Goal: Task Accomplishment & Management: Use online tool/utility

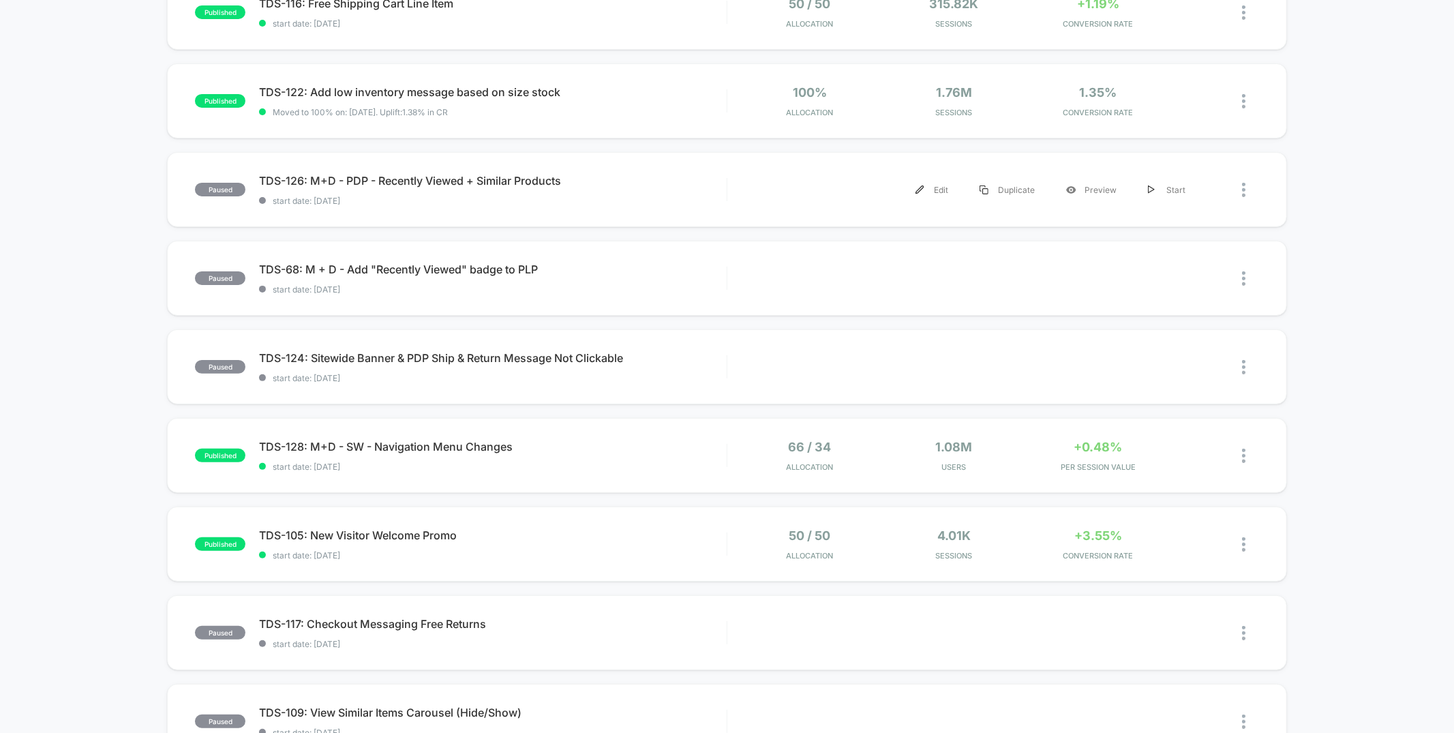
scroll to position [200, 0]
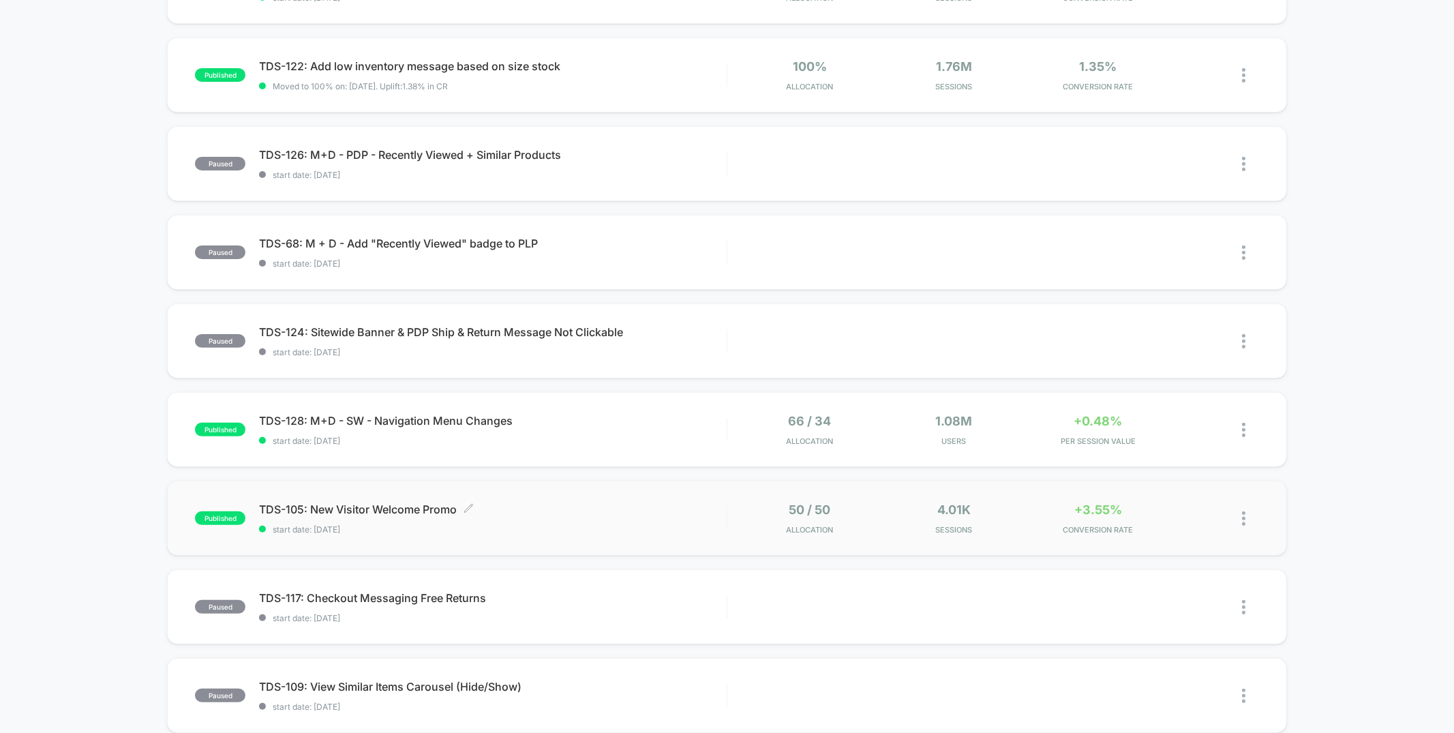
click at [549, 506] on span "TDS-105: New Visitor Welcome Promo Click to edit experience details" at bounding box center [492, 509] width 467 height 14
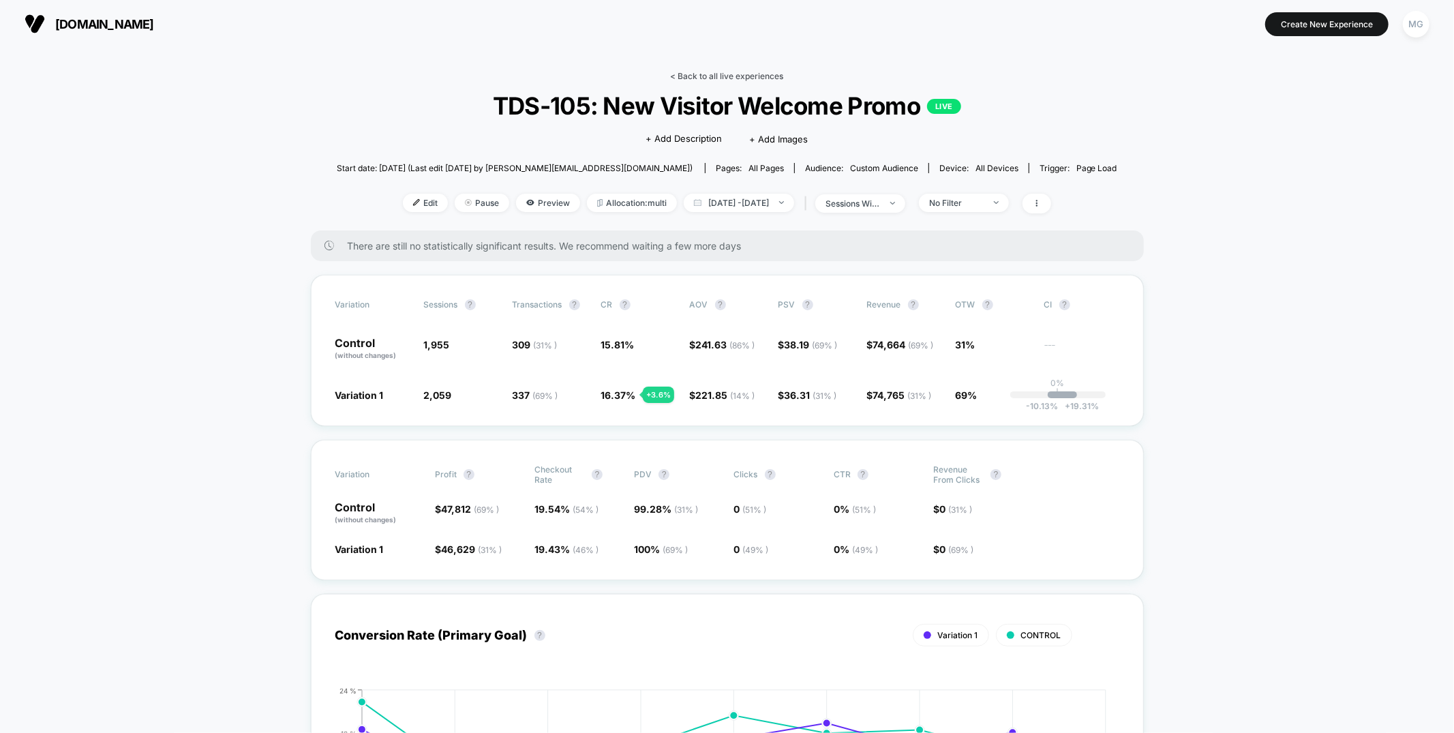
click at [735, 71] on link "< Back to all live experiences" at bounding box center [727, 76] width 113 height 10
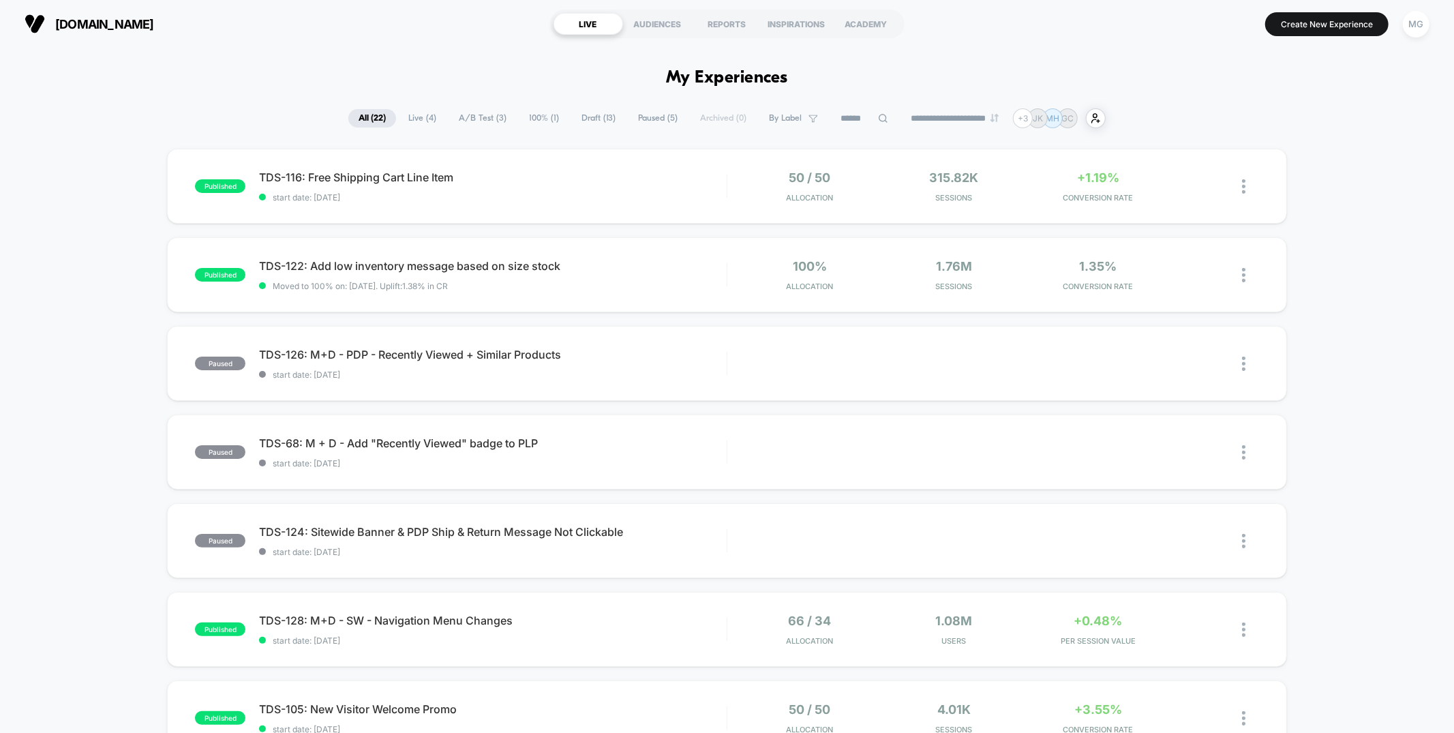
click at [530, 117] on span "100% ( 1 )" at bounding box center [544, 118] width 50 height 18
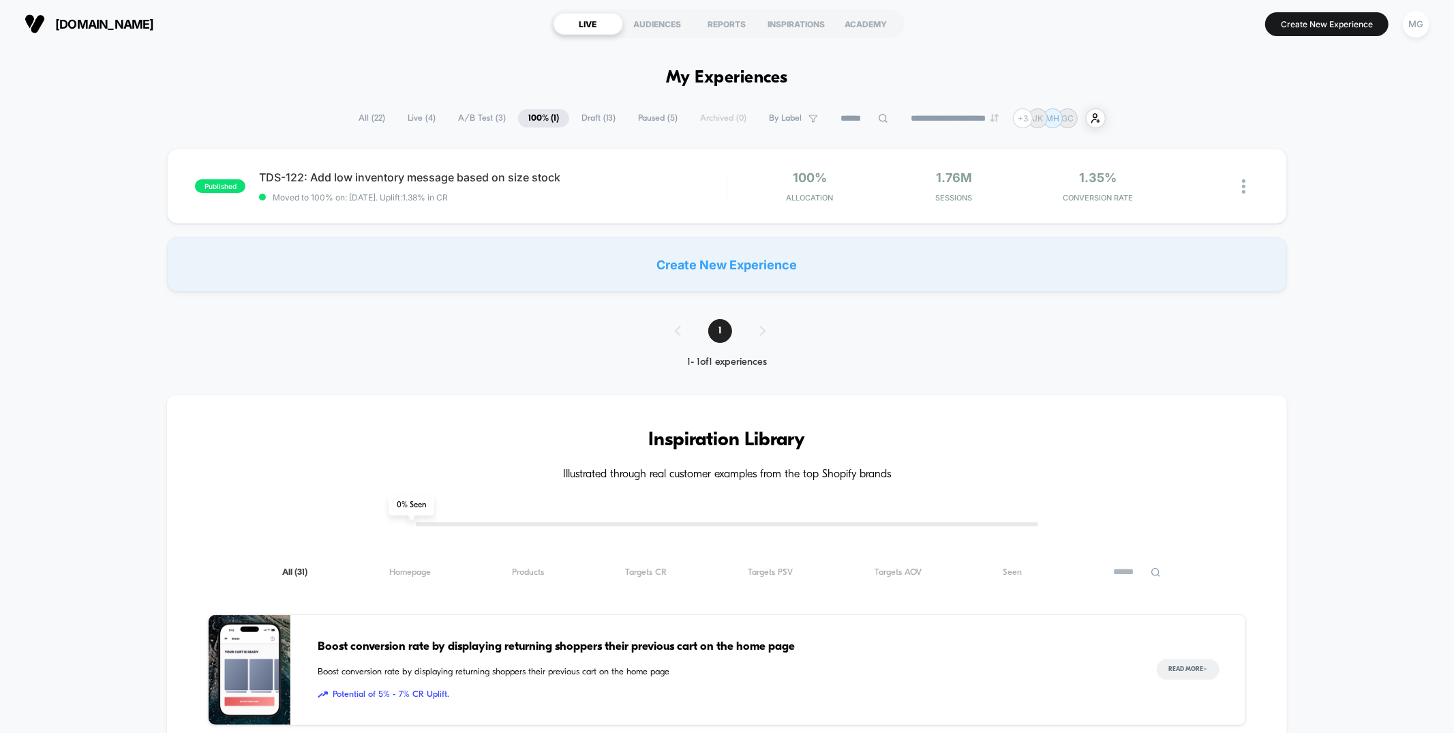
click at [599, 115] on span "Draft ( 13 )" at bounding box center [598, 118] width 55 height 18
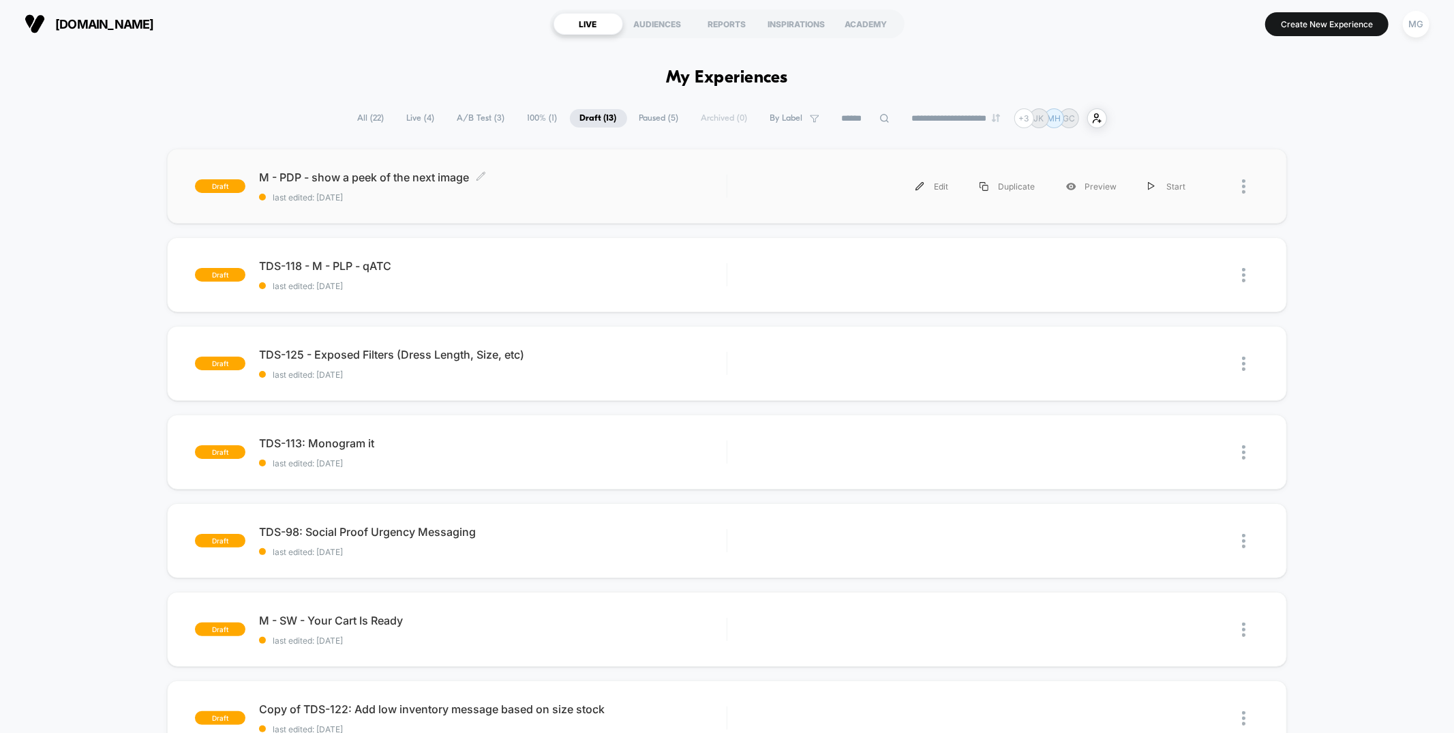
click at [482, 183] on div "M - PDP - show a peek of the next image Click to edit experience details Click …" at bounding box center [492, 186] width 467 height 32
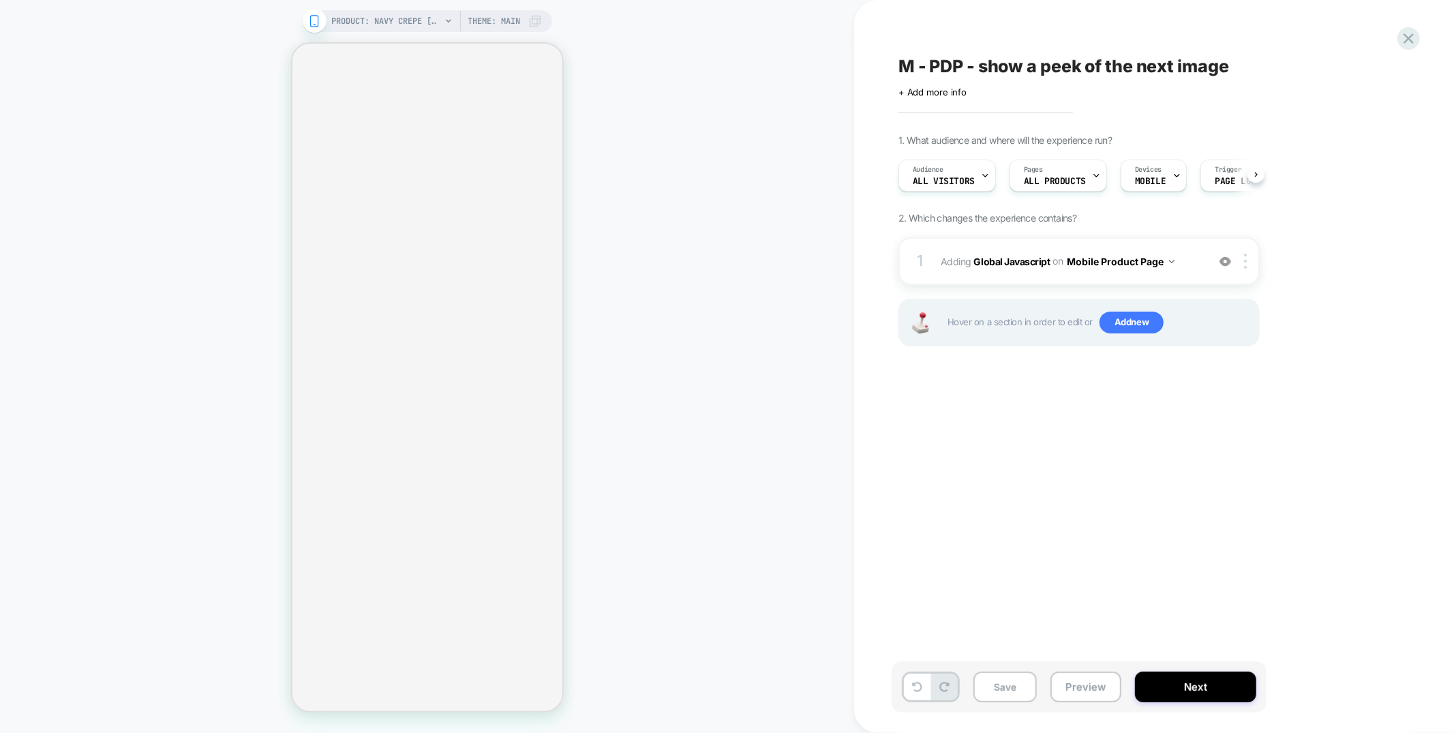
scroll to position [0, 1]
click at [1097, 281] on div "1 Adding Global Javascript on Mobile Product Page Add Before Add After Copy to …" at bounding box center [1078, 261] width 361 height 48
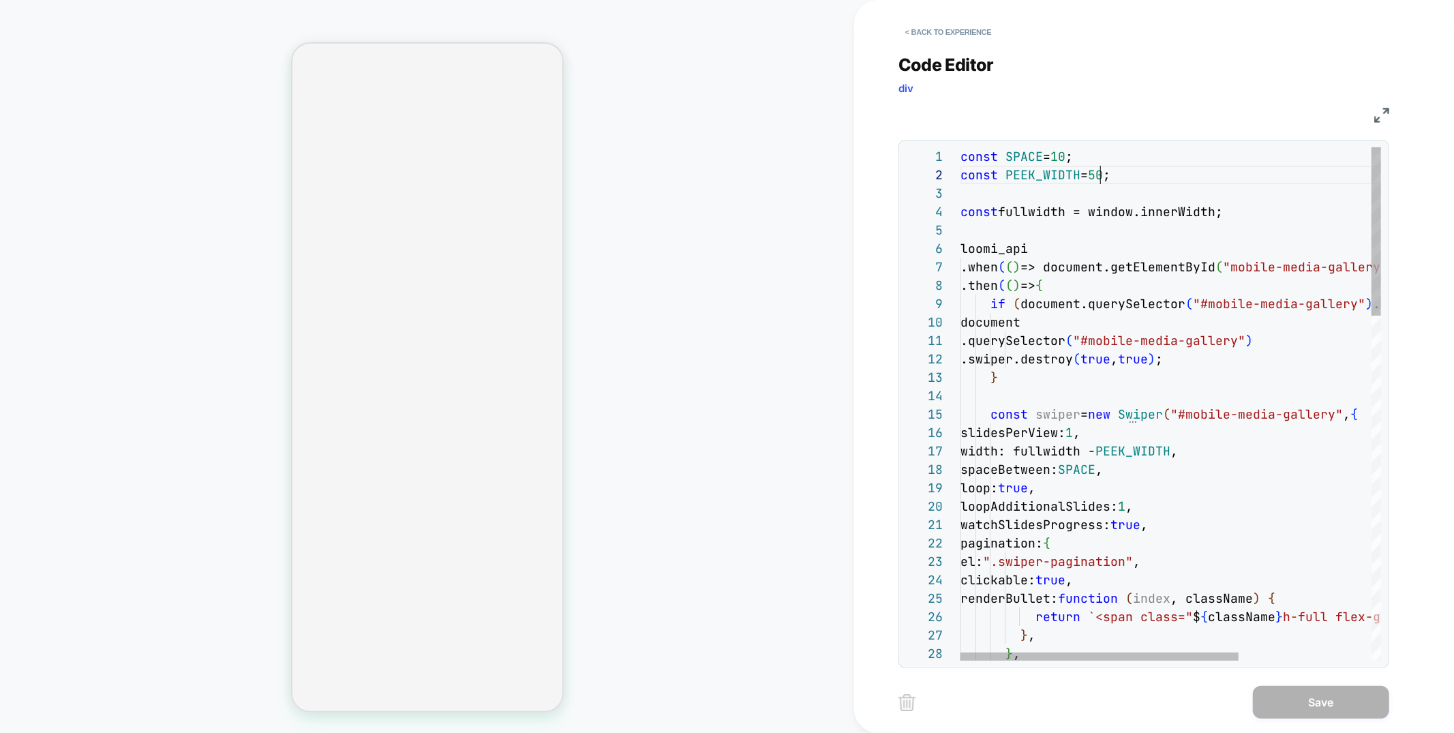
scroll to position [18, 147]
drag, startPoint x: 1065, startPoint y: 157, endPoint x: 1077, endPoint y: 155, distance: 11.7
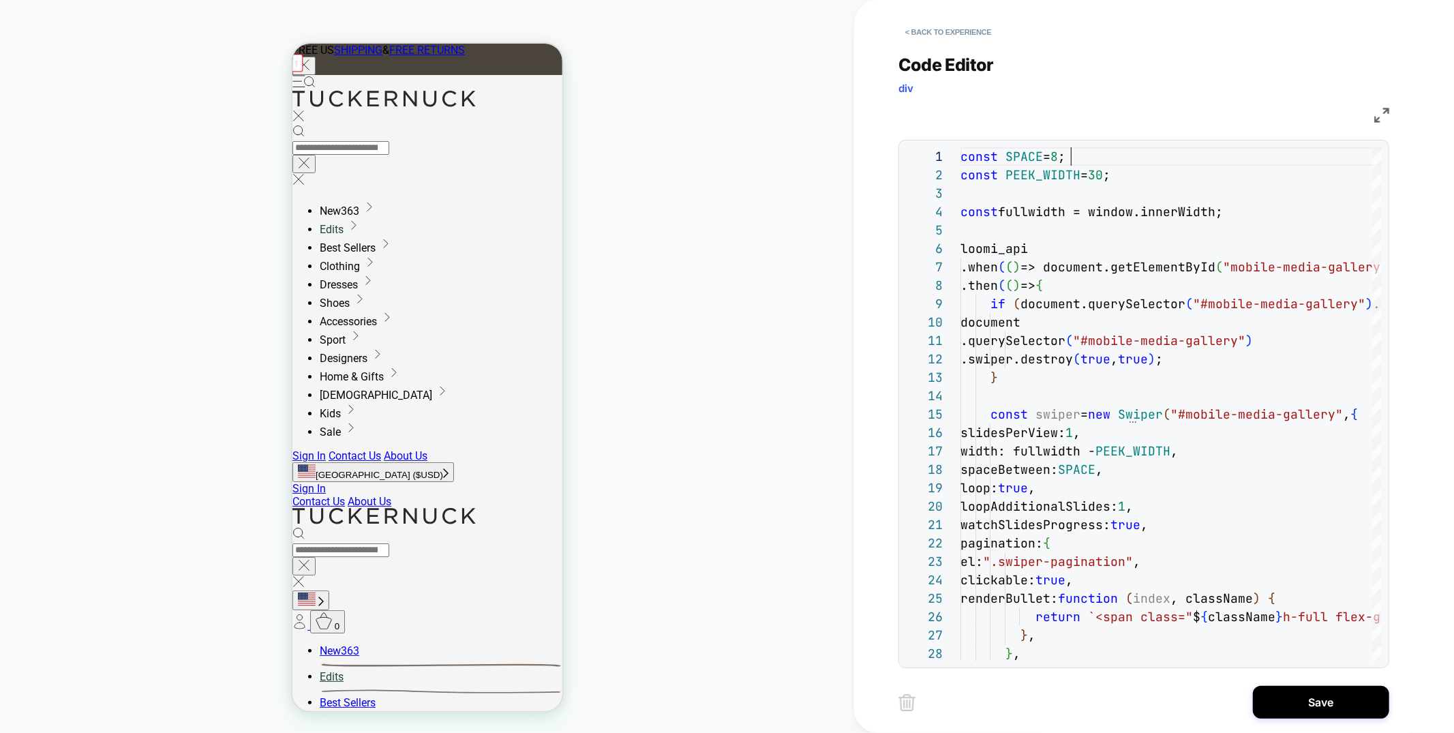
scroll to position [0, 0]
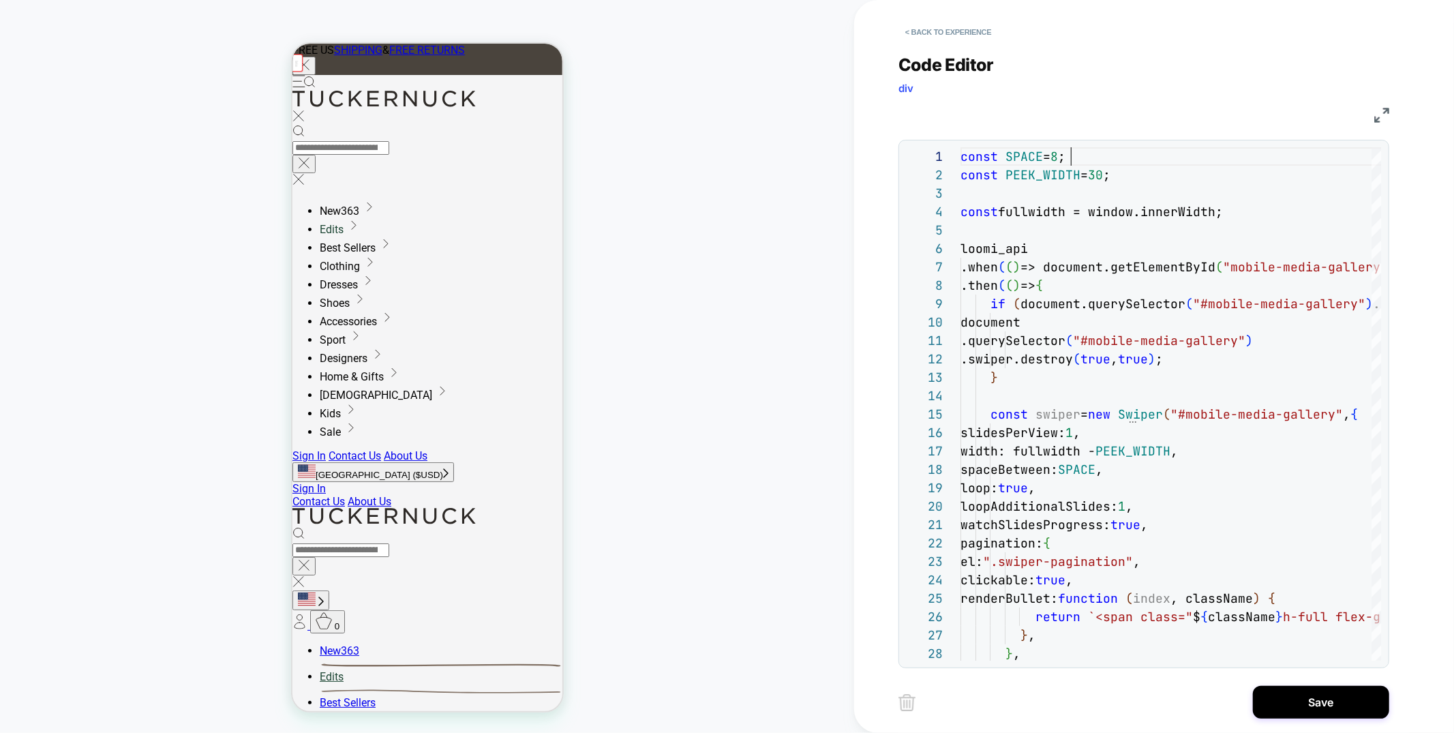
type textarea "**********"
click at [1299, 702] on button "Save" at bounding box center [1321, 702] width 136 height 33
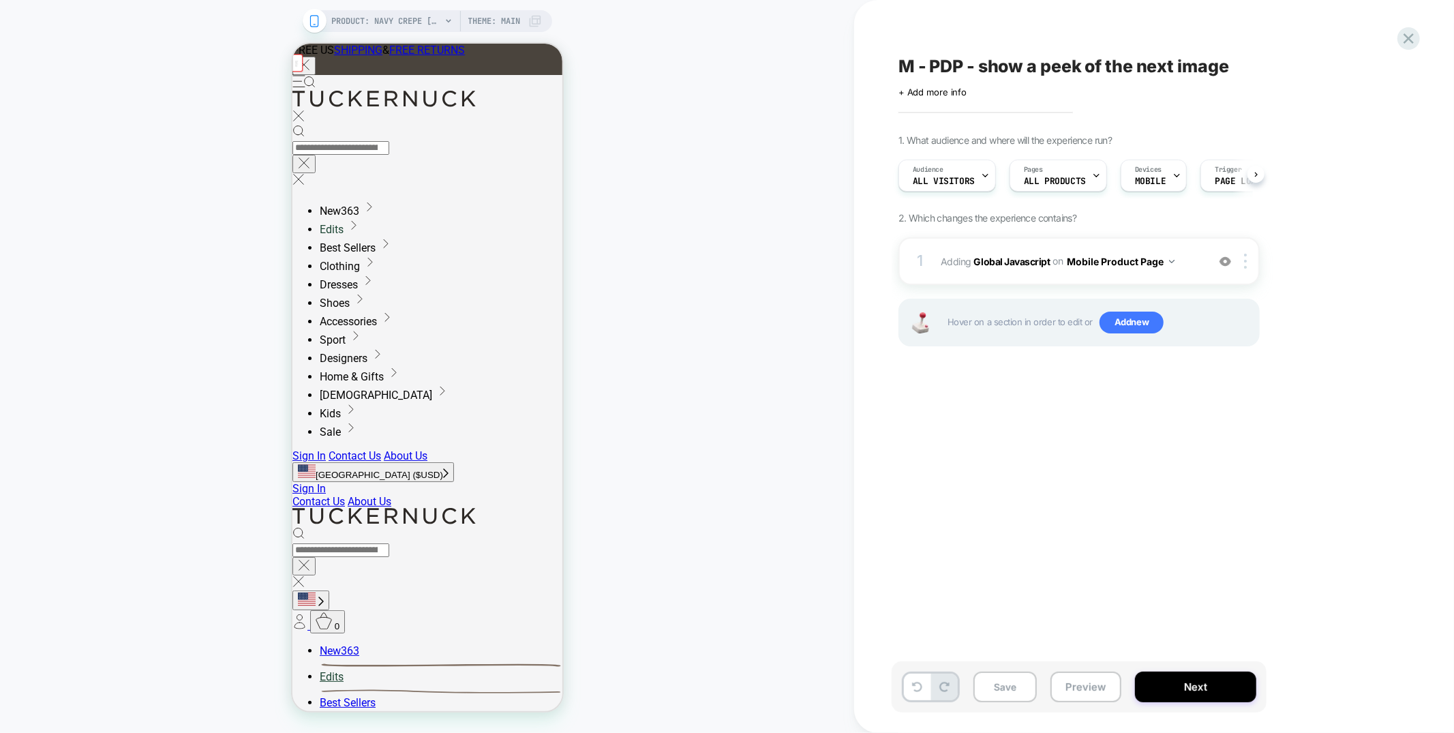
scroll to position [0, 1]
click at [988, 684] on button "Save" at bounding box center [1004, 686] width 63 height 31
click at [1161, 683] on button "Next" at bounding box center [1195, 686] width 121 height 31
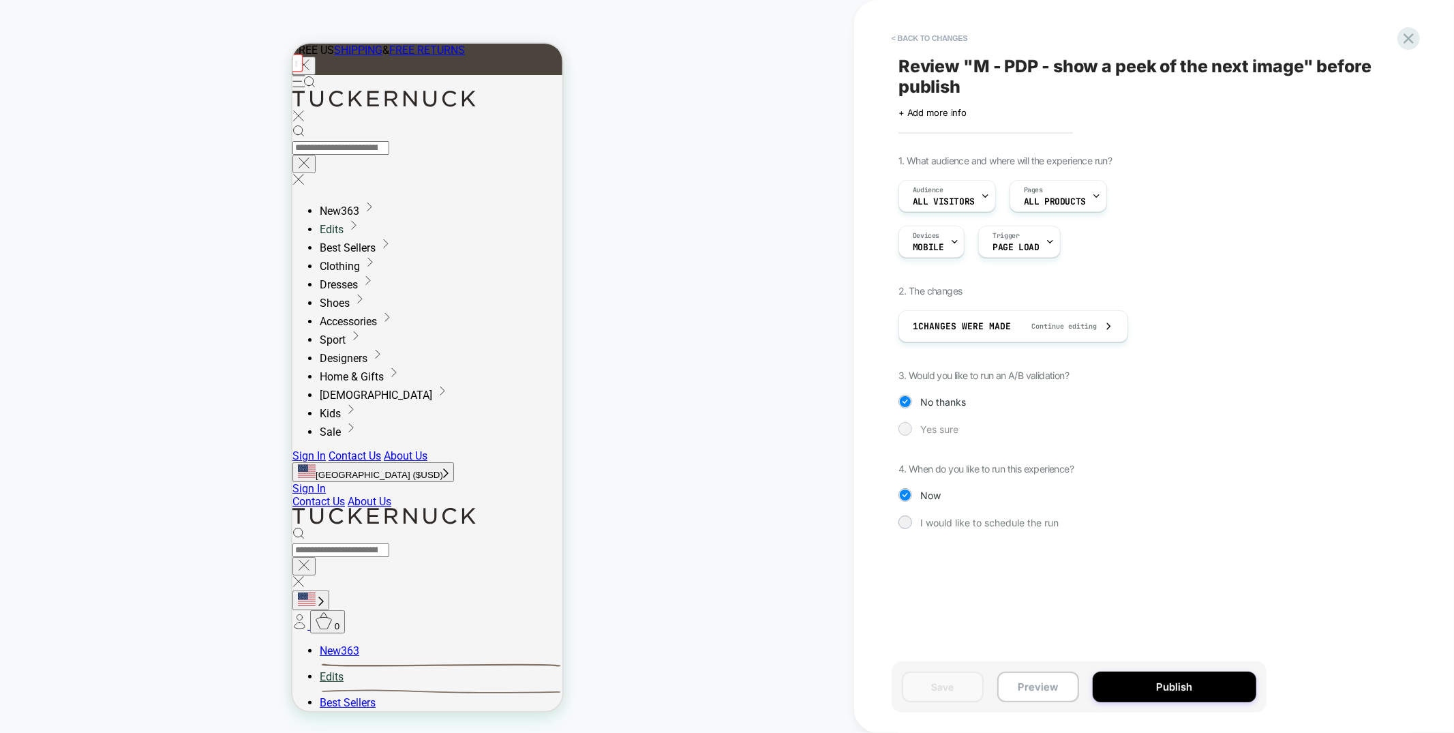
click at [915, 427] on div "Yes sure" at bounding box center [1078, 429] width 361 height 14
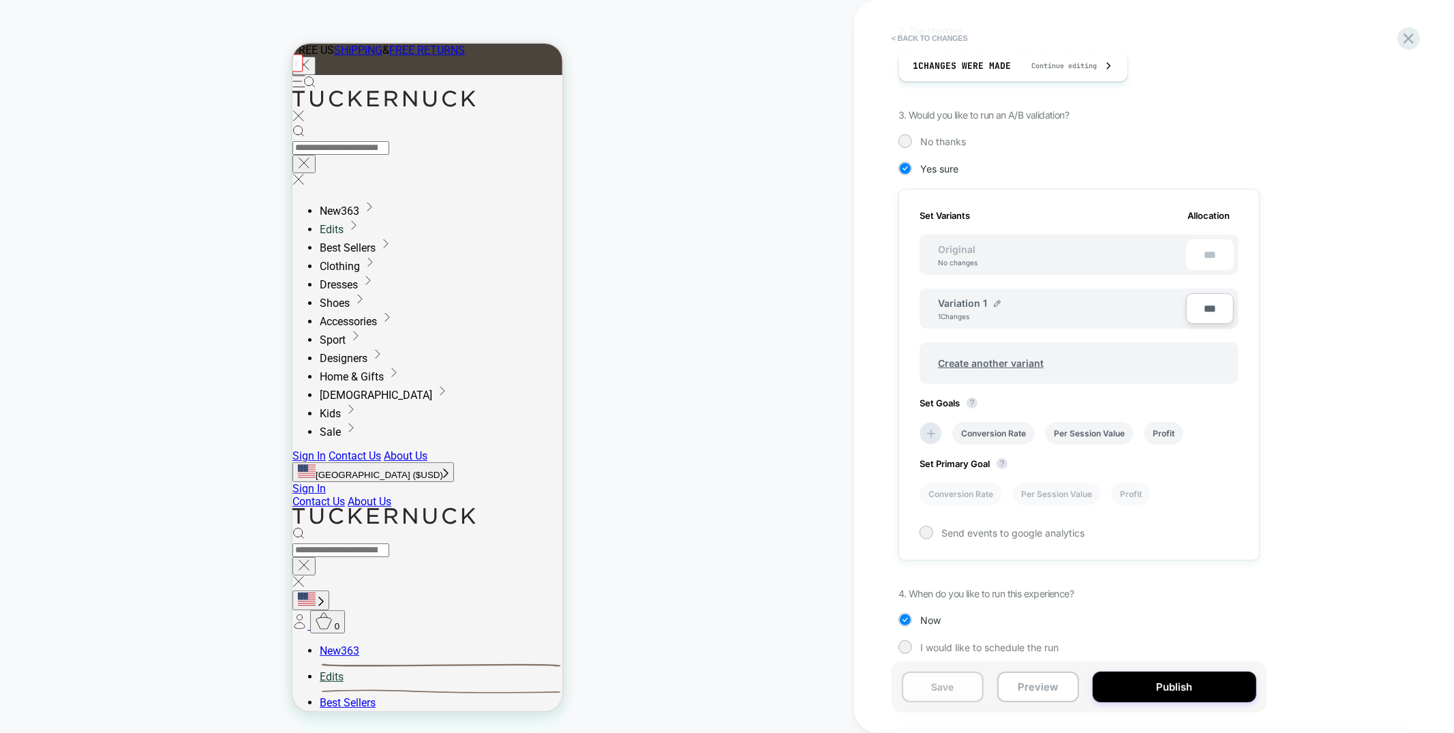
scroll to position [264, 0]
click at [1196, 299] on input "***" at bounding box center [1210, 305] width 48 height 31
type input "**"
type input "***"
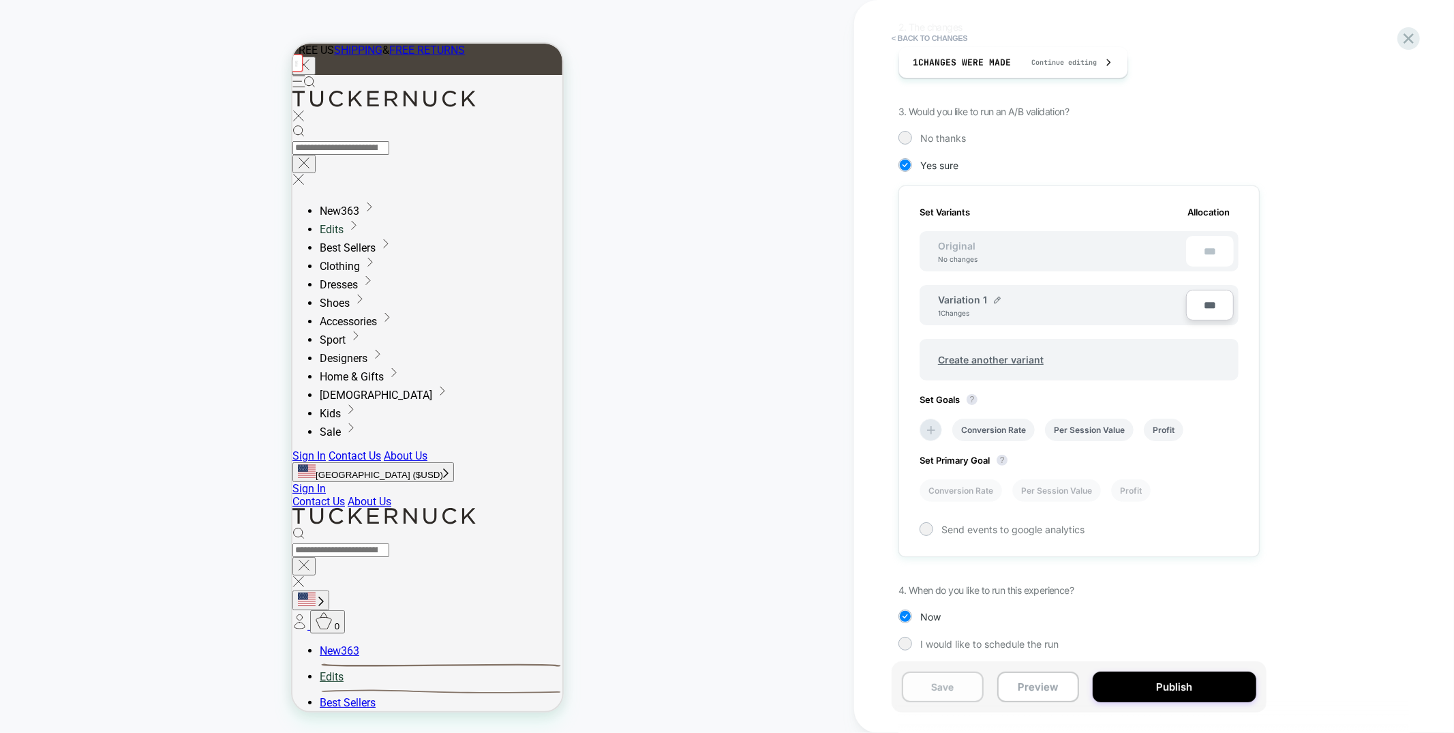
click at [928, 688] on button "Save" at bounding box center [943, 686] width 82 height 31
click at [810, 160] on div "PRODUCT: Navy Crepe Callahan Shirt Dress PRODUCT: Navy Crepe Callahan Shirt Dre…" at bounding box center [427, 366] width 854 height 705
click at [1030, 686] on button "Preview" at bounding box center [1038, 686] width 82 height 31
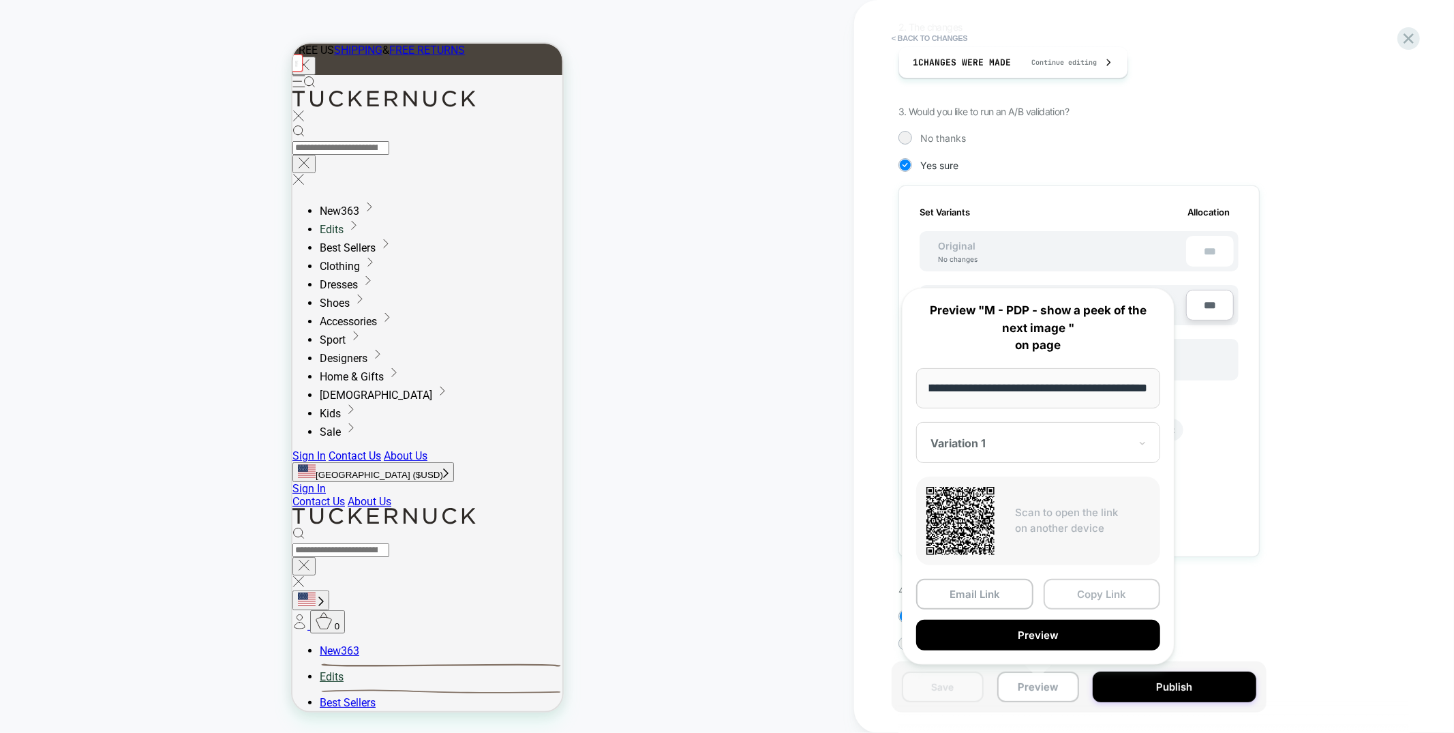
scroll to position [0, 0]
click at [1134, 599] on button "Copy Link" at bounding box center [1101, 594] width 117 height 31
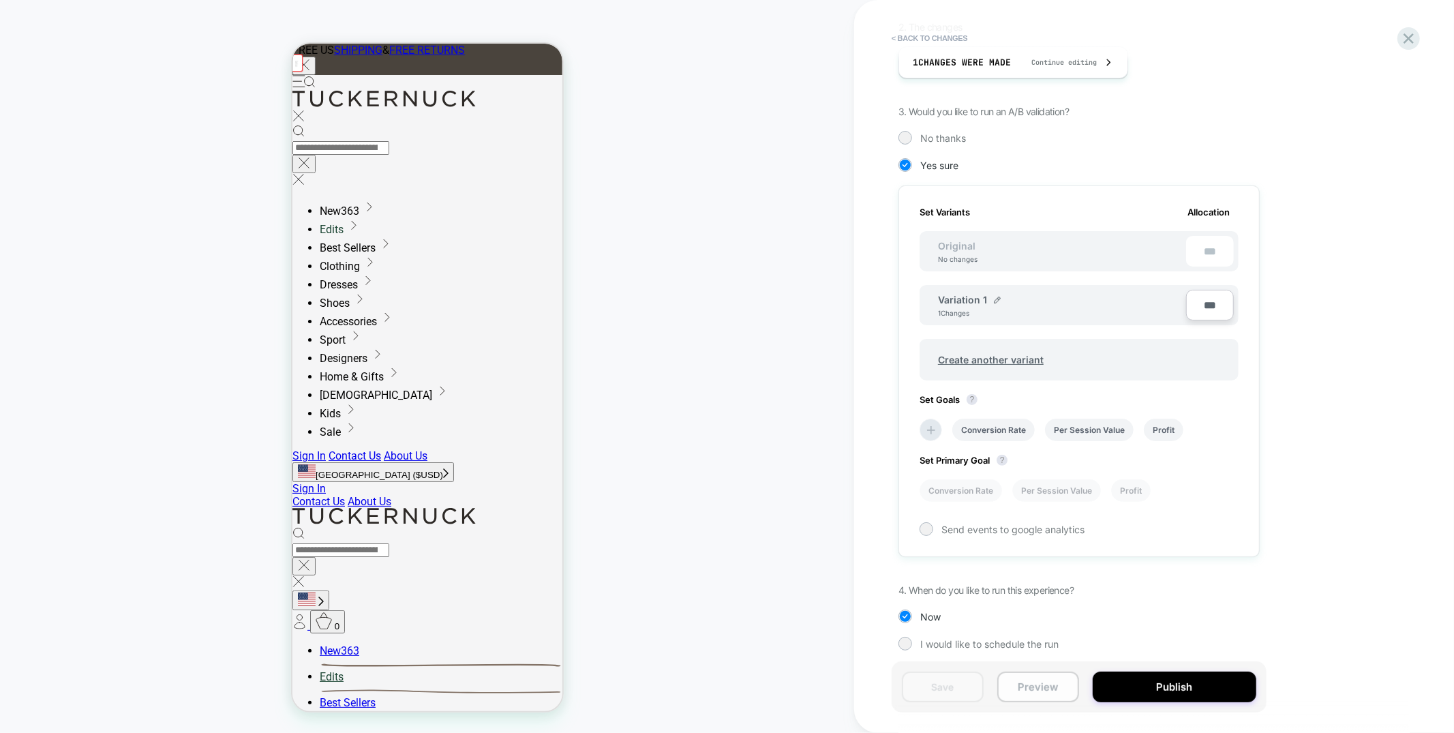
click at [1047, 692] on button "Preview" at bounding box center [1038, 686] width 82 height 31
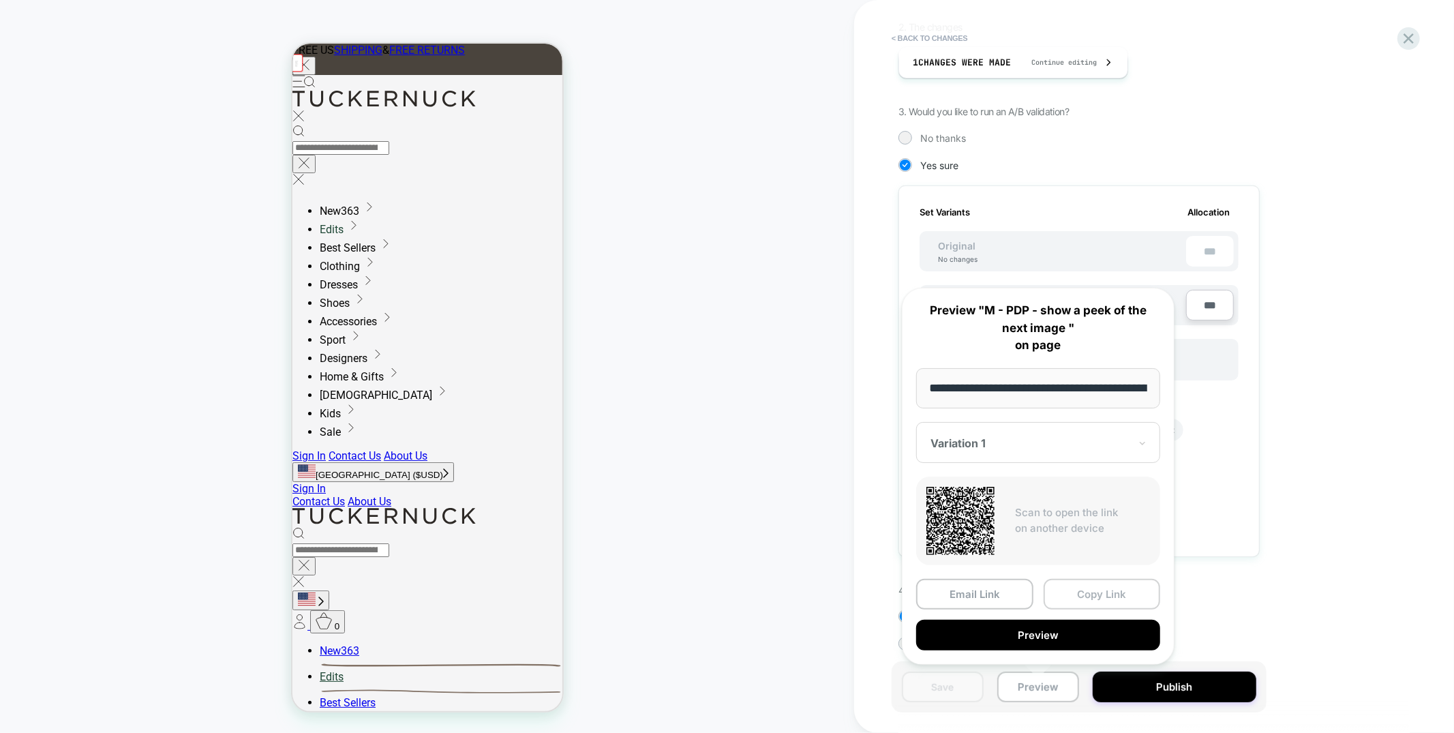
click at [1082, 599] on button "Copy Link" at bounding box center [1101, 594] width 117 height 31
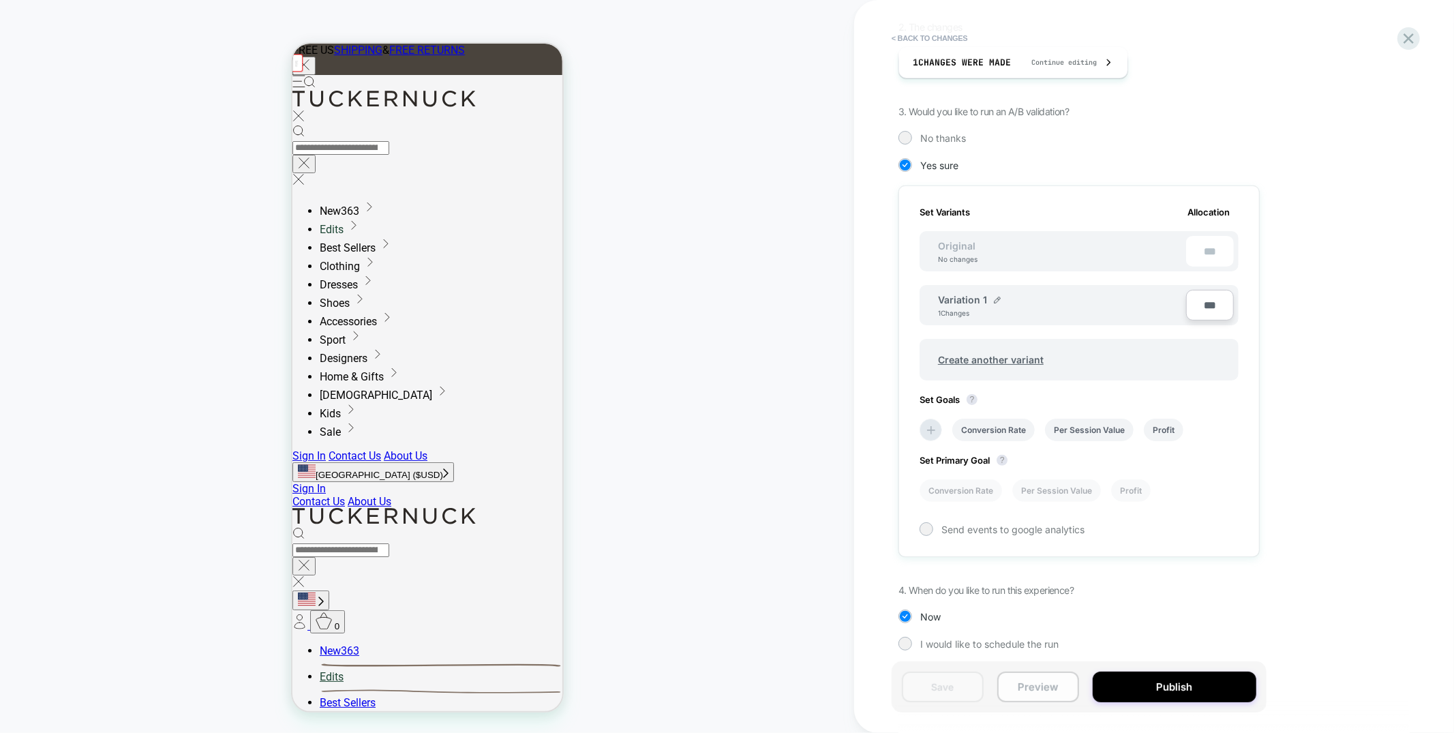
click at [1038, 690] on button "Preview" at bounding box center [1038, 686] width 82 height 31
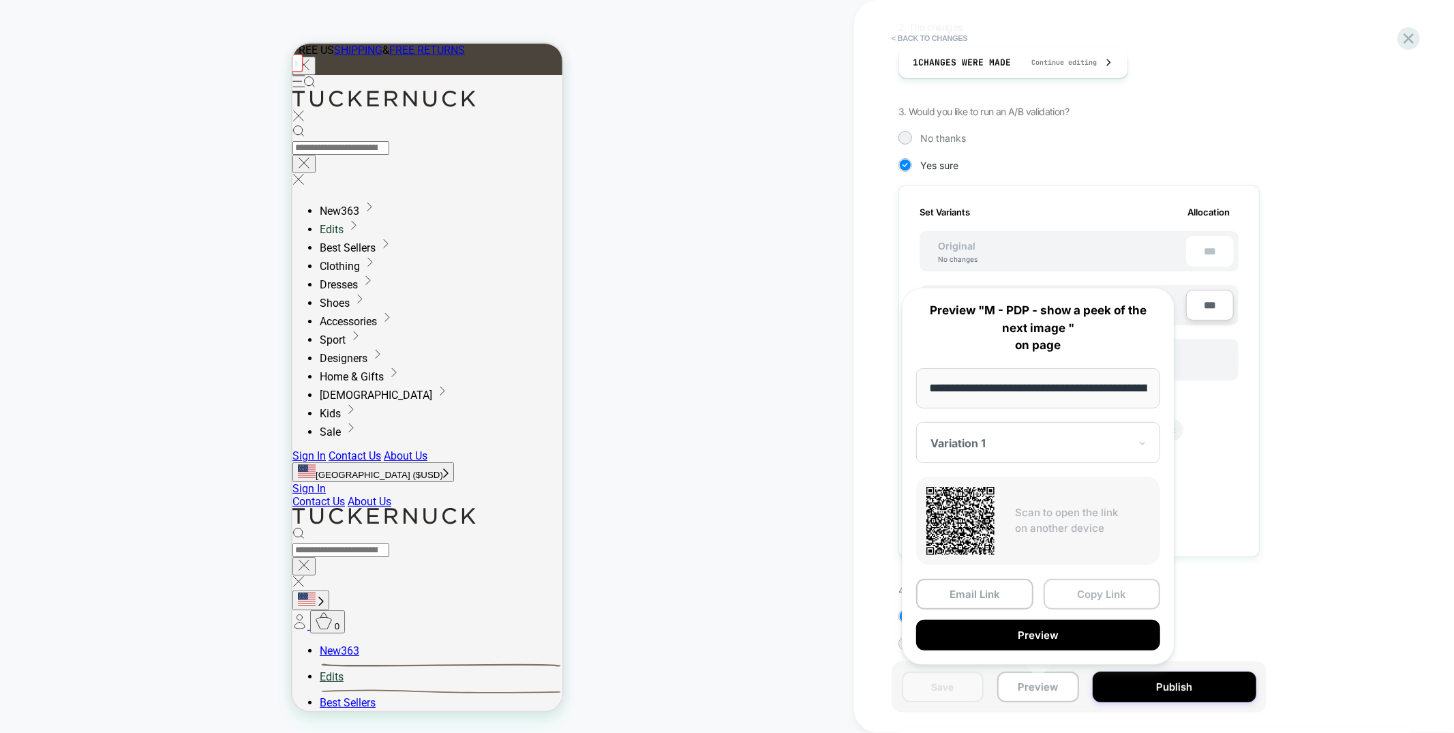
click at [1092, 590] on button "Copy Link" at bounding box center [1101, 594] width 117 height 31
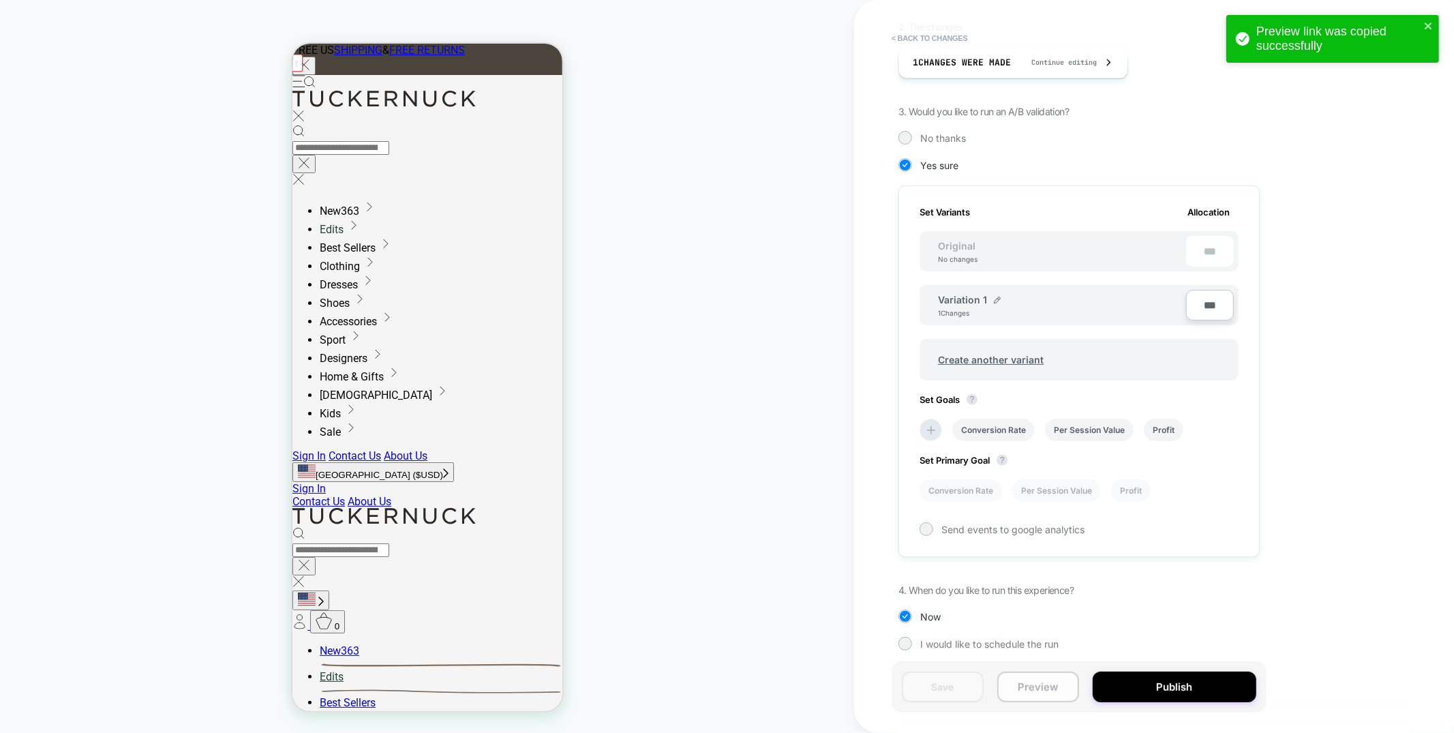
click at [1035, 681] on button "Preview" at bounding box center [1038, 686] width 82 height 31
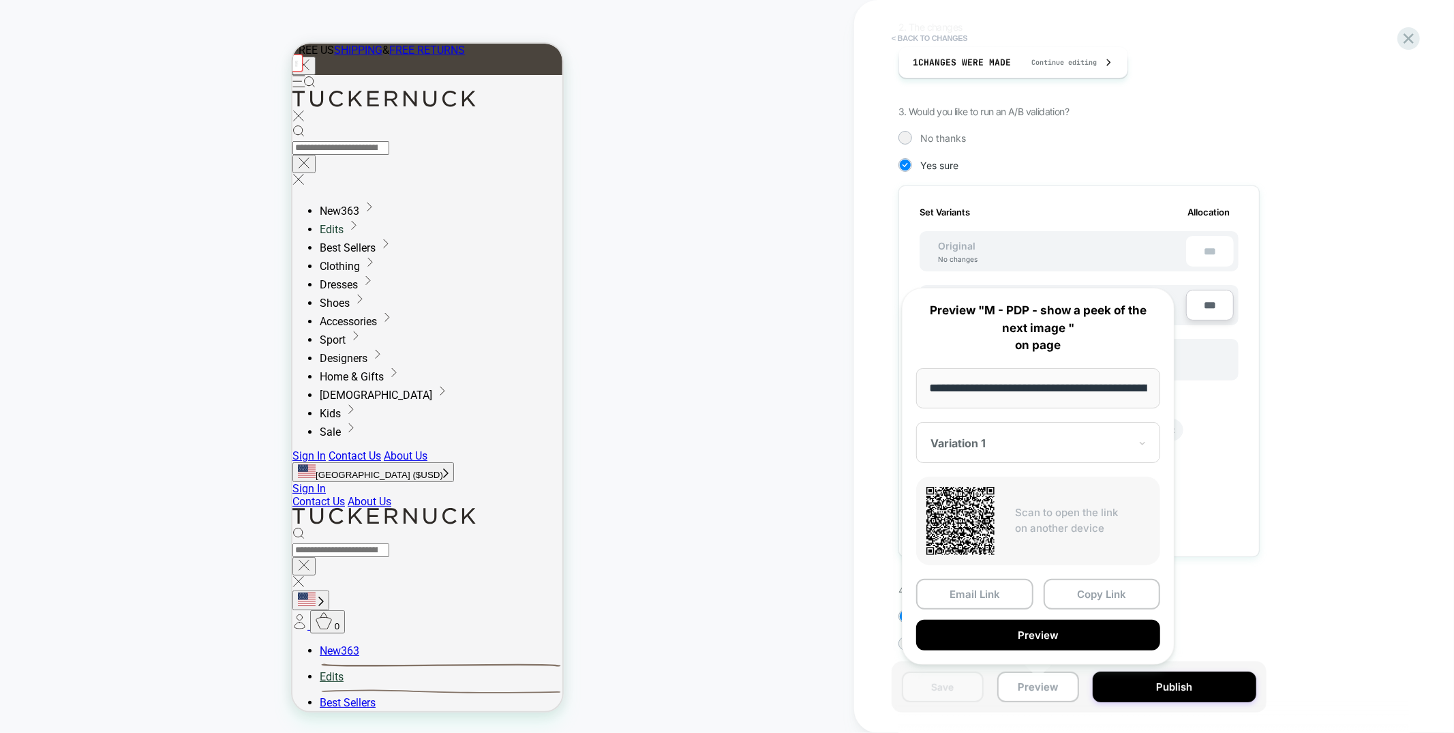
click at [925, 37] on button "< Back to changes" at bounding box center [930, 38] width 90 height 22
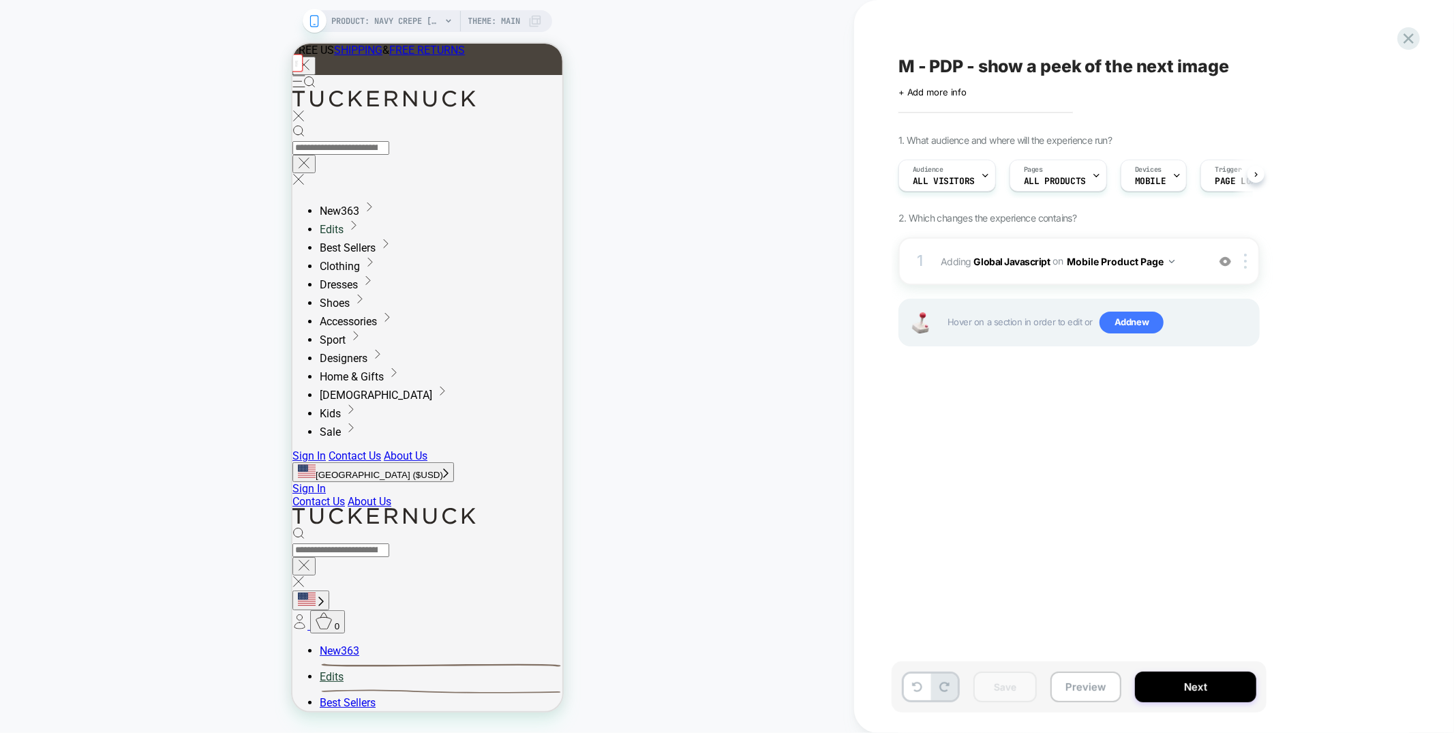
scroll to position [0, 1]
click at [1411, 35] on icon at bounding box center [1408, 38] width 10 height 10
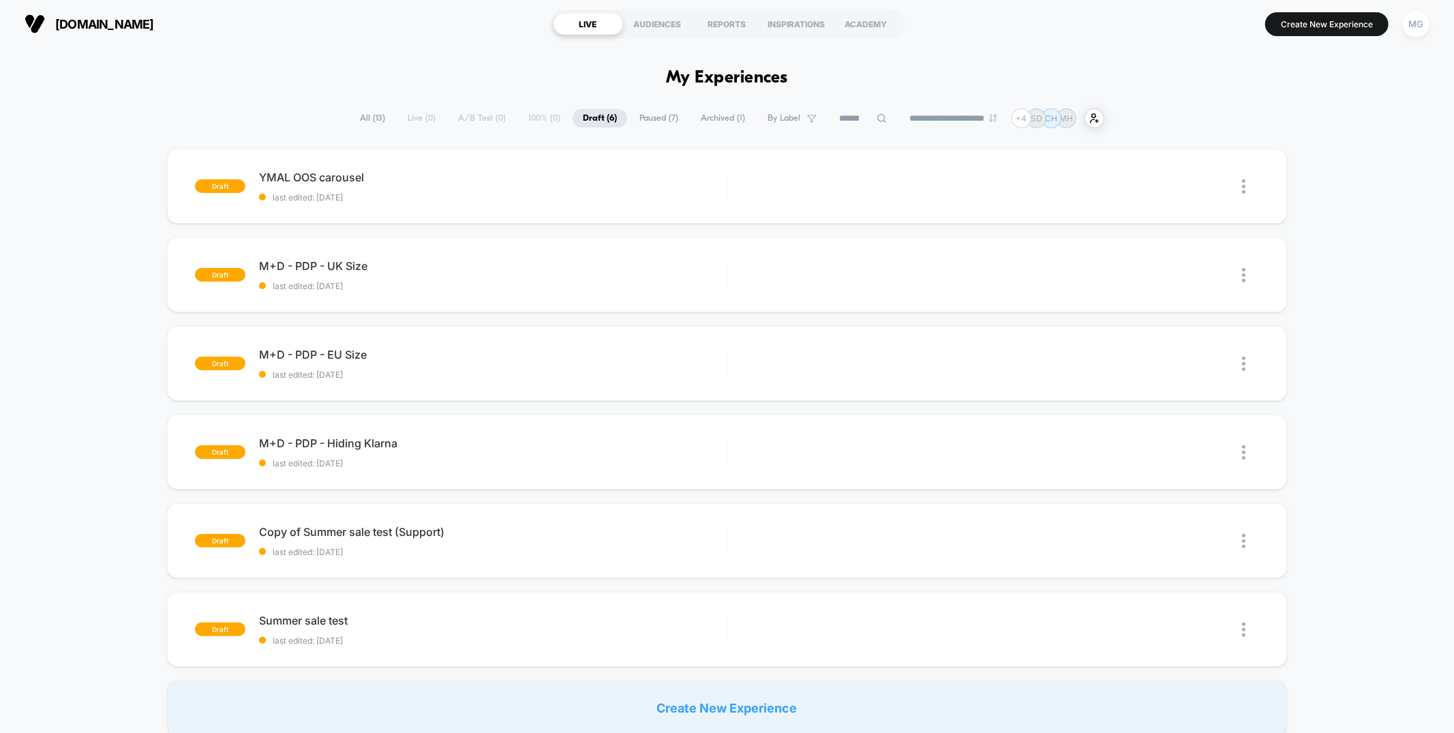
click at [671, 123] on span "Paused ( 7 )" at bounding box center [658, 118] width 59 height 18
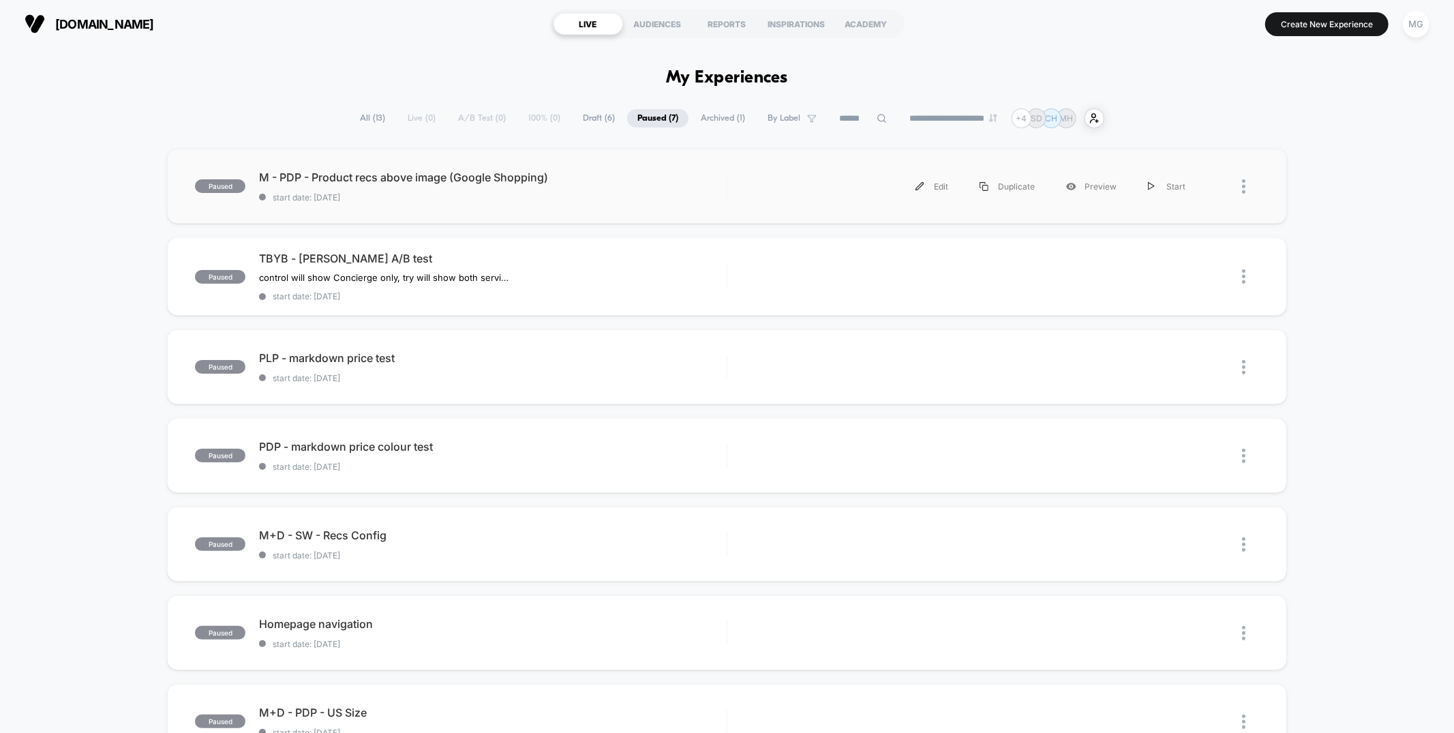
click at [676, 169] on div "paused M - PDP - Product recs above image (Google Shopping) start date: 8/26/20…" at bounding box center [726, 186] width 1119 height 75
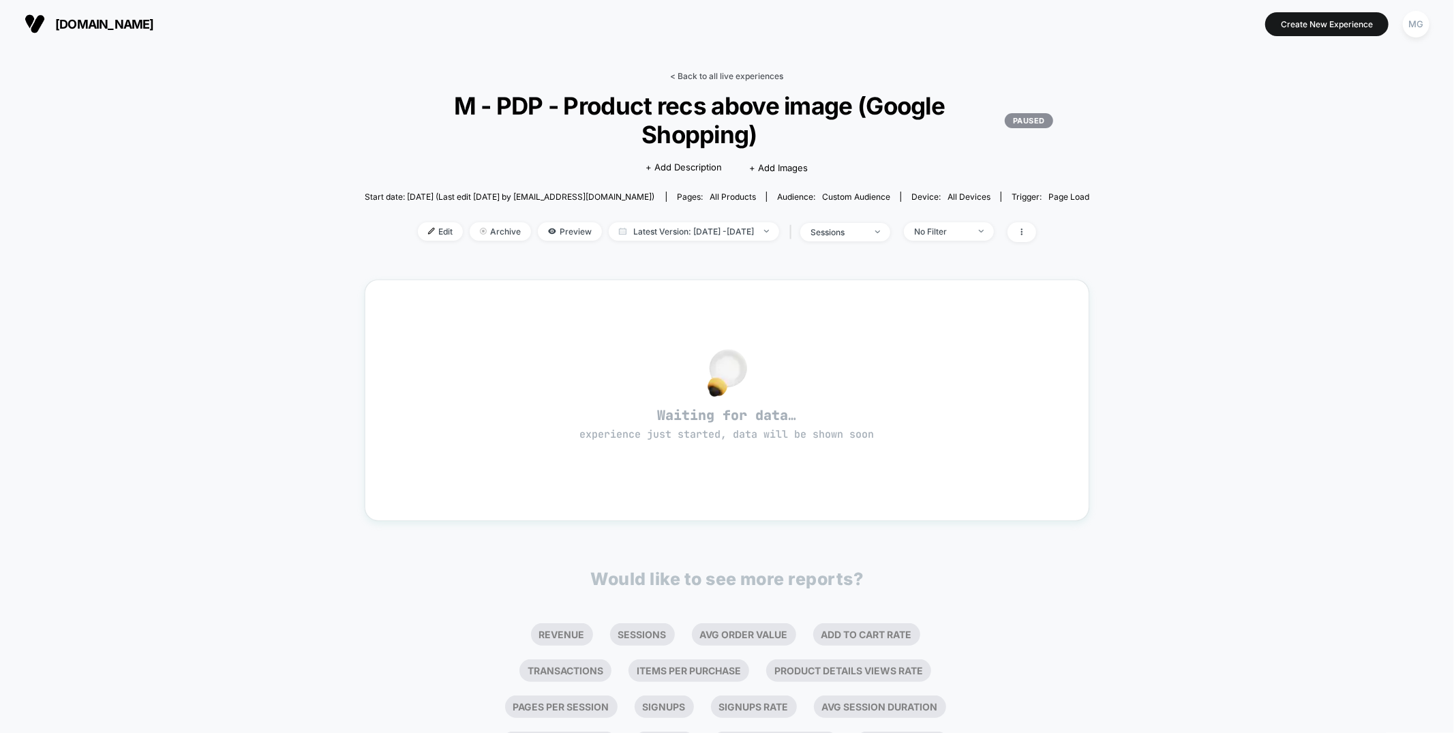
click at [692, 76] on link "< Back to all live experiences" at bounding box center [727, 76] width 113 height 10
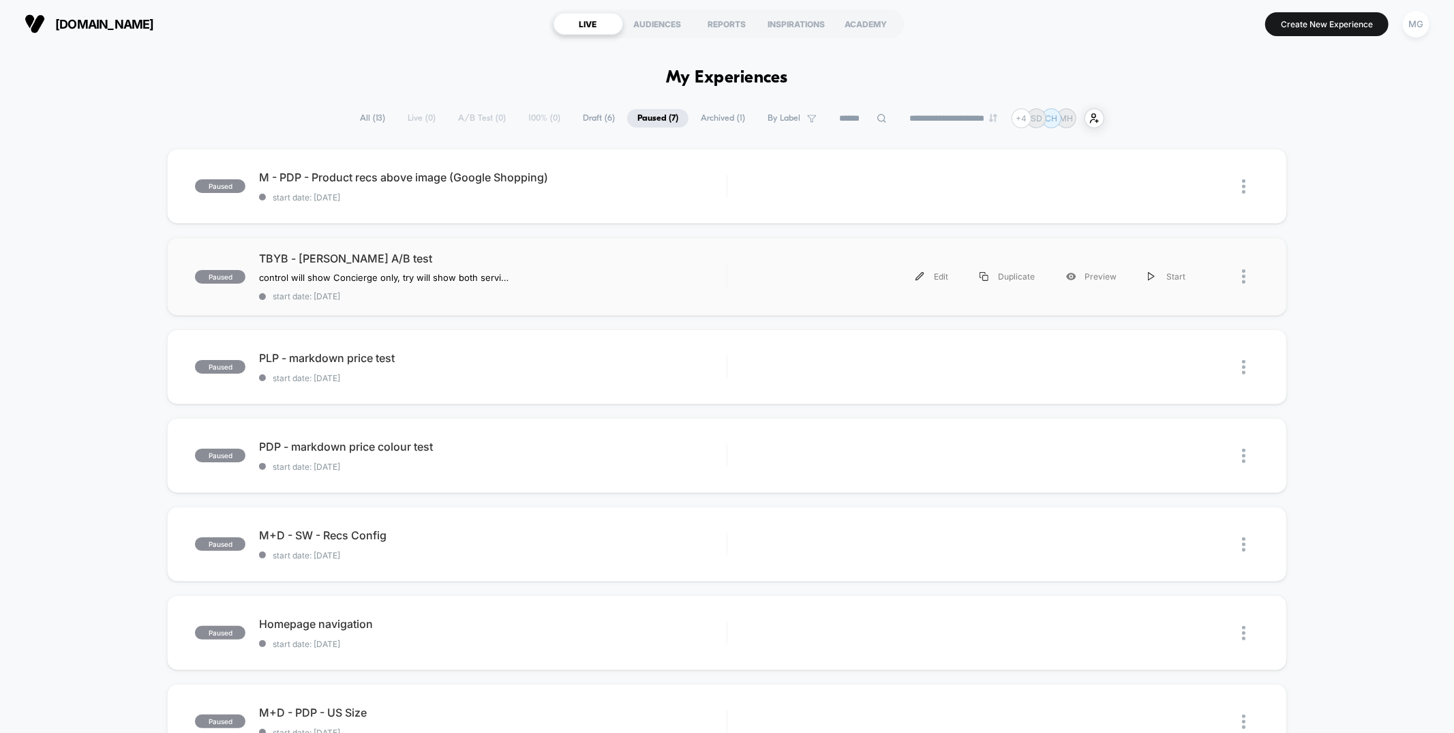
click at [569, 300] on div "paused TBYB - Harper A/B test control will show Concierge only, try will show b…" at bounding box center [726, 276] width 1119 height 78
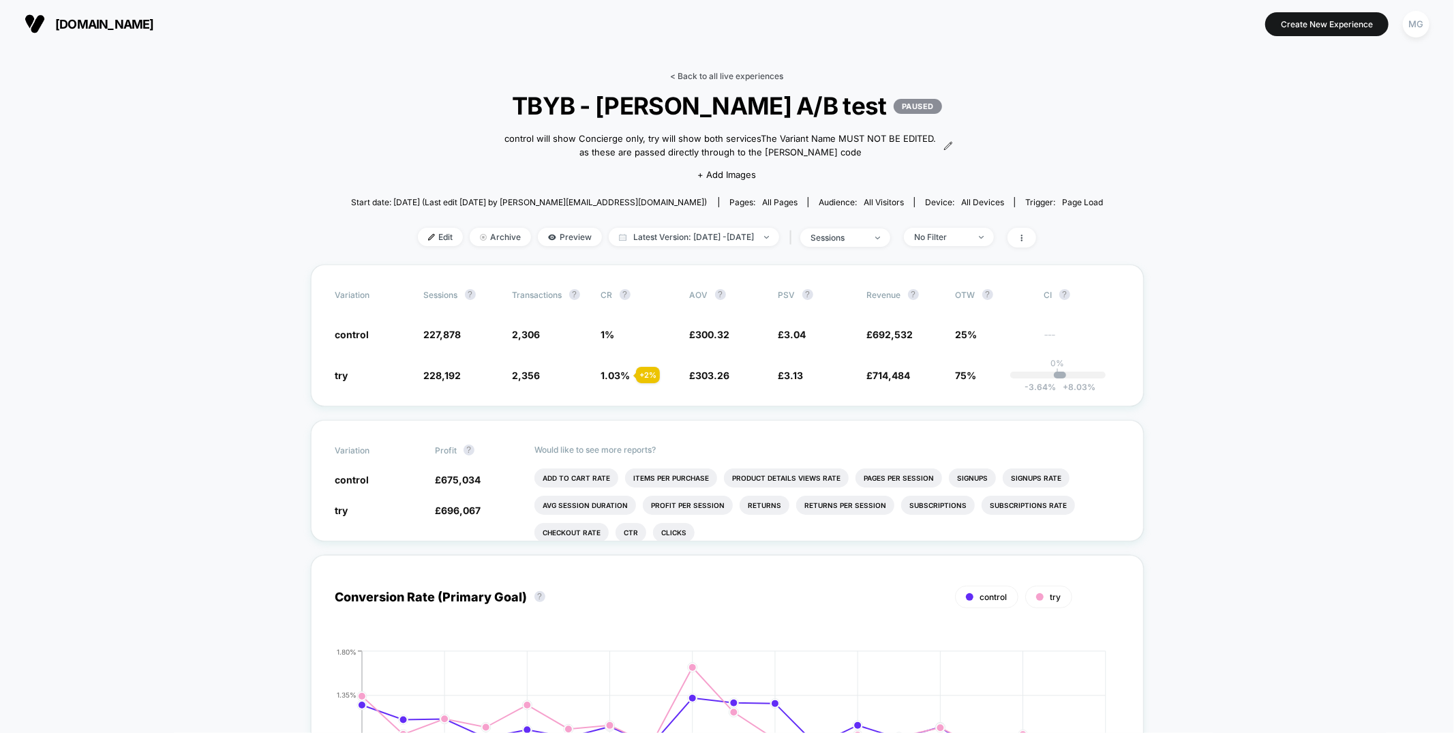
click at [730, 73] on link "< Back to all live experiences" at bounding box center [727, 76] width 113 height 10
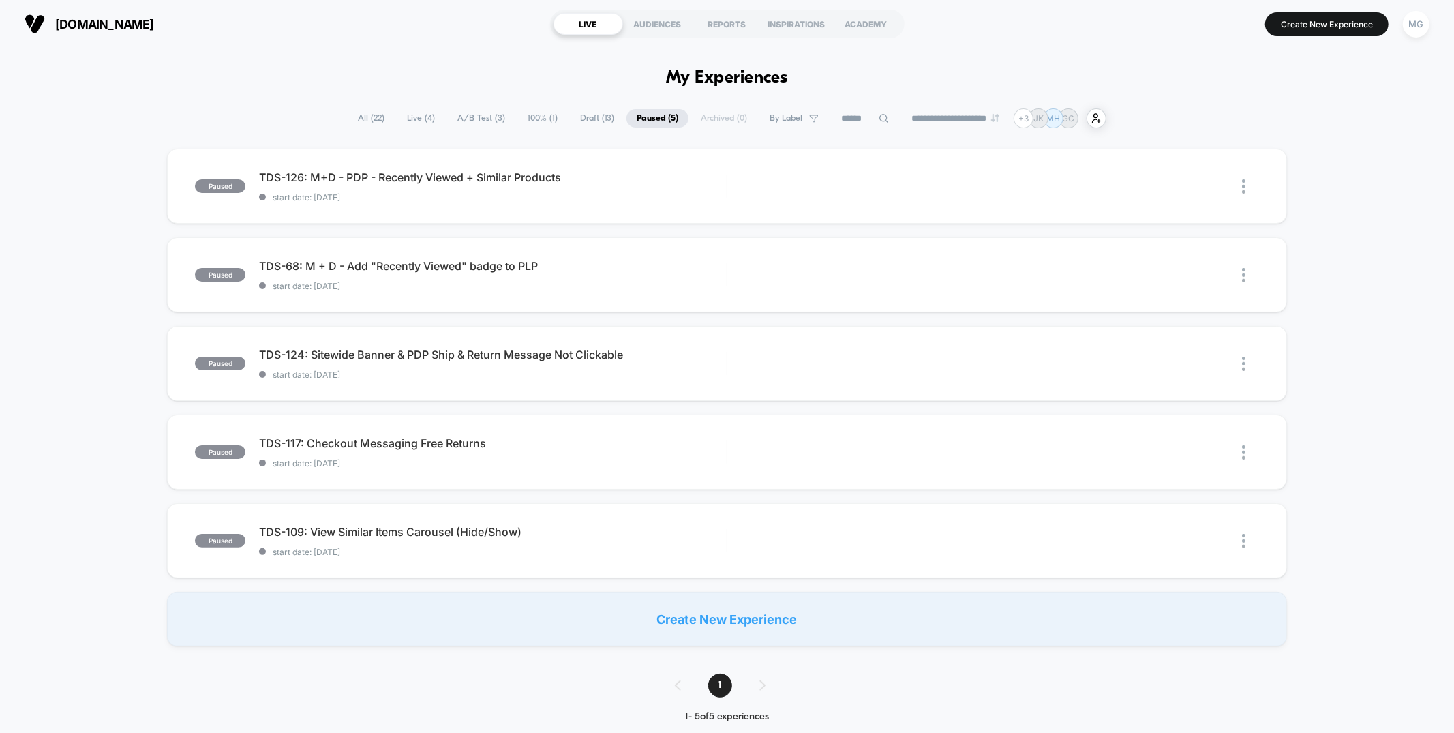
click at [587, 119] on span "Draft ( 13 )" at bounding box center [597, 118] width 55 height 18
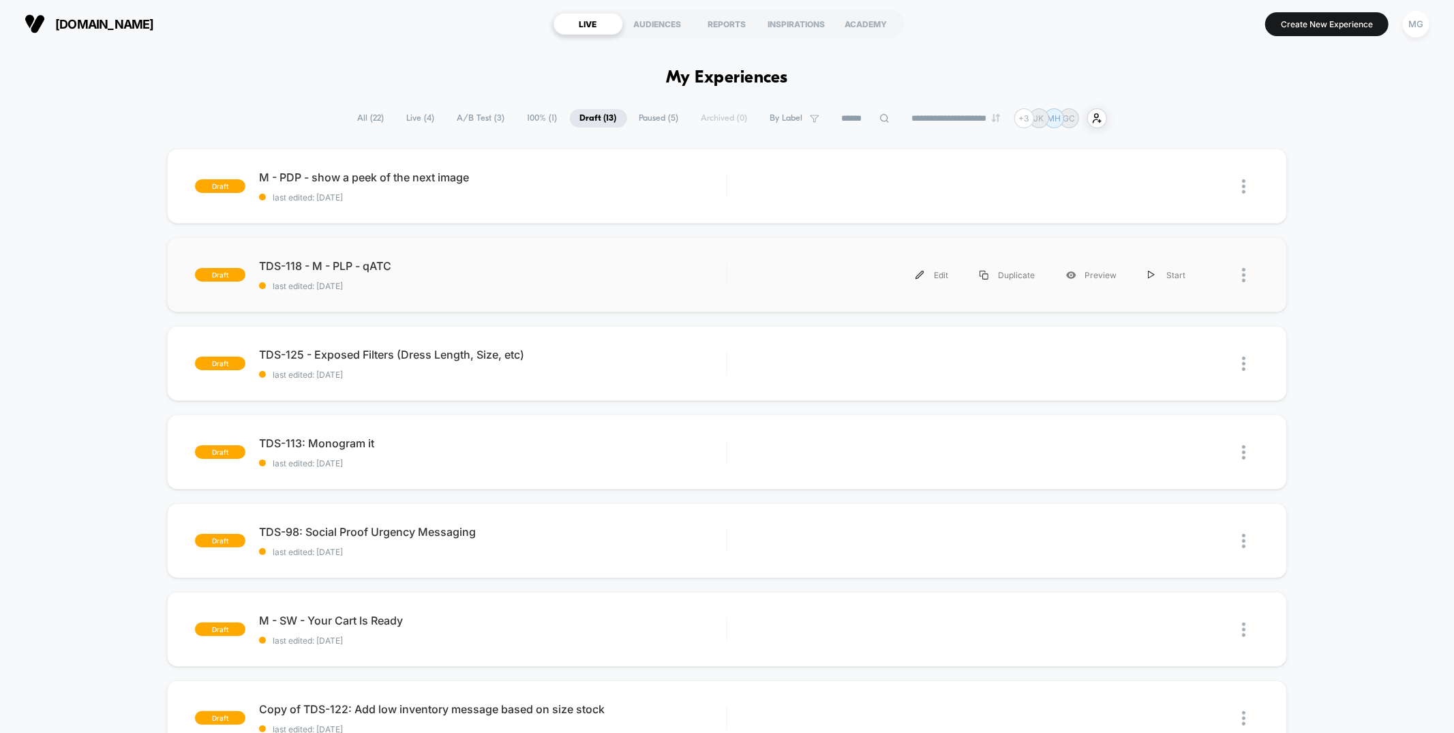
click at [440, 298] on div "draft TDS-118 - M - PLP - qATC last edited: 8/31/2025 Edit Duplicate Preview St…" at bounding box center [726, 274] width 1119 height 75
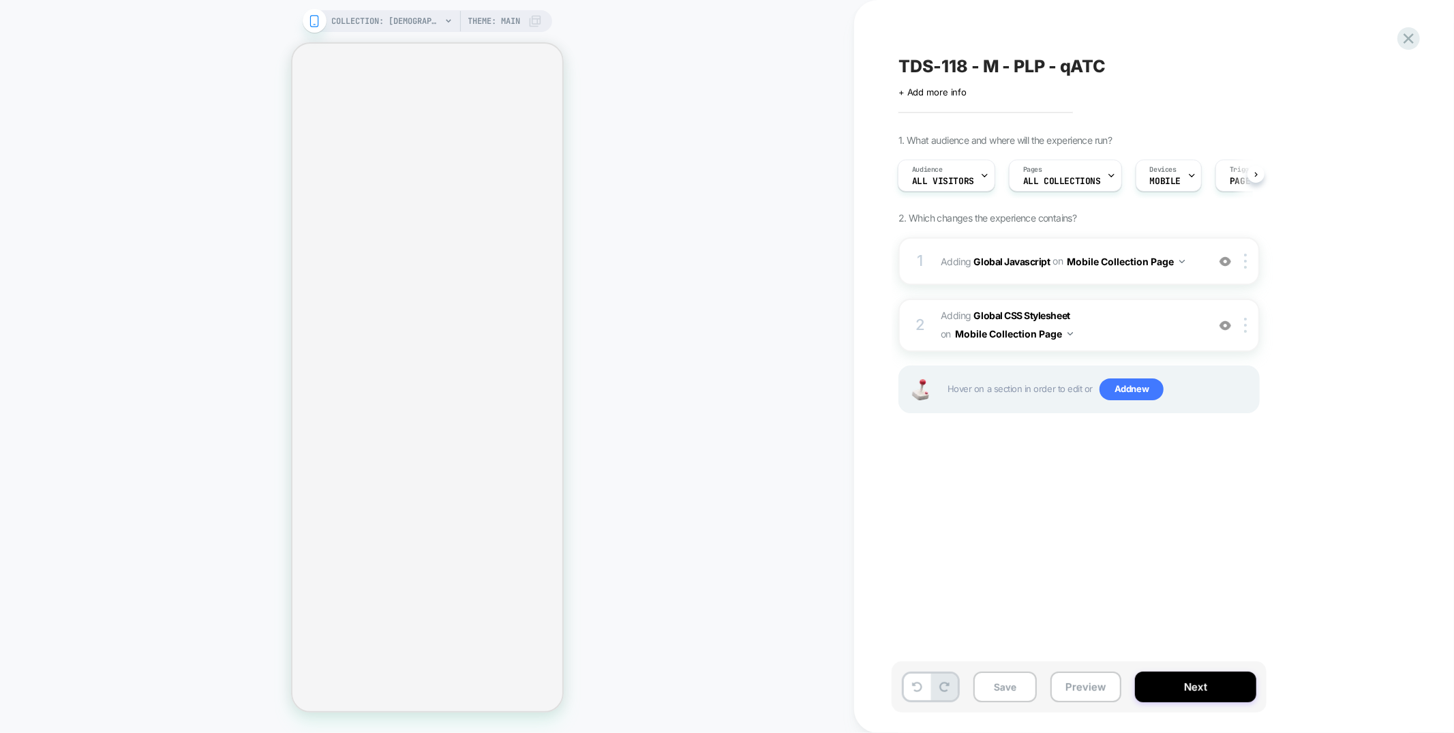
scroll to position [0, 1]
click at [1073, 691] on button "Preview" at bounding box center [1085, 686] width 71 height 31
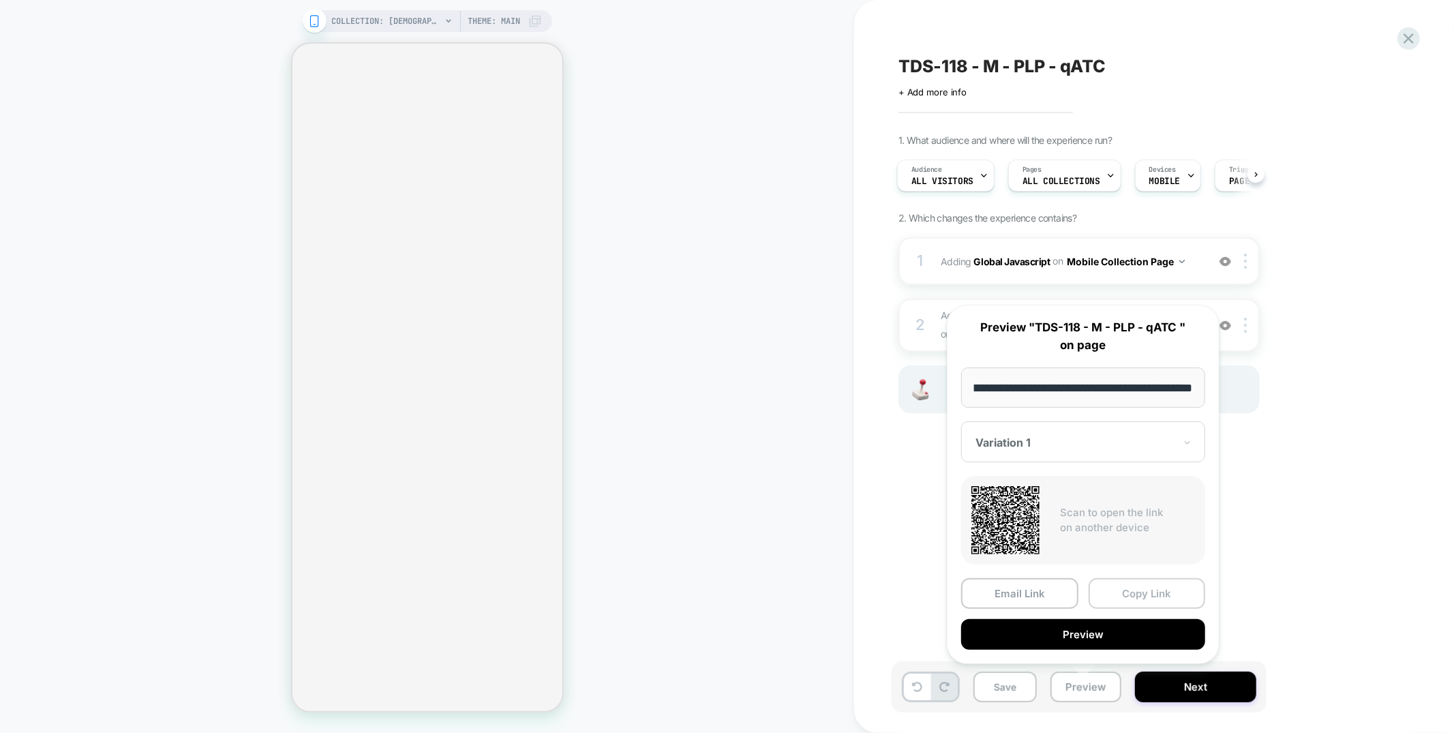
scroll to position [0, 0]
click at [1116, 596] on button "Copy Link" at bounding box center [1146, 593] width 117 height 31
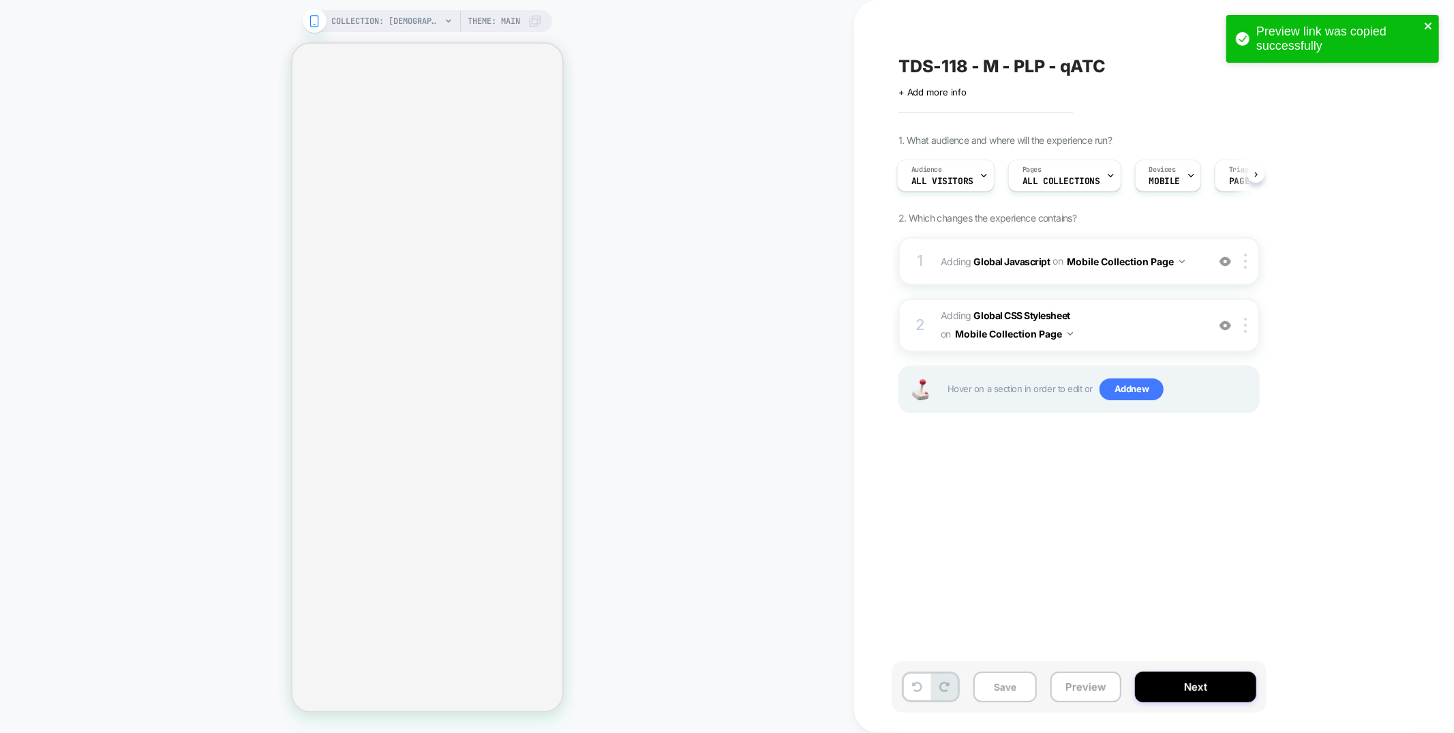
click at [1428, 28] on icon "close" at bounding box center [1429, 25] width 10 height 11
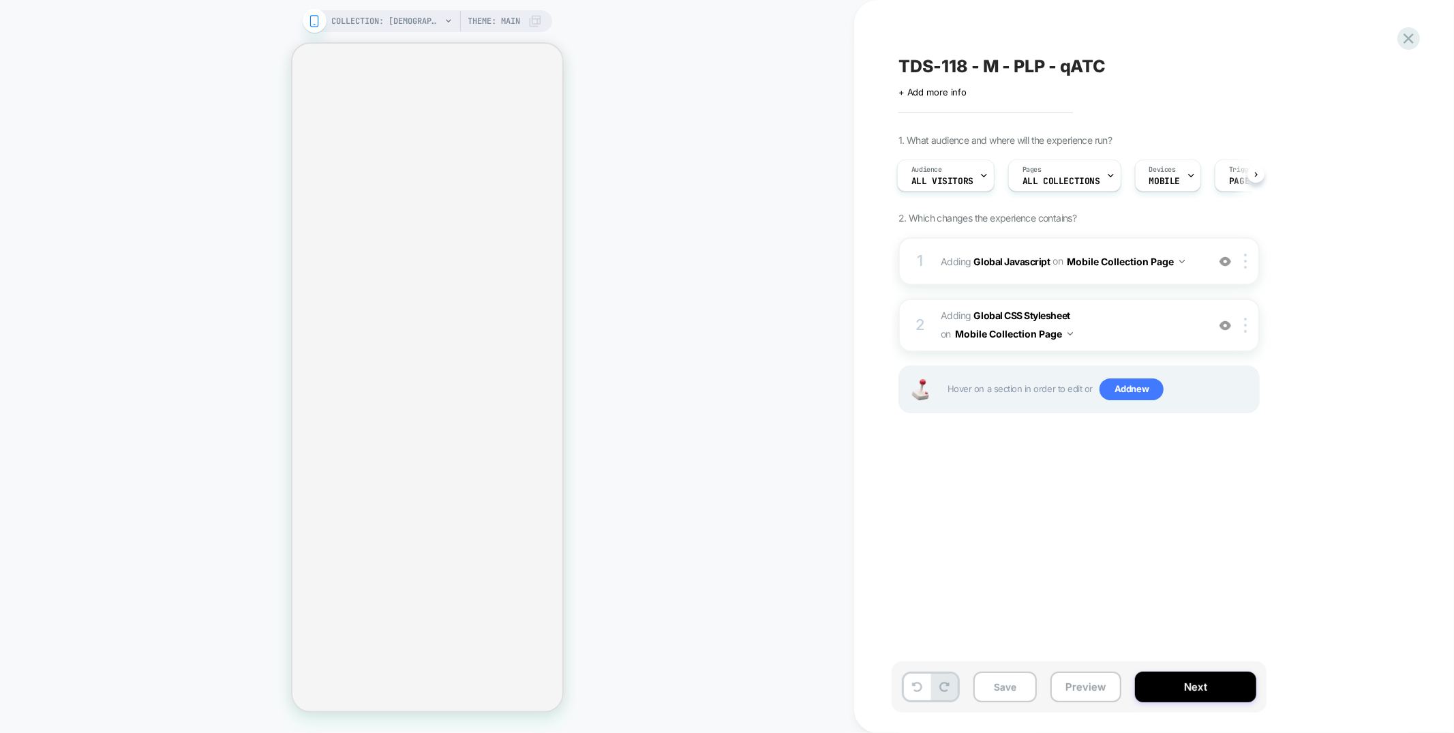
click at [1415, 37] on div "Preview link was copied successfully" at bounding box center [1332, 42] width 218 height 60
click at [1401, 42] on div "Preview link was copied successfully COLLECTION: Ladies Tops (Category) COLLECT…" at bounding box center [727, 366] width 1454 height 733
click at [1411, 39] on icon at bounding box center [1408, 38] width 18 height 18
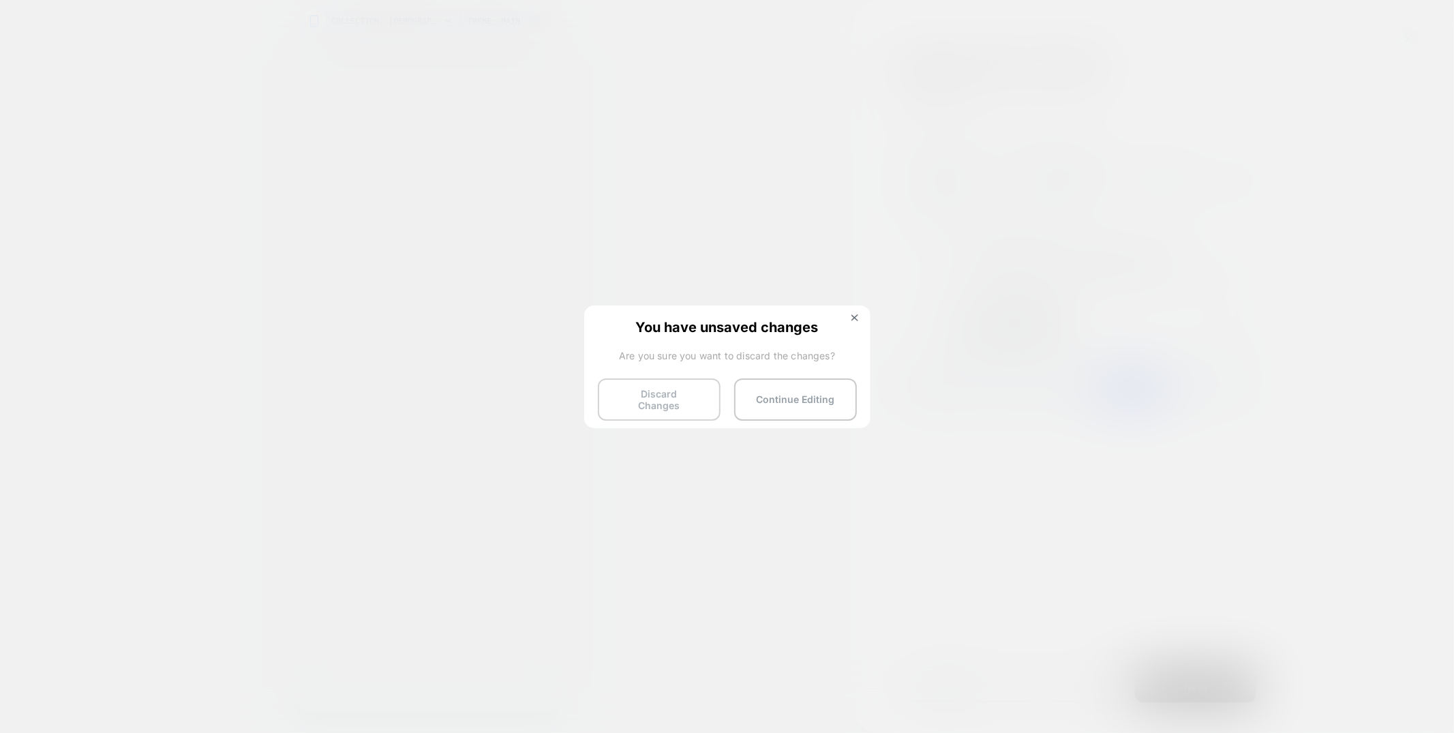
click at [625, 400] on button "Discard Changes" at bounding box center [659, 399] width 123 height 42
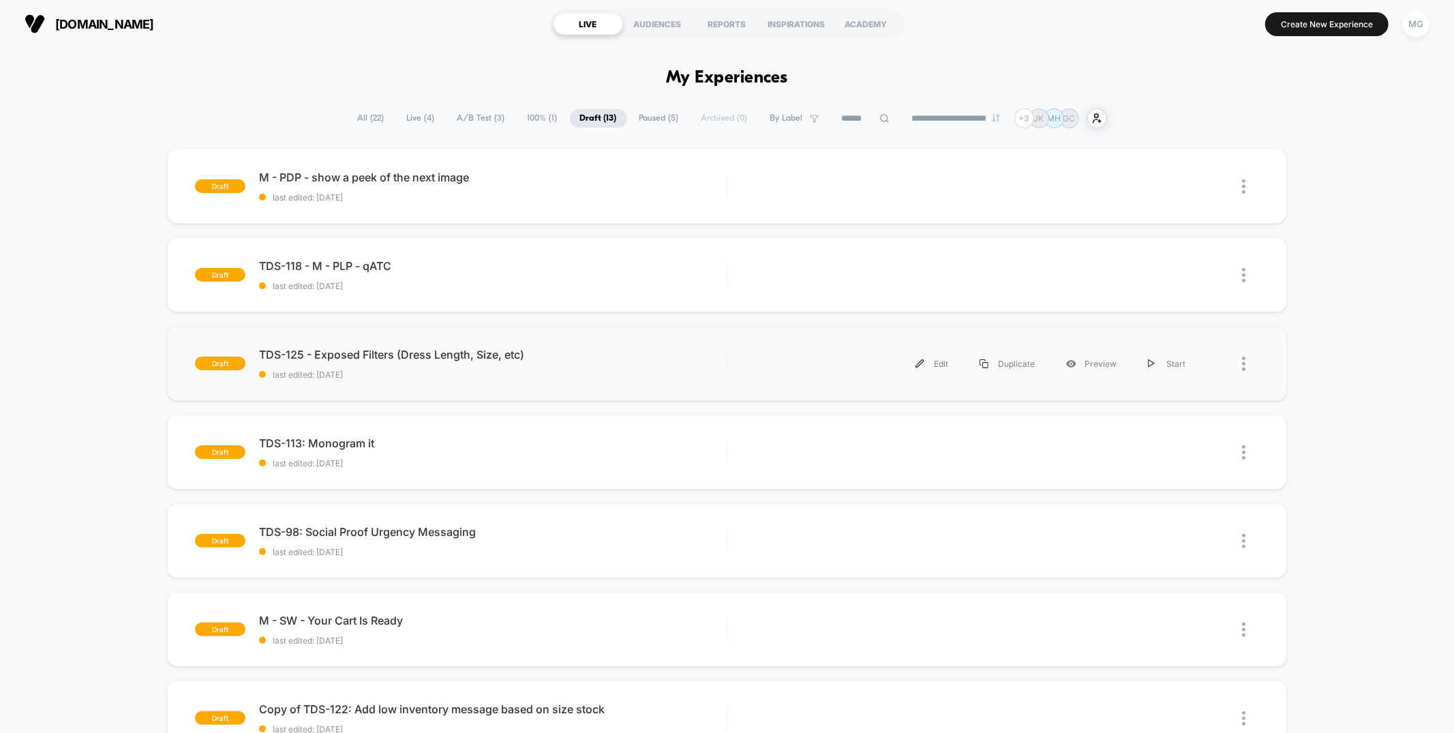
click at [441, 392] on div "draft TDS-125 - Exposed Filters (Dress Length, Size, etc) last edited: 8/29/202…" at bounding box center [726, 363] width 1119 height 75
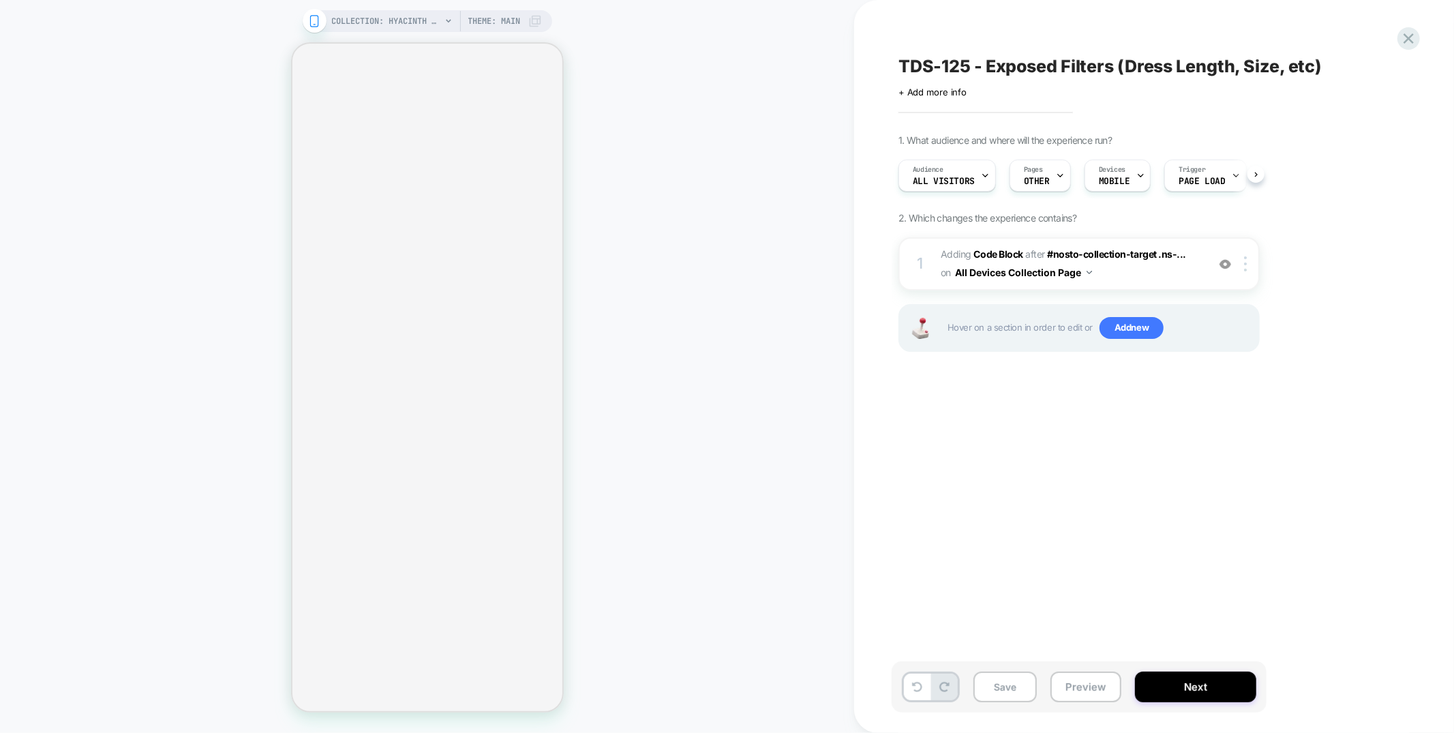
scroll to position [0, 1]
click at [1068, 690] on button "Preview" at bounding box center [1085, 686] width 71 height 31
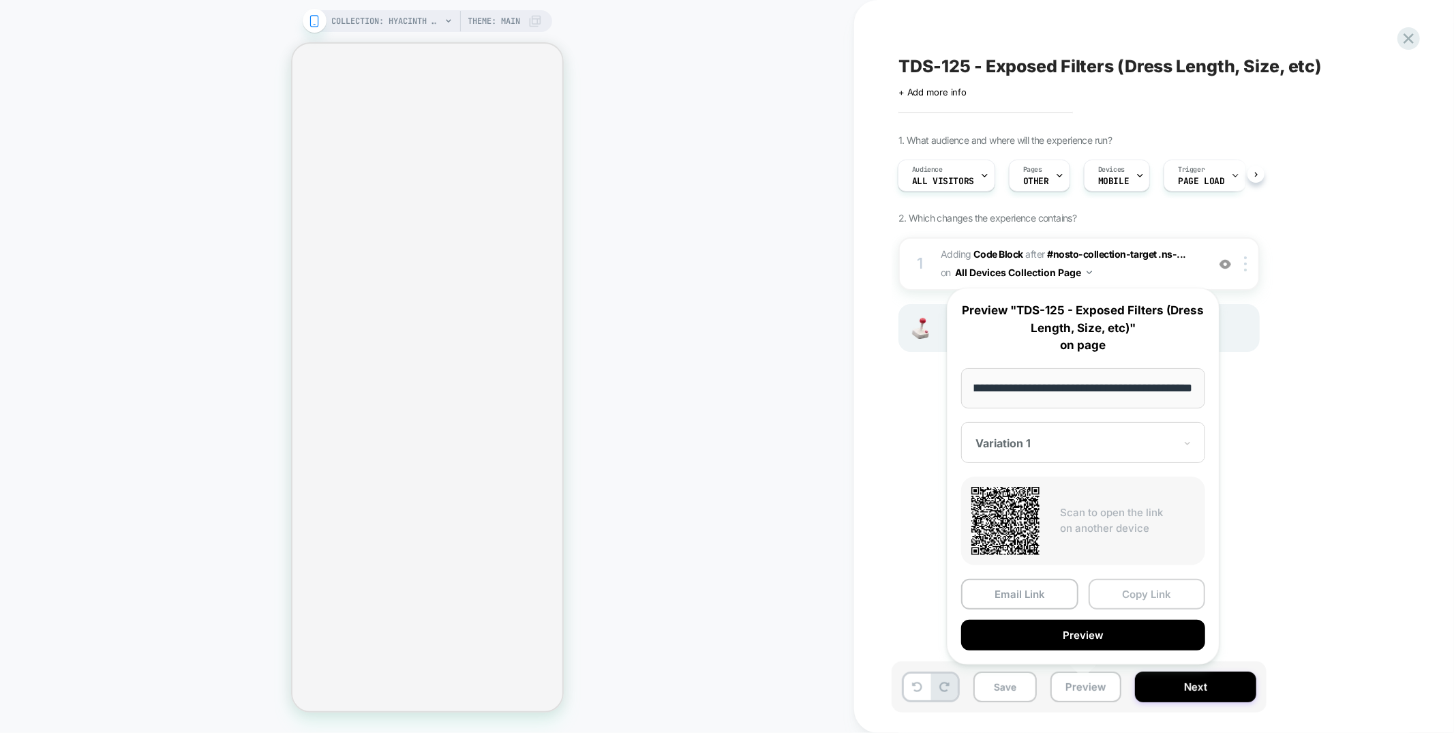
scroll to position [0, 0]
click at [1105, 602] on button "Copy Link" at bounding box center [1146, 594] width 117 height 31
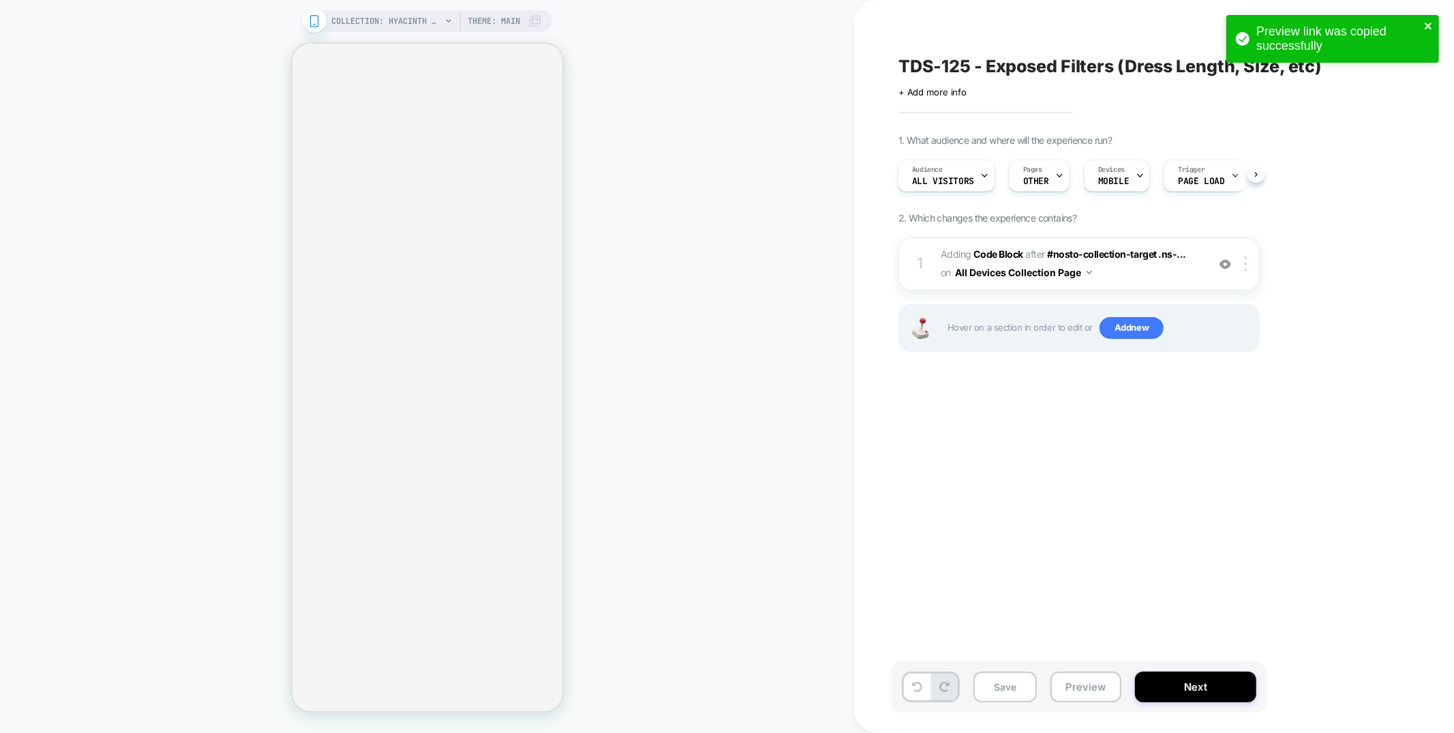
click at [1428, 26] on icon "close" at bounding box center [1427, 25] width 7 height 7
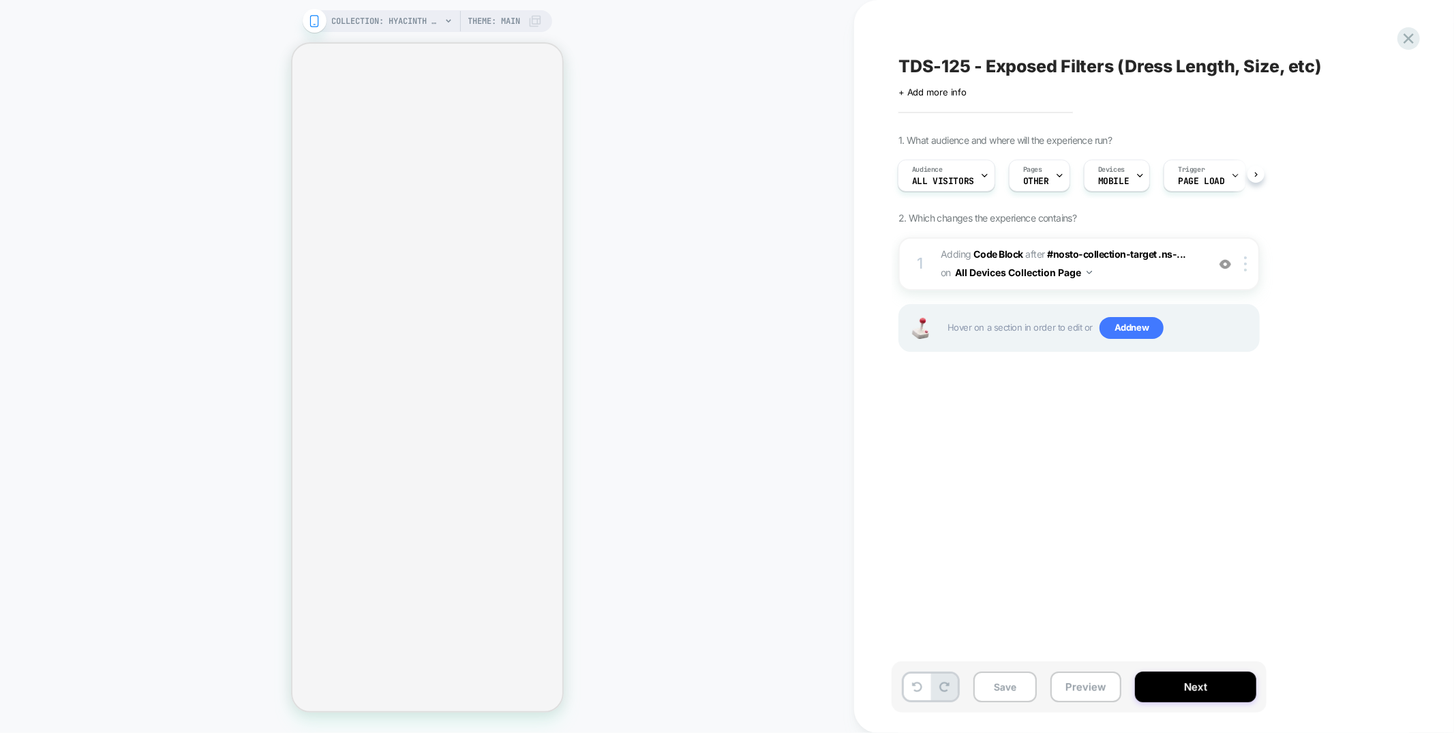
click at [1403, 43] on div "Preview link was copied successfully" at bounding box center [1332, 42] width 218 height 60
click at [1409, 42] on div "Preview link was copied successfully COLLECTION: Hyacinth House (Category) COLL…" at bounding box center [727, 366] width 1454 height 733
click at [1409, 42] on icon at bounding box center [1408, 38] width 18 height 18
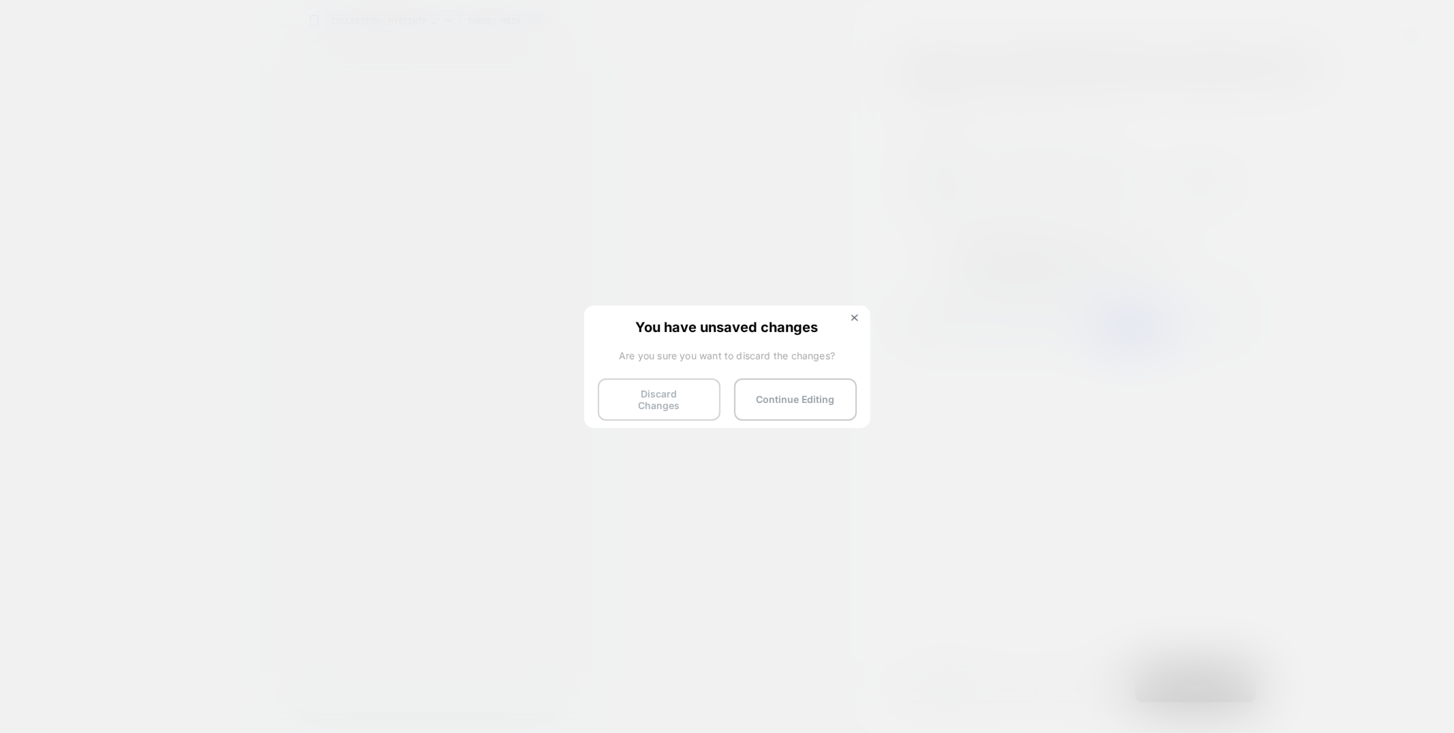
click at [647, 393] on button "Discard Changes" at bounding box center [659, 399] width 123 height 42
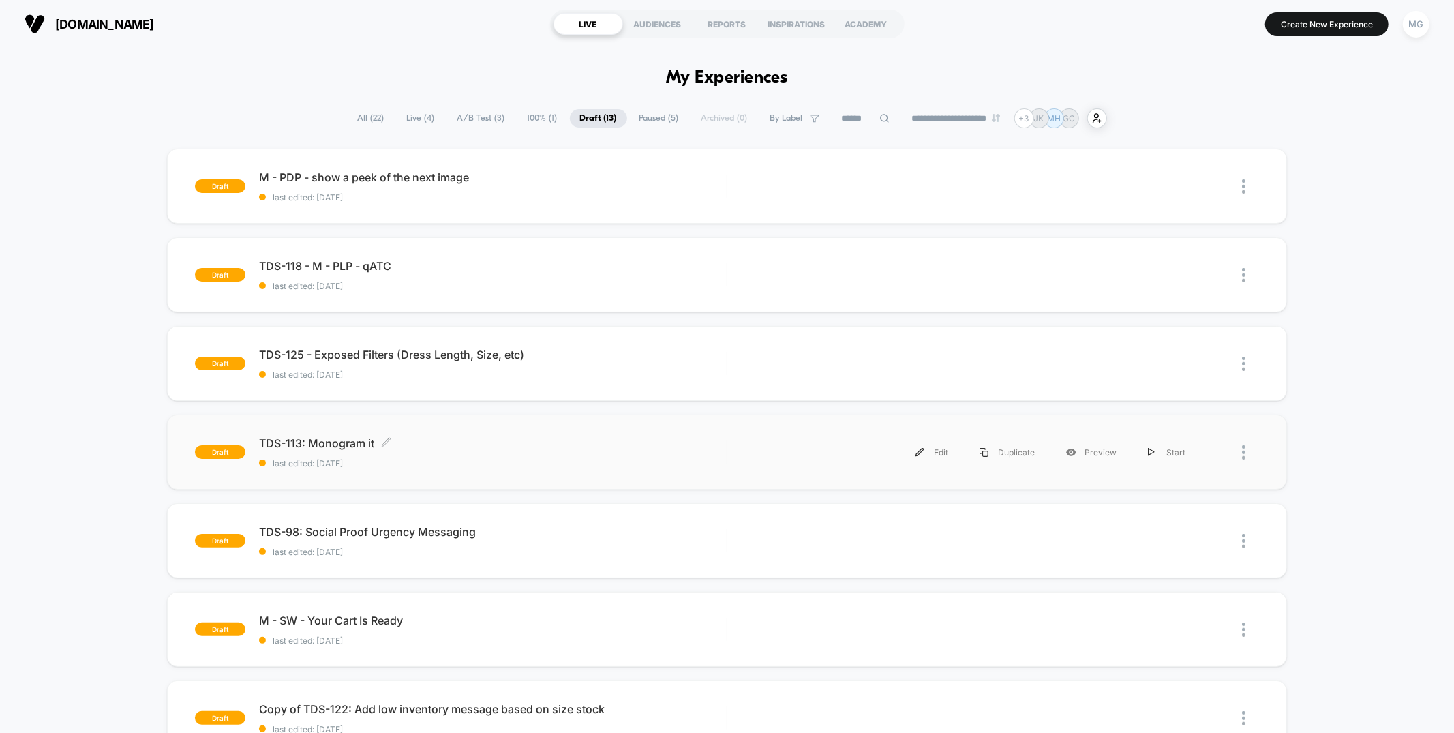
click at [560, 462] on span "last edited: 8/29/2025" at bounding box center [492, 463] width 467 height 10
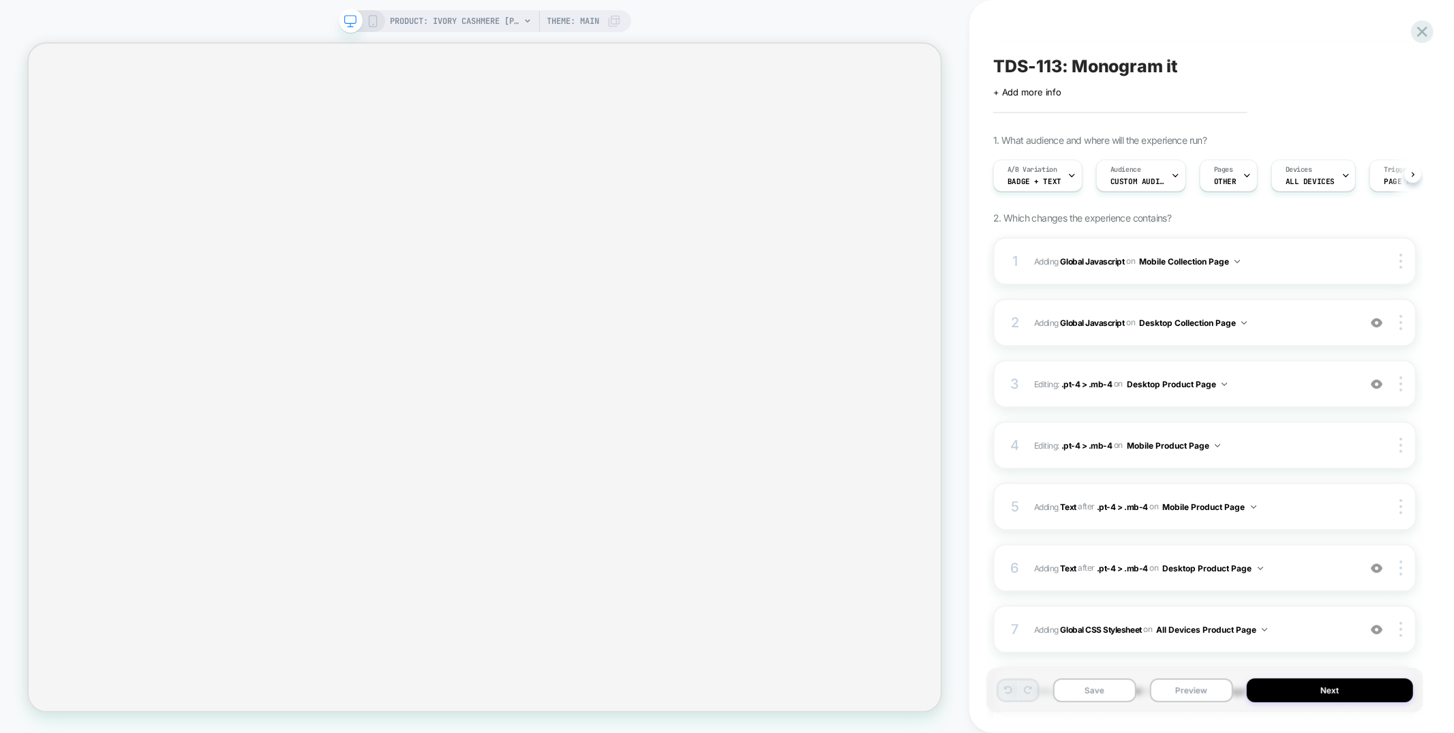
scroll to position [0, 1]
click at [1178, 691] on button "Preview" at bounding box center [1191, 690] width 83 height 24
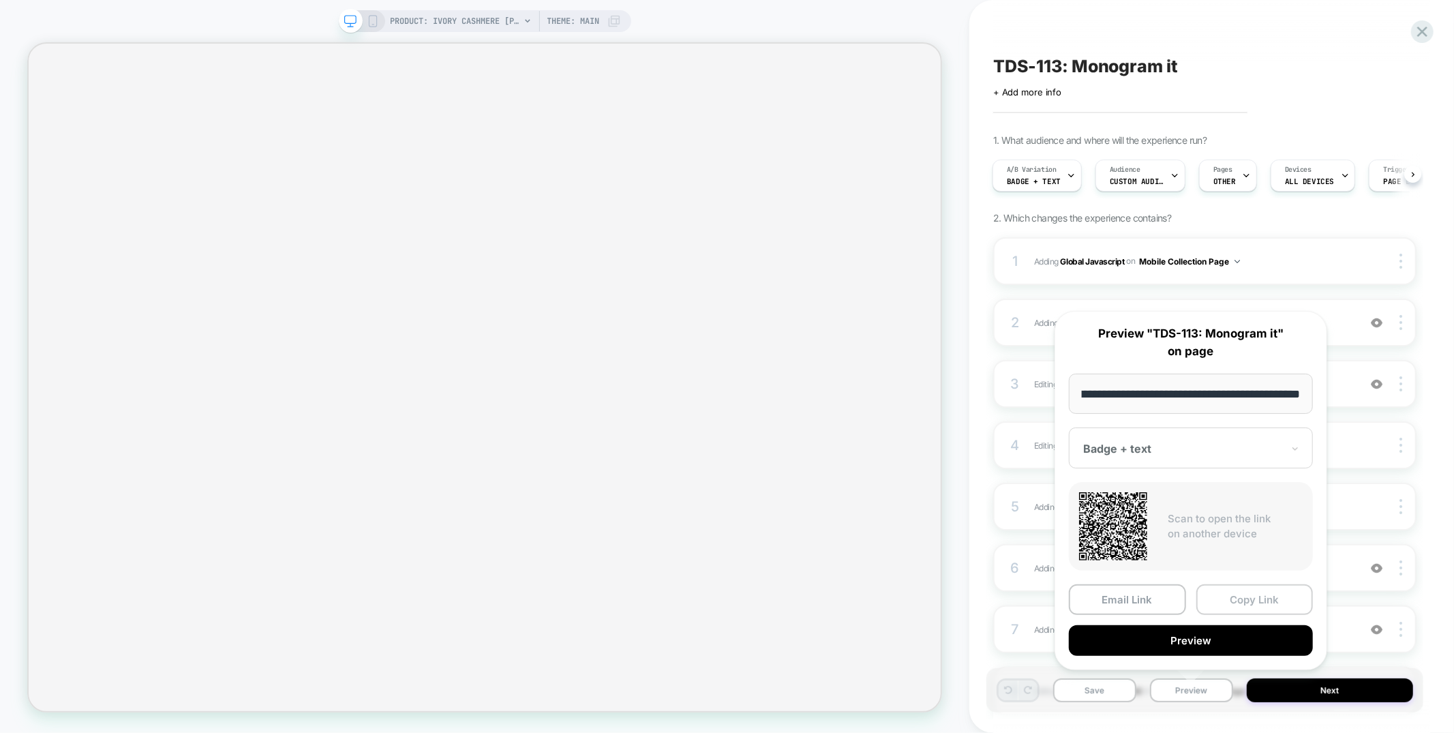
scroll to position [0, 0]
click at [1221, 607] on button "Copy Link" at bounding box center [1254, 599] width 117 height 31
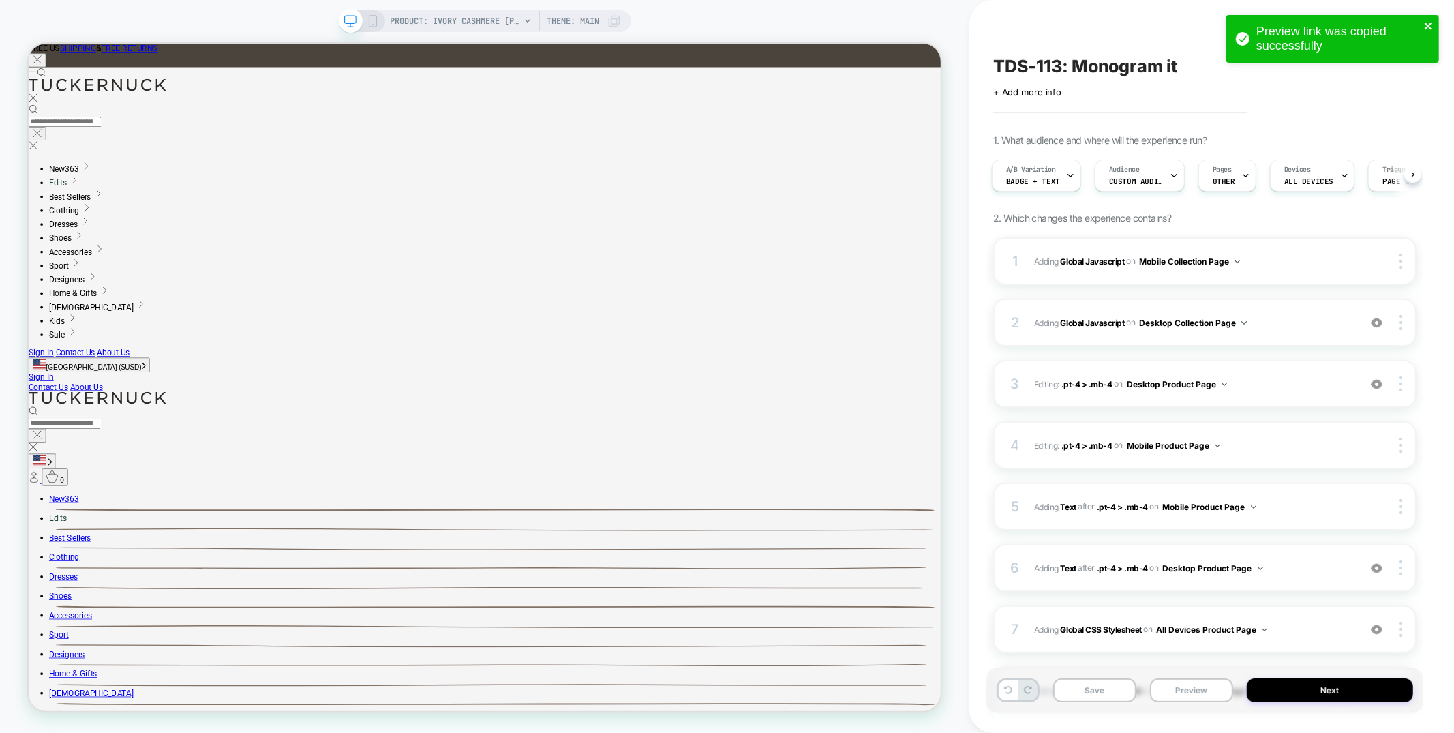
click at [1428, 21] on icon "close" at bounding box center [1429, 25] width 10 height 11
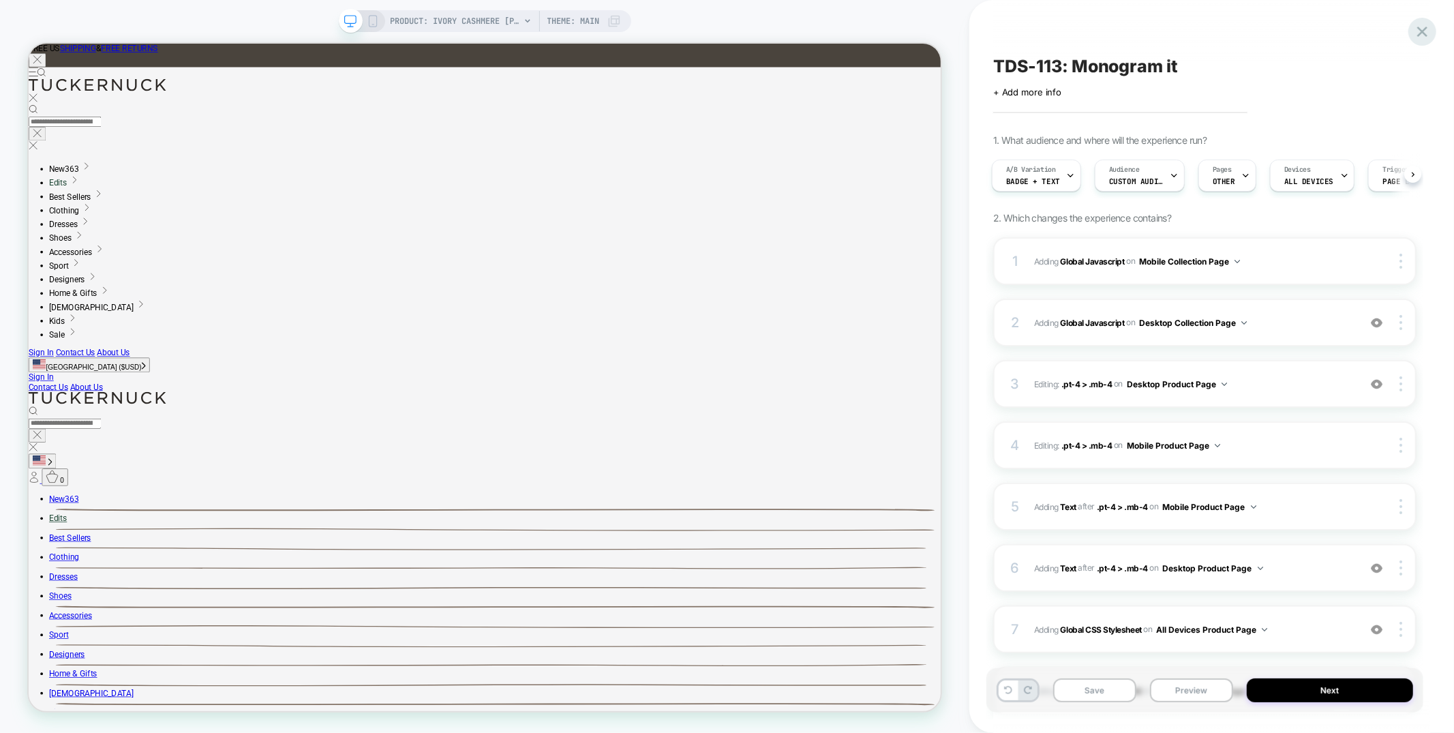
click at [1422, 34] on div "Preview link was copied successfully PRODUCT: Ivory Cashmere Riley Cardigan PRO…" at bounding box center [727, 366] width 1454 height 733
click at [1420, 29] on icon at bounding box center [1422, 32] width 10 height 10
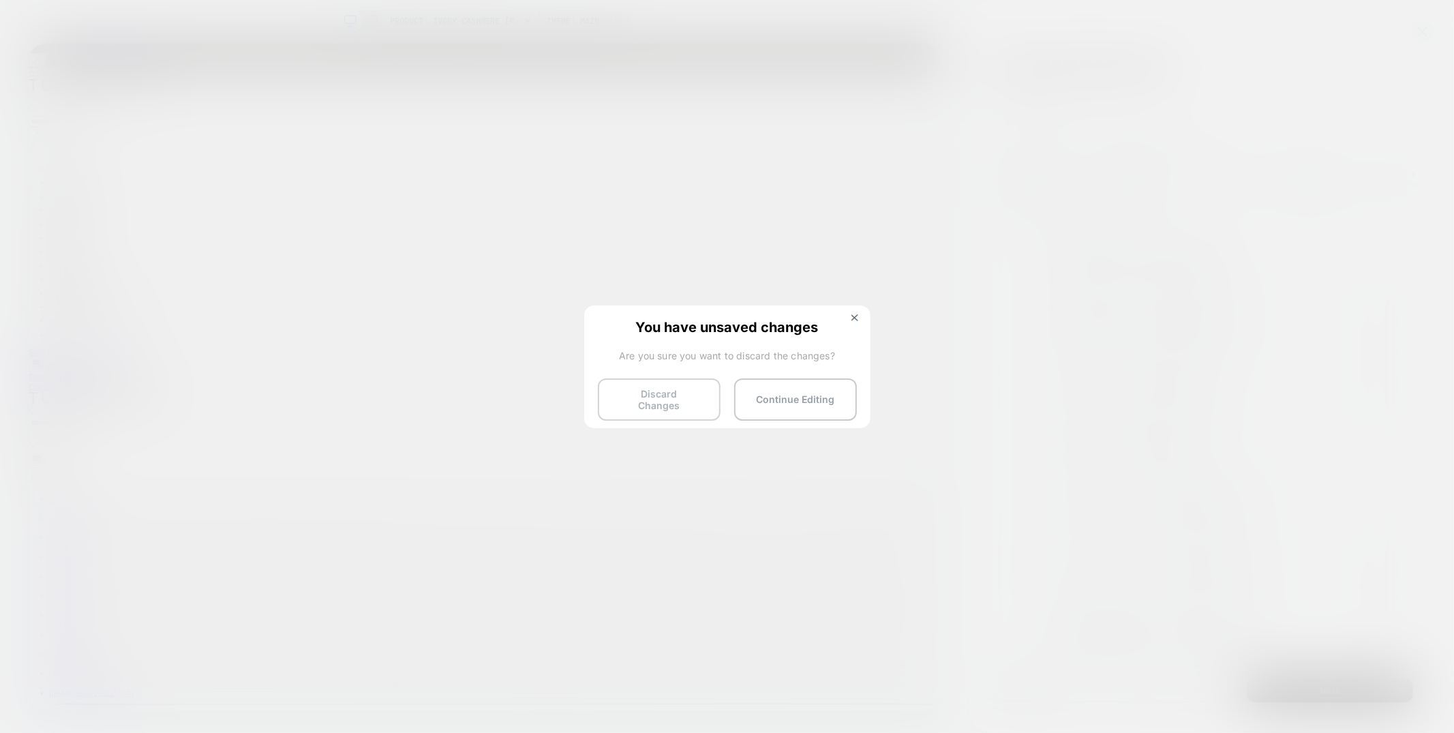
click at [709, 399] on button "Discard Changes" at bounding box center [659, 399] width 123 height 42
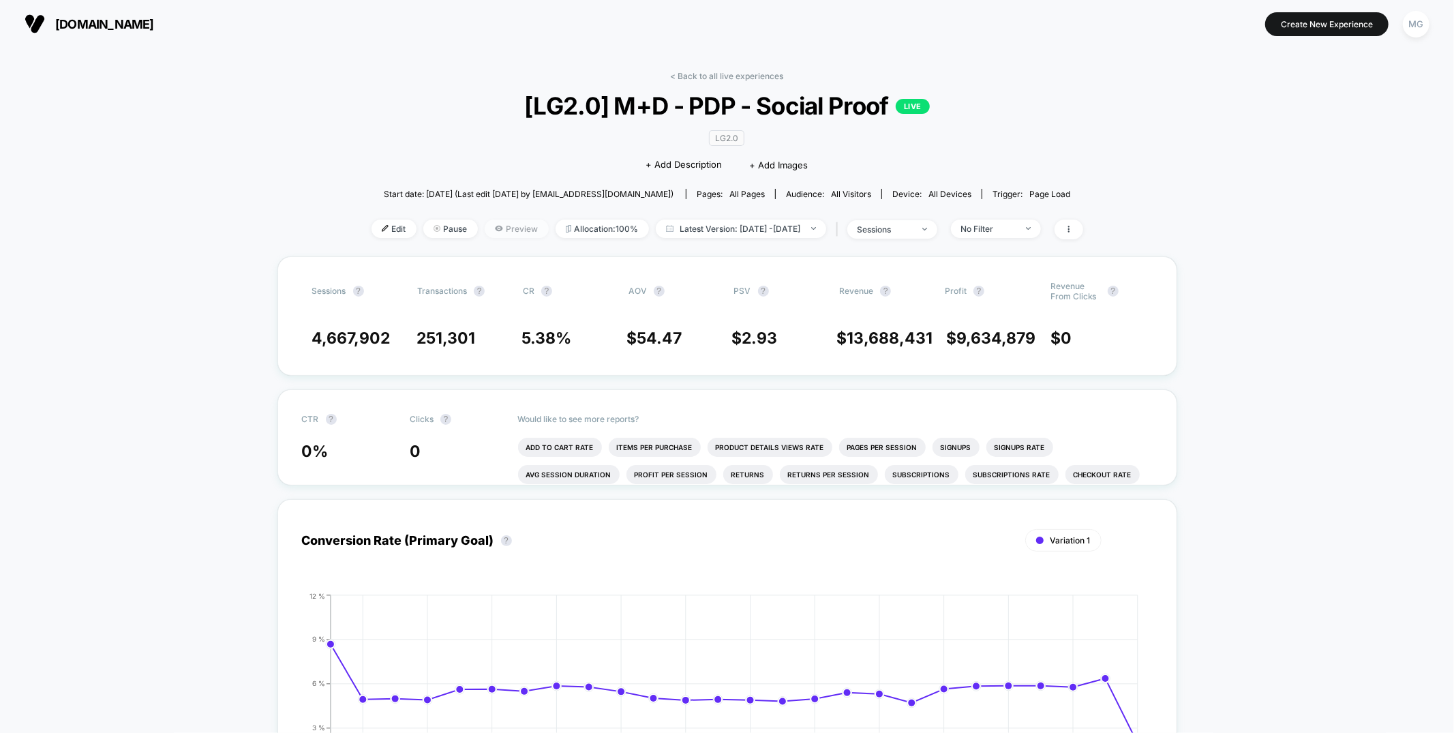
click at [502, 231] on span "Preview" at bounding box center [517, 228] width 64 height 18
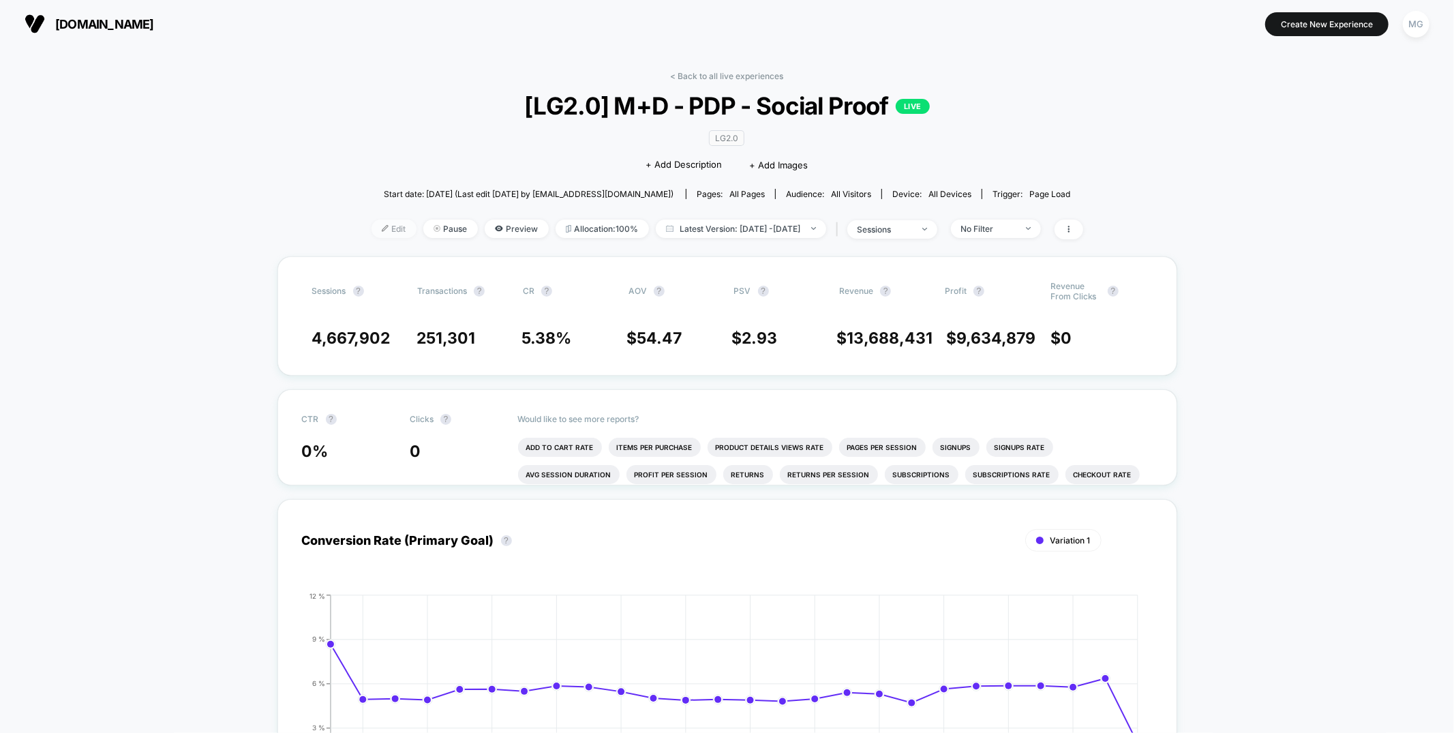
click at [371, 223] on span "Edit" at bounding box center [393, 228] width 45 height 18
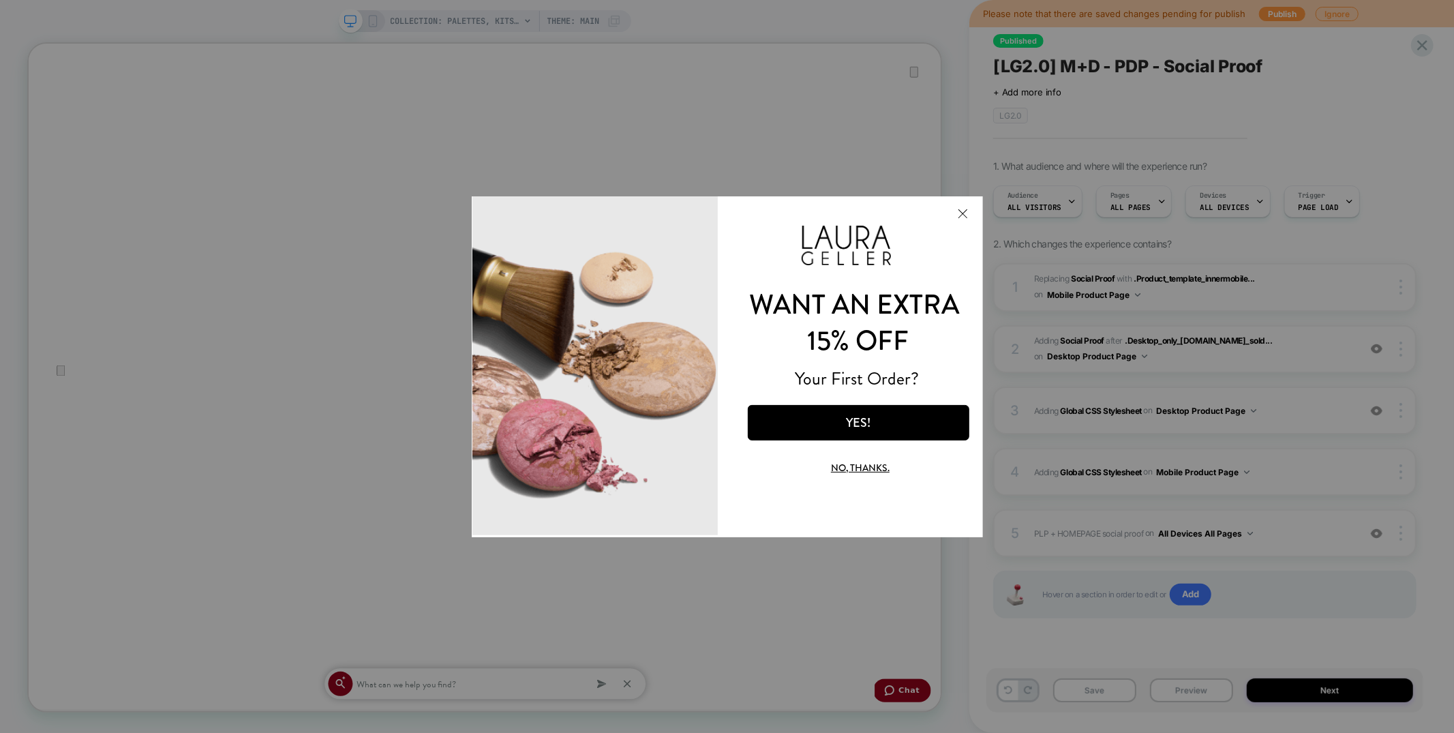
click at [960, 215] on button "Close Modal" at bounding box center [961, 212] width 37 height 33
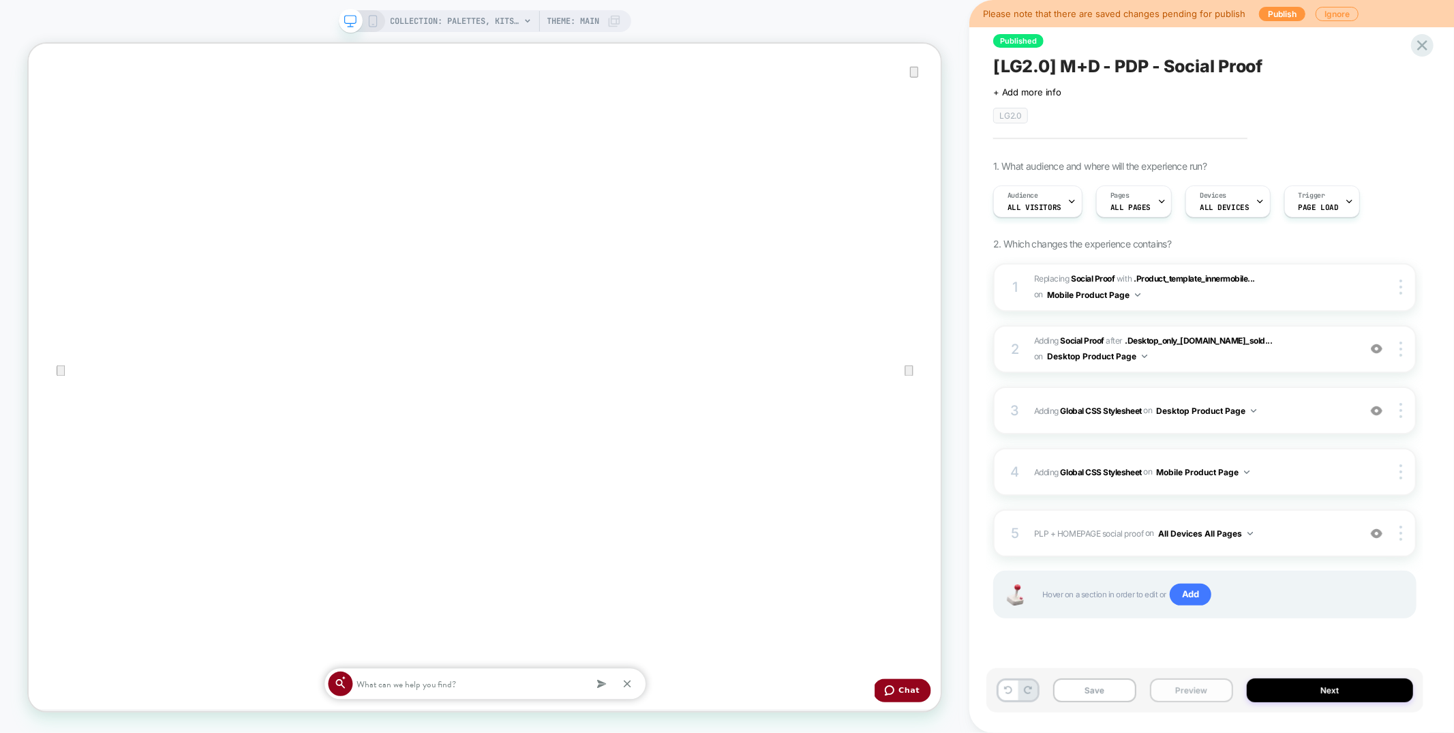
click at [1195, 681] on button "Preview" at bounding box center [1191, 690] width 83 height 24
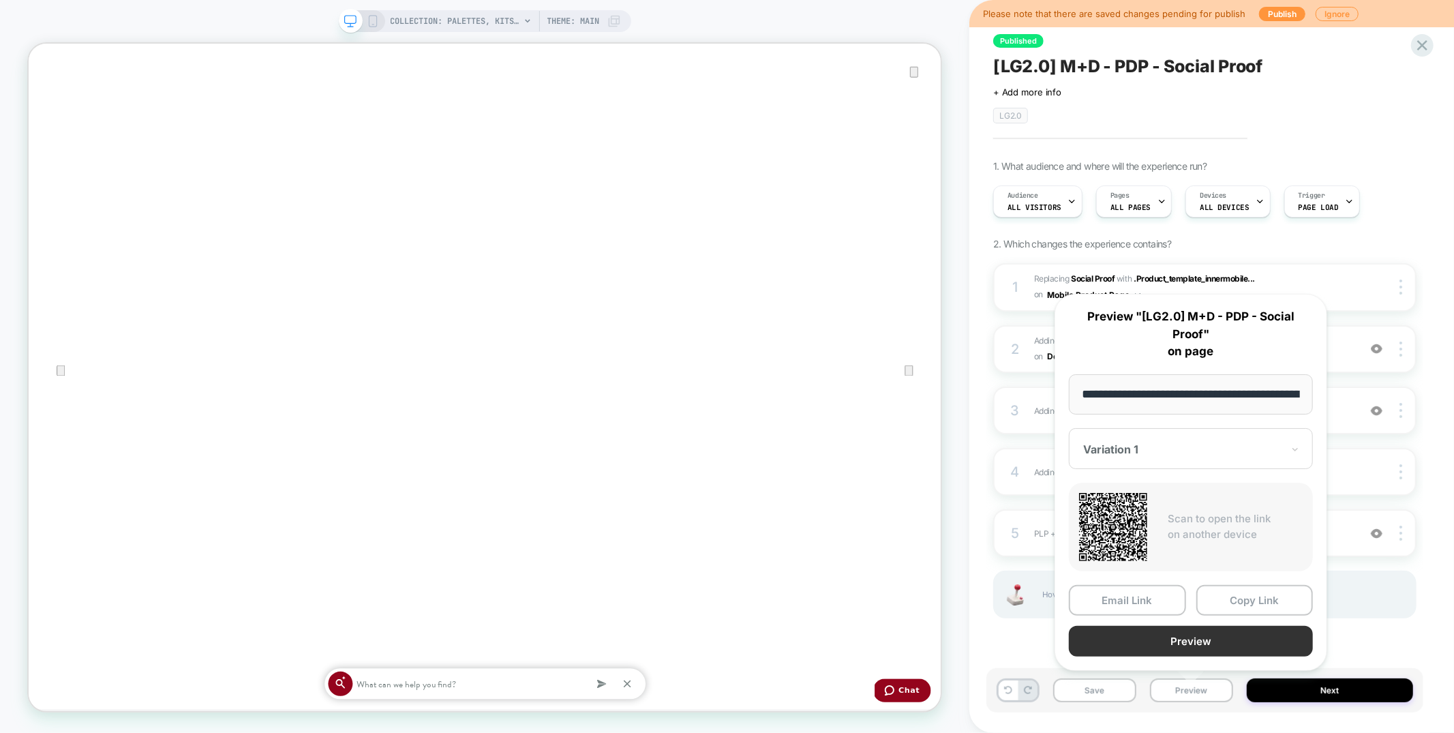
click at [1199, 652] on button "Preview" at bounding box center [1191, 641] width 244 height 31
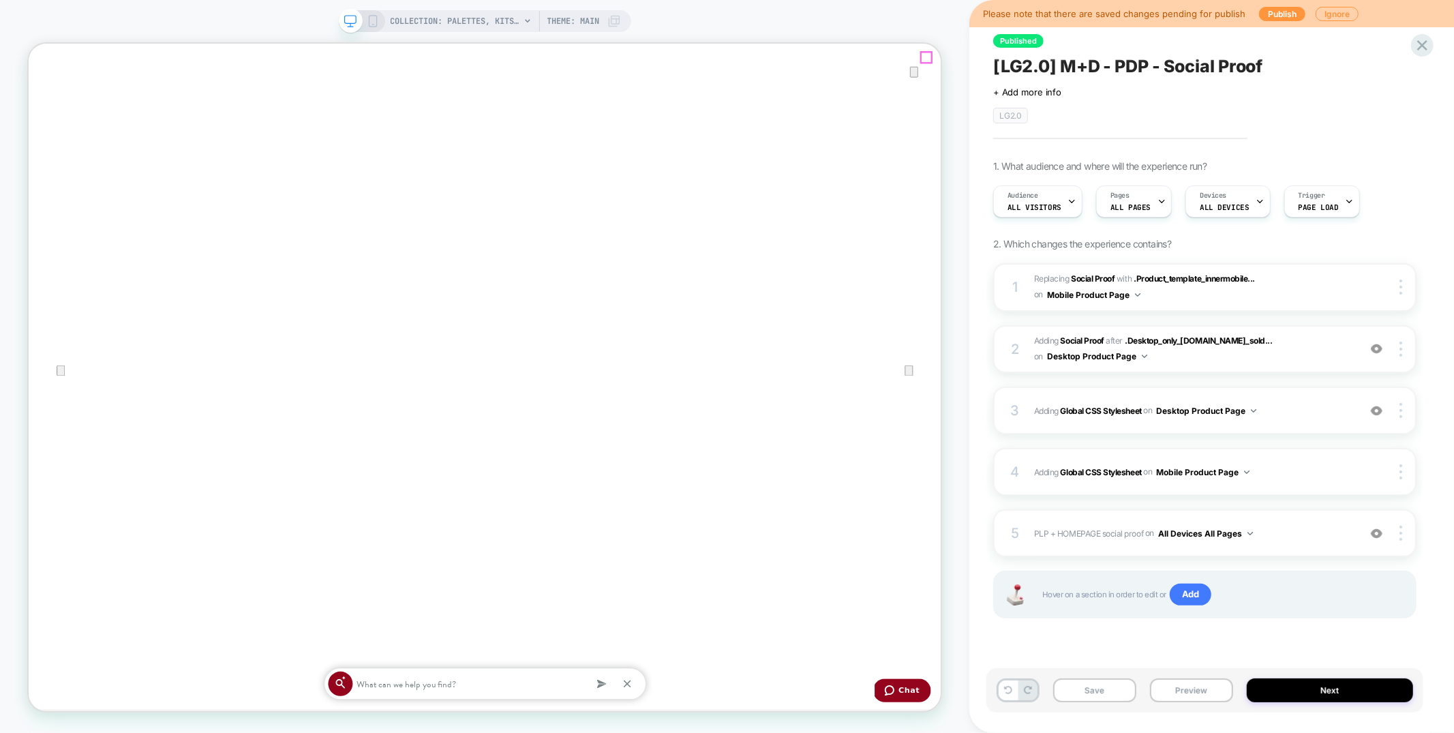
click at [47, 107] on icon "Close" at bounding box center [42, 112] width 10 height 10
click at [1416, 48] on icon at bounding box center [1422, 45] width 18 height 18
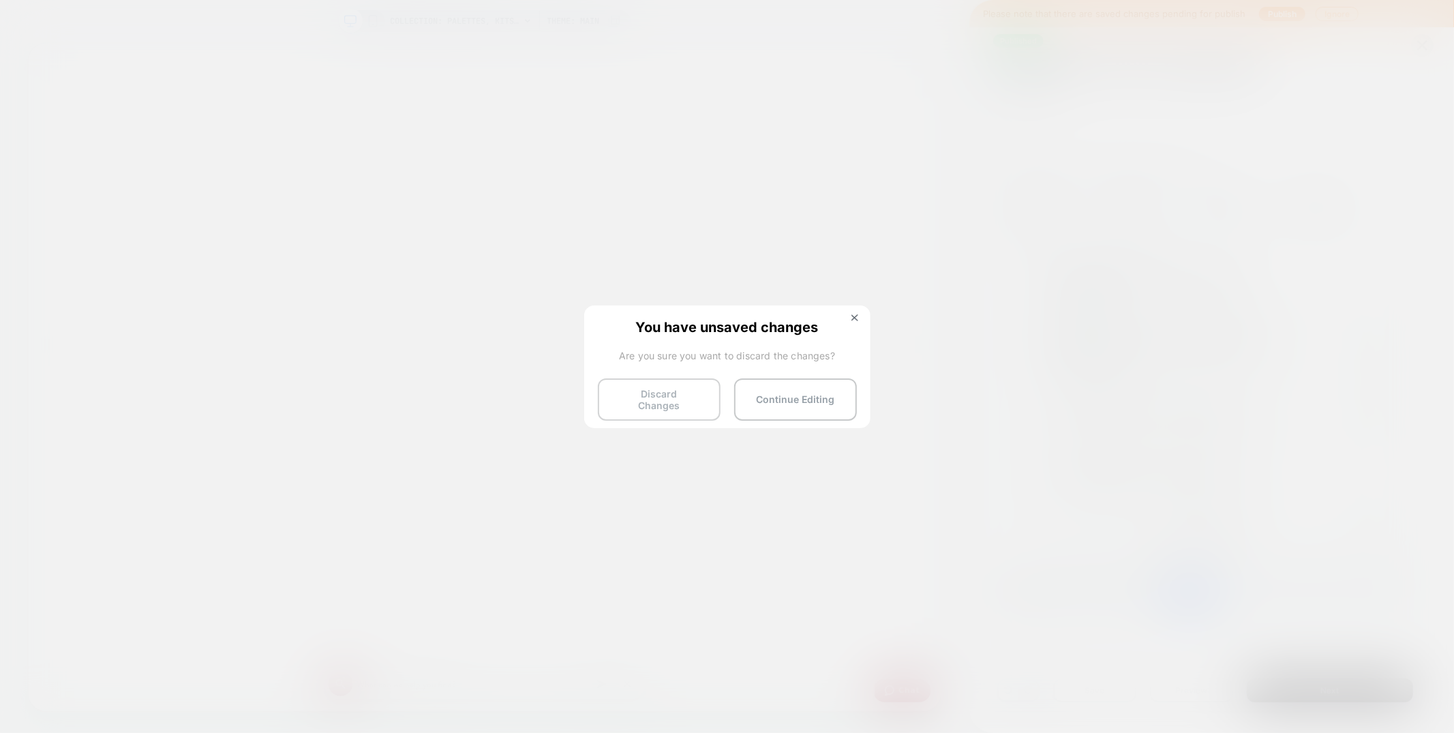
click at [636, 403] on button "Discard Changes" at bounding box center [659, 399] width 123 height 42
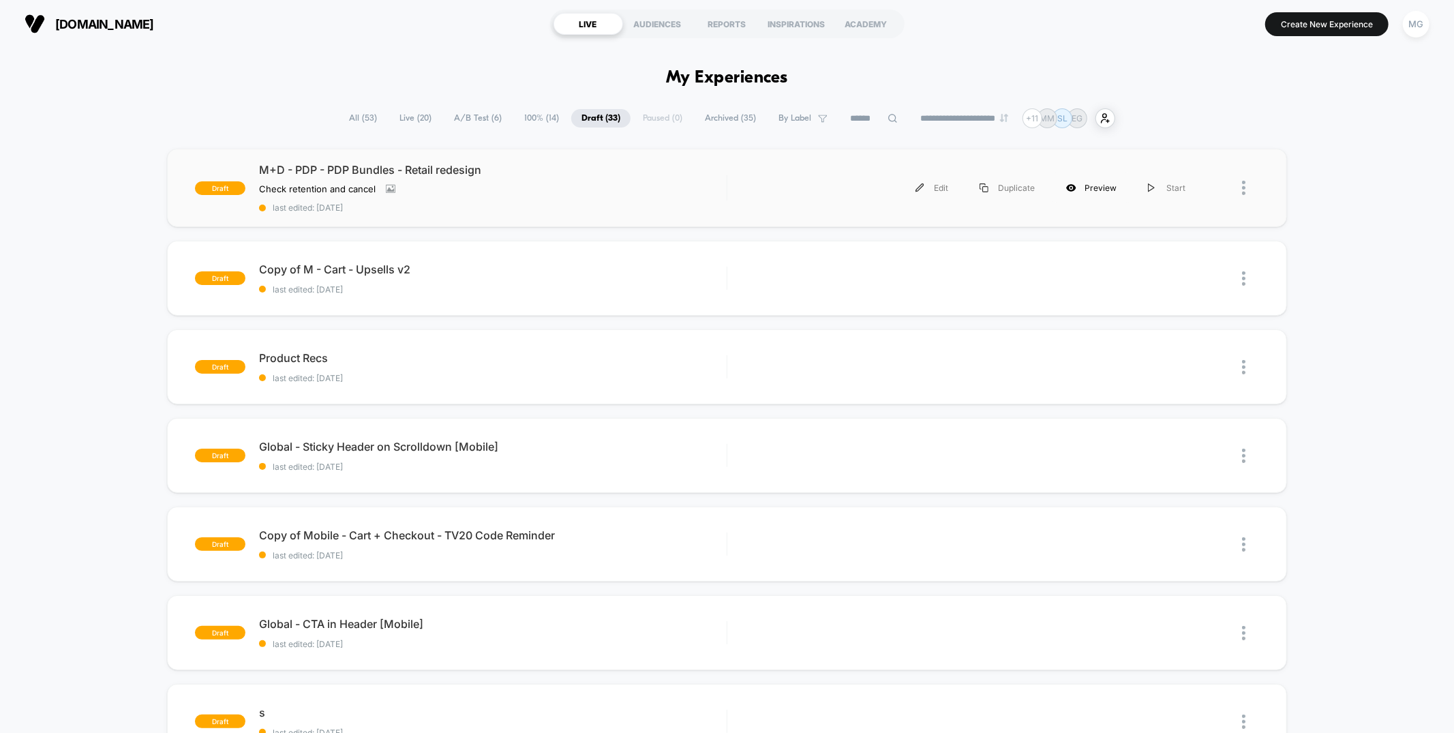
click at [1088, 187] on div "Preview" at bounding box center [1091, 187] width 82 height 31
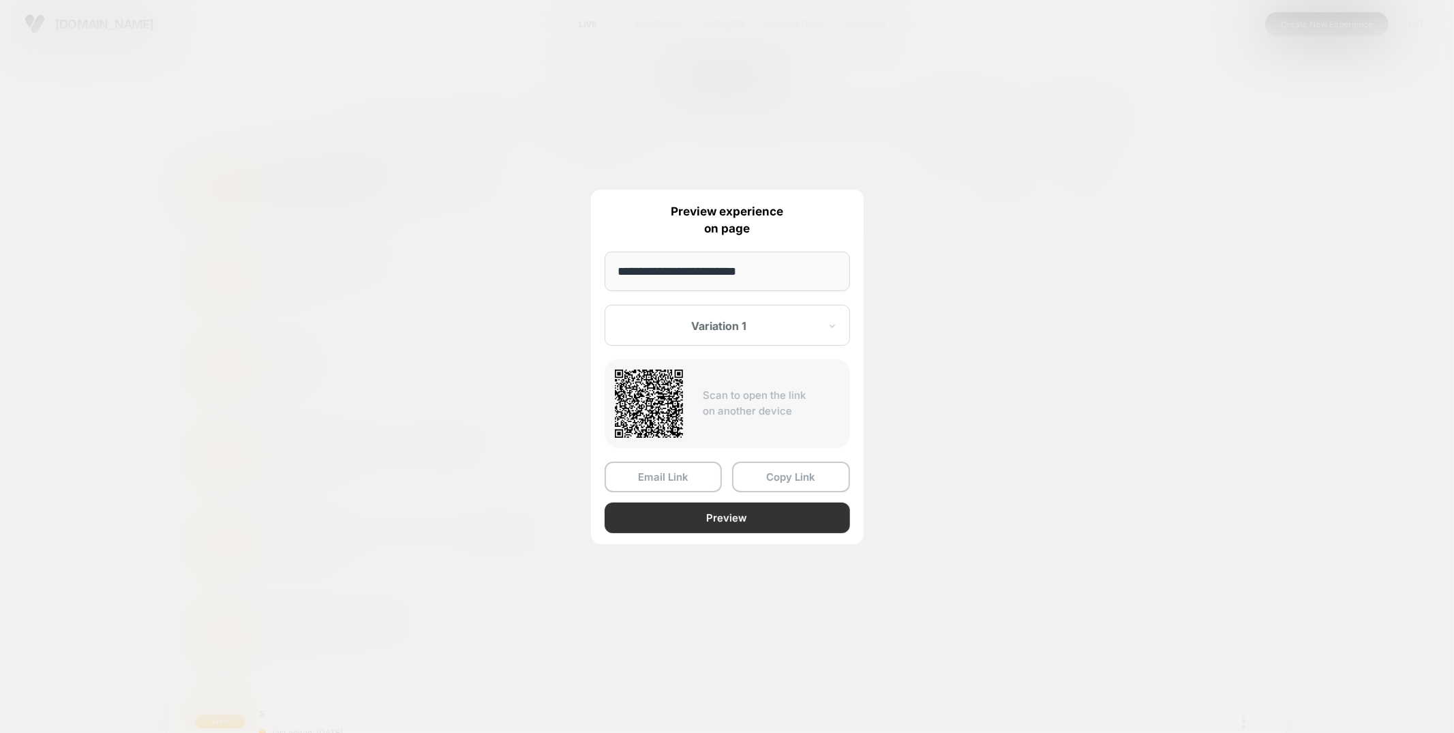
click at [716, 519] on button "Preview" at bounding box center [727, 517] width 245 height 31
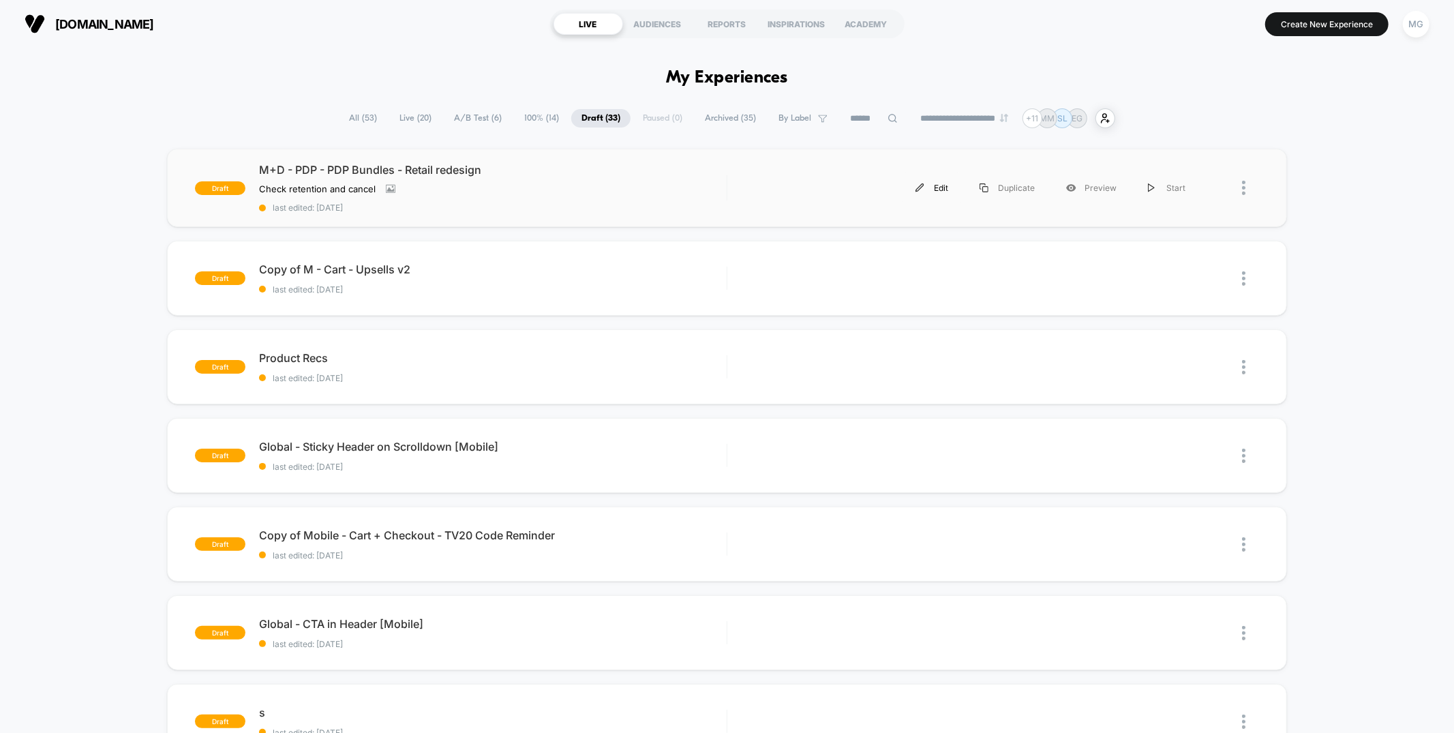
click at [928, 186] on div "Edit" at bounding box center [932, 187] width 64 height 31
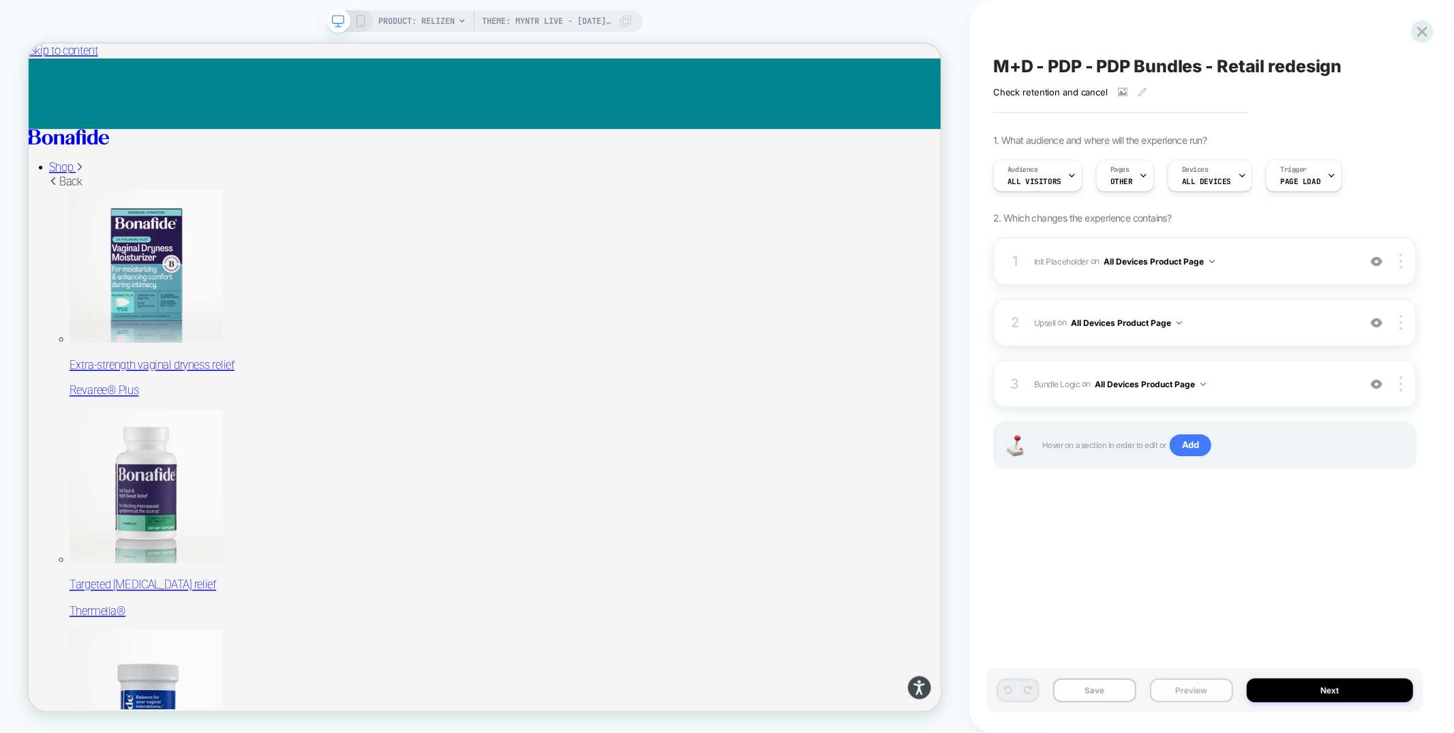
click at [1182, 701] on button "Preview" at bounding box center [1191, 690] width 83 height 24
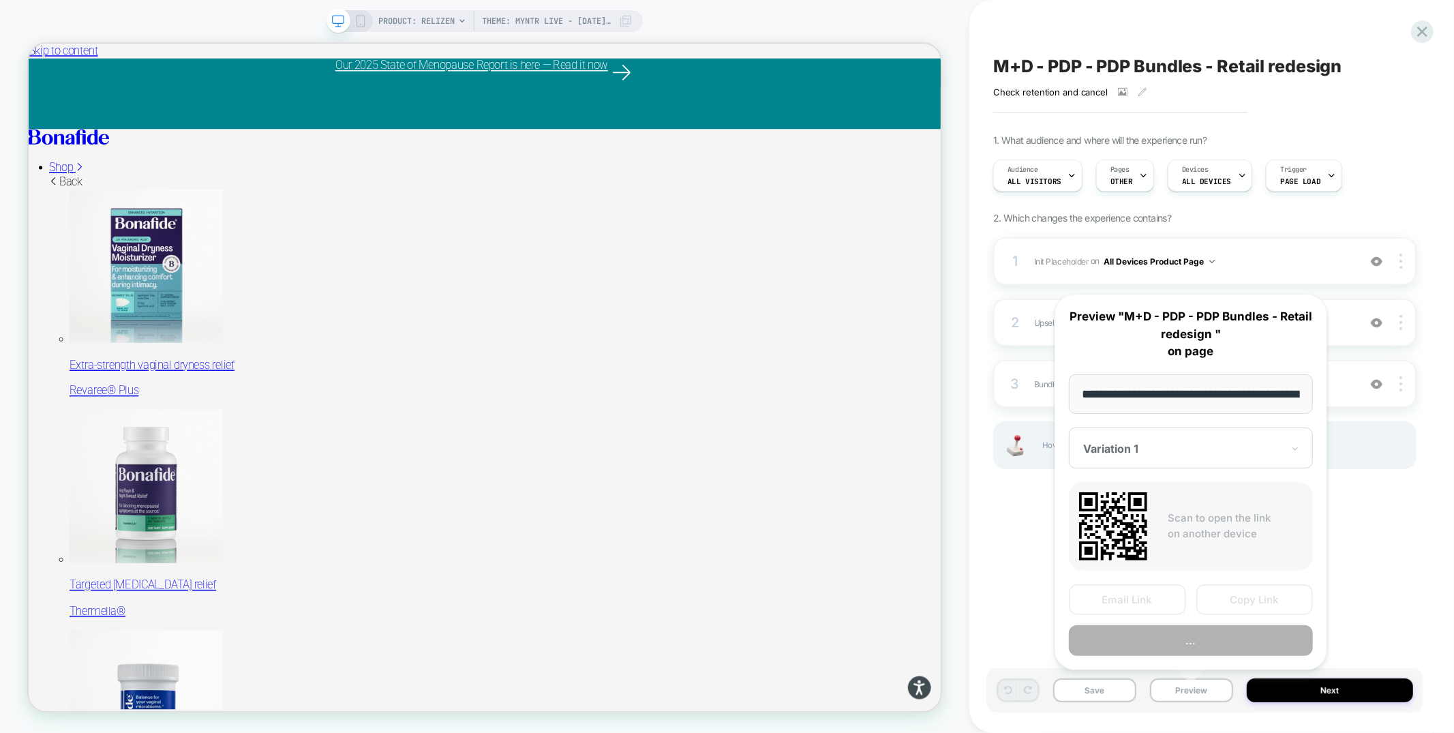
click at [1182, 639] on button "..." at bounding box center [1191, 640] width 244 height 31
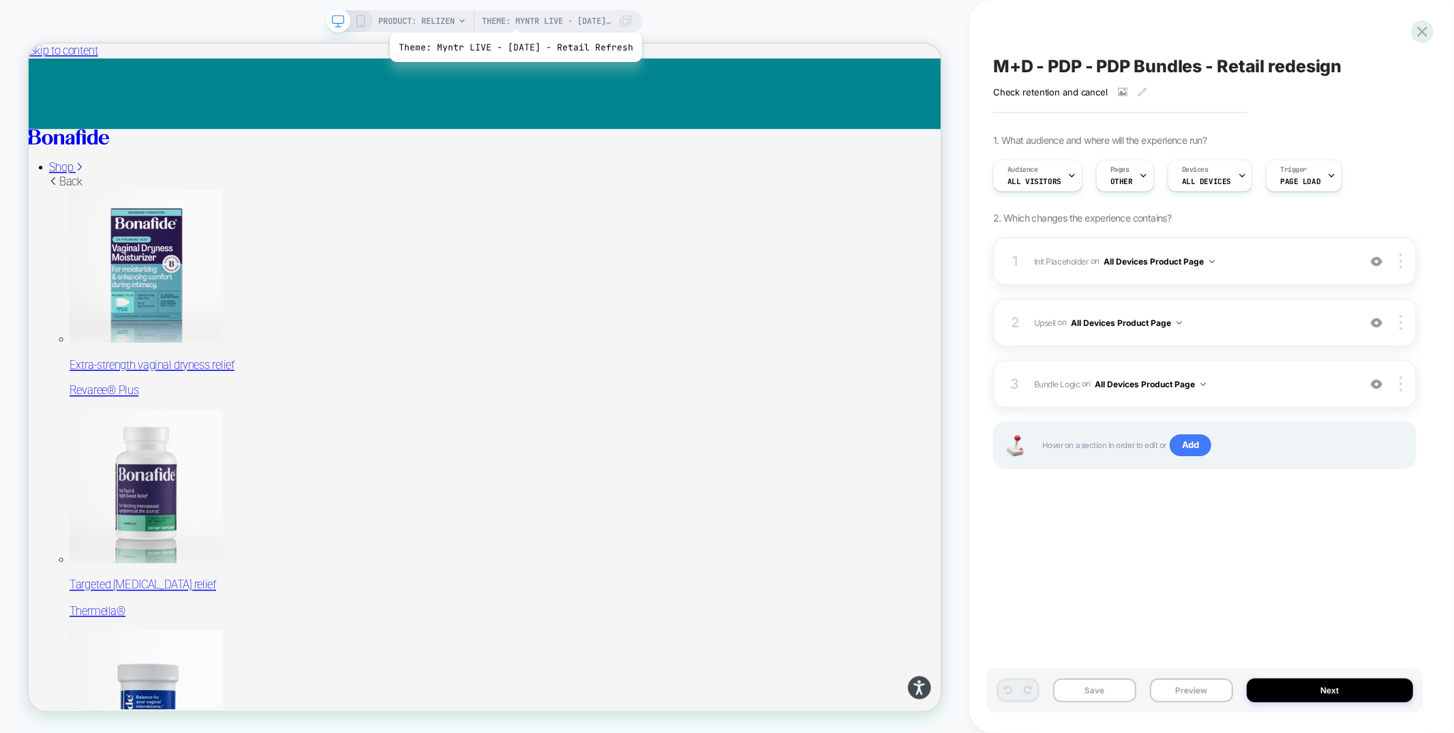
click at [516, 17] on span "Theme: Myntr LIVE - [DATE] - Retail Refresh" at bounding box center [546, 21] width 129 height 22
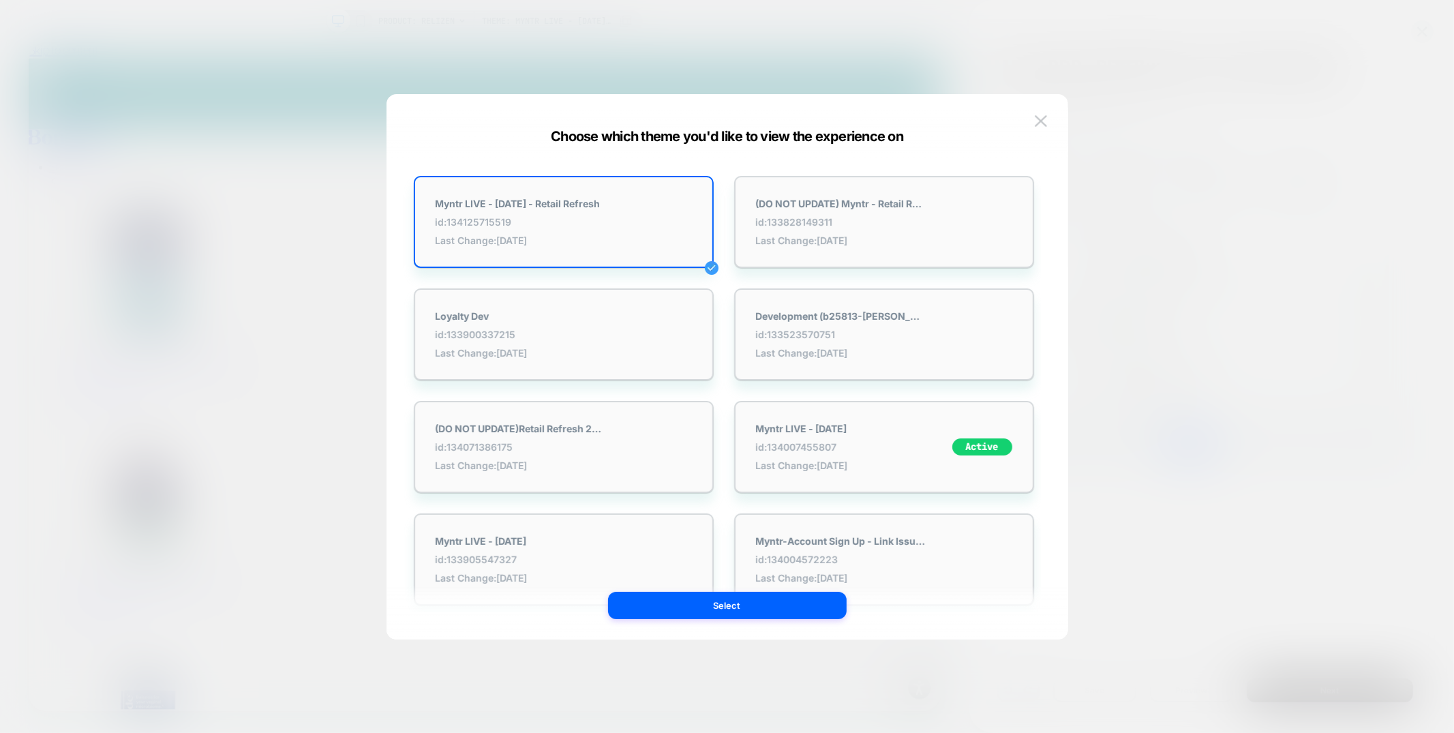
click at [1124, 216] on div at bounding box center [727, 366] width 1454 height 733
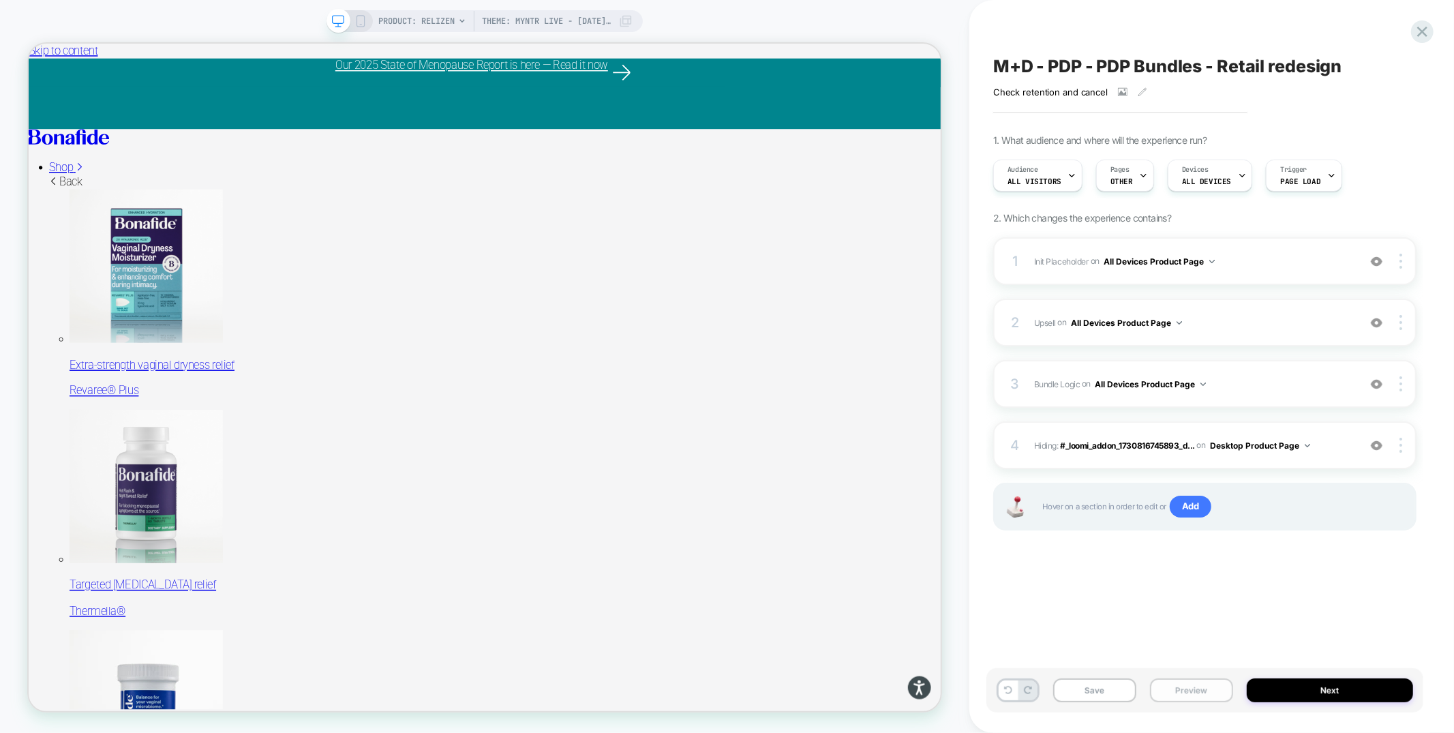
click at [1193, 695] on button "Preview" at bounding box center [1191, 690] width 83 height 24
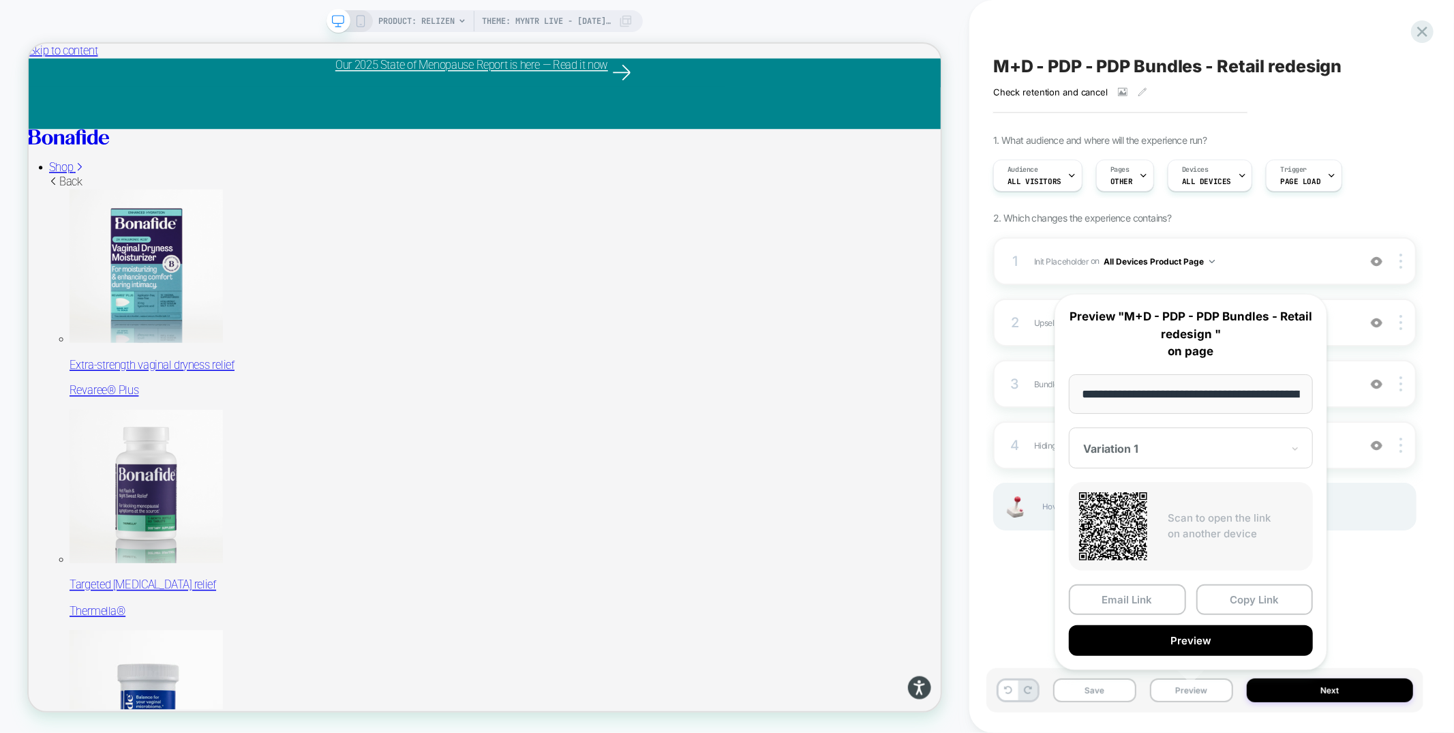
scroll to position [0, 203]
click at [1184, 637] on button "Preview" at bounding box center [1191, 641] width 244 height 31
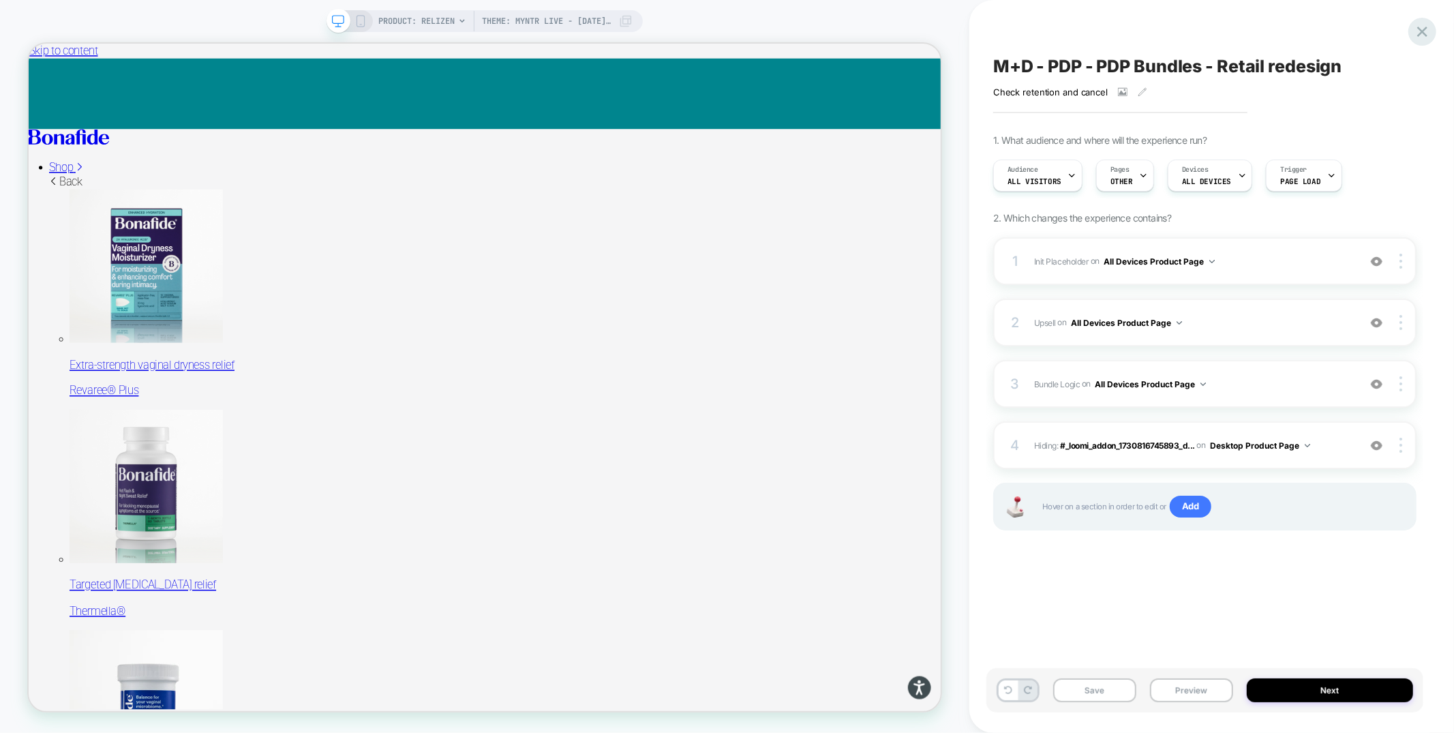
click at [1426, 29] on icon at bounding box center [1422, 31] width 18 height 18
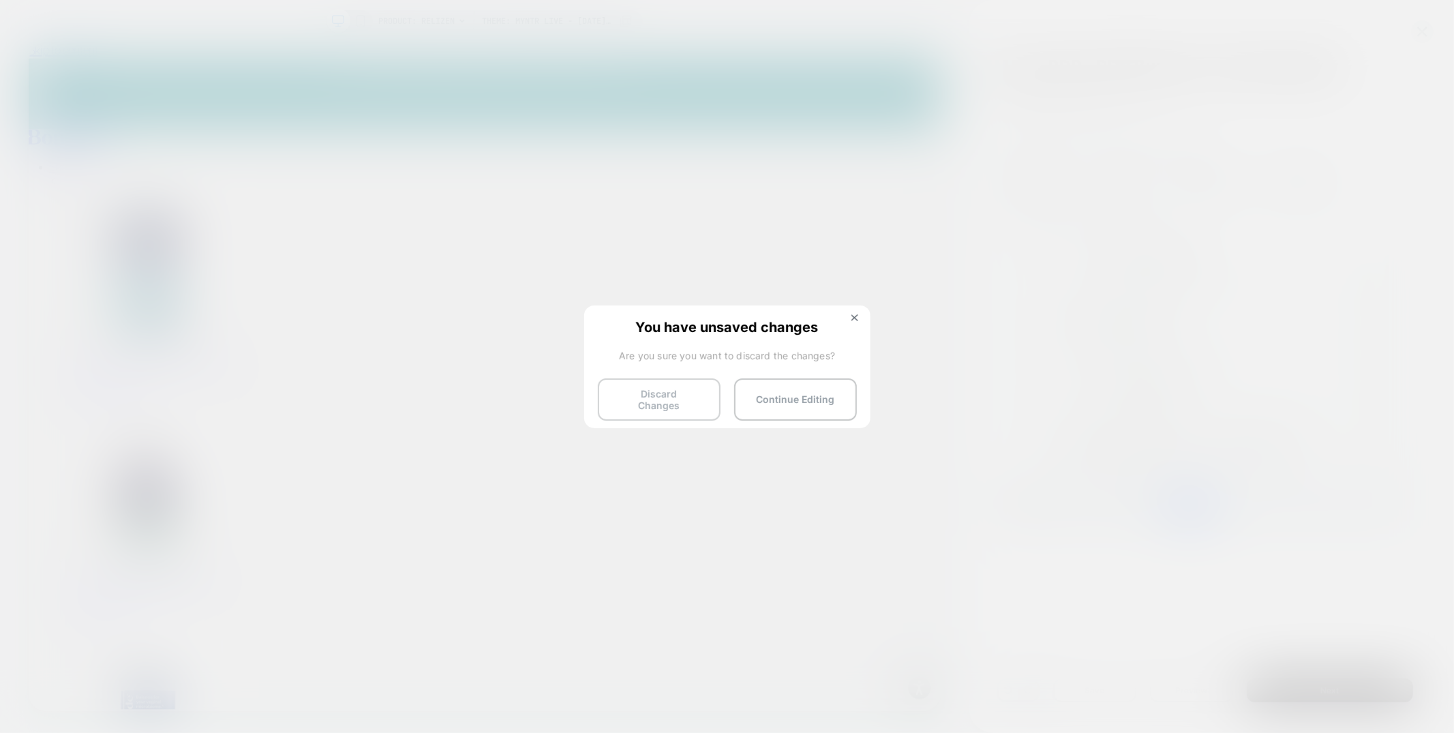
click at [622, 400] on button "Discard Changes" at bounding box center [659, 399] width 123 height 42
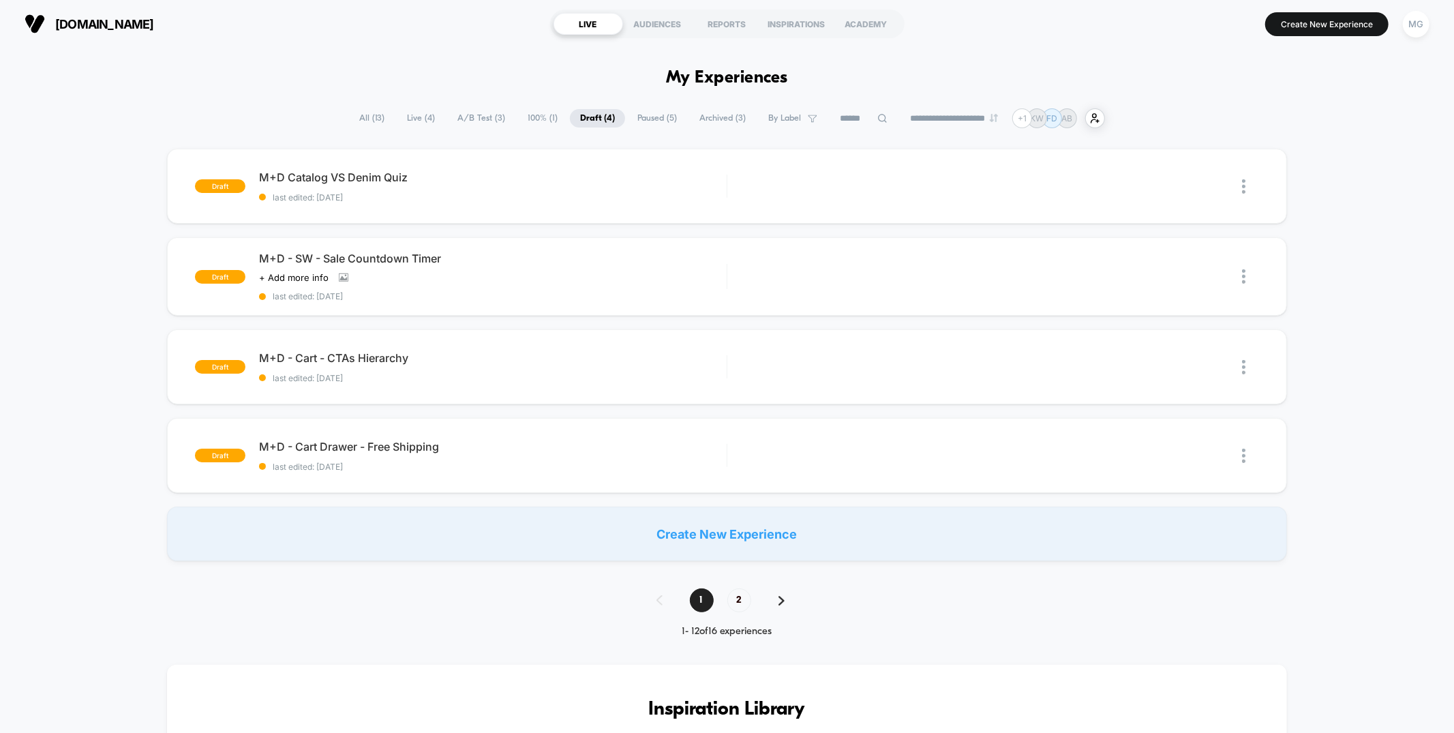
click at [487, 121] on span "A/B Test ( 3 )" at bounding box center [481, 118] width 68 height 18
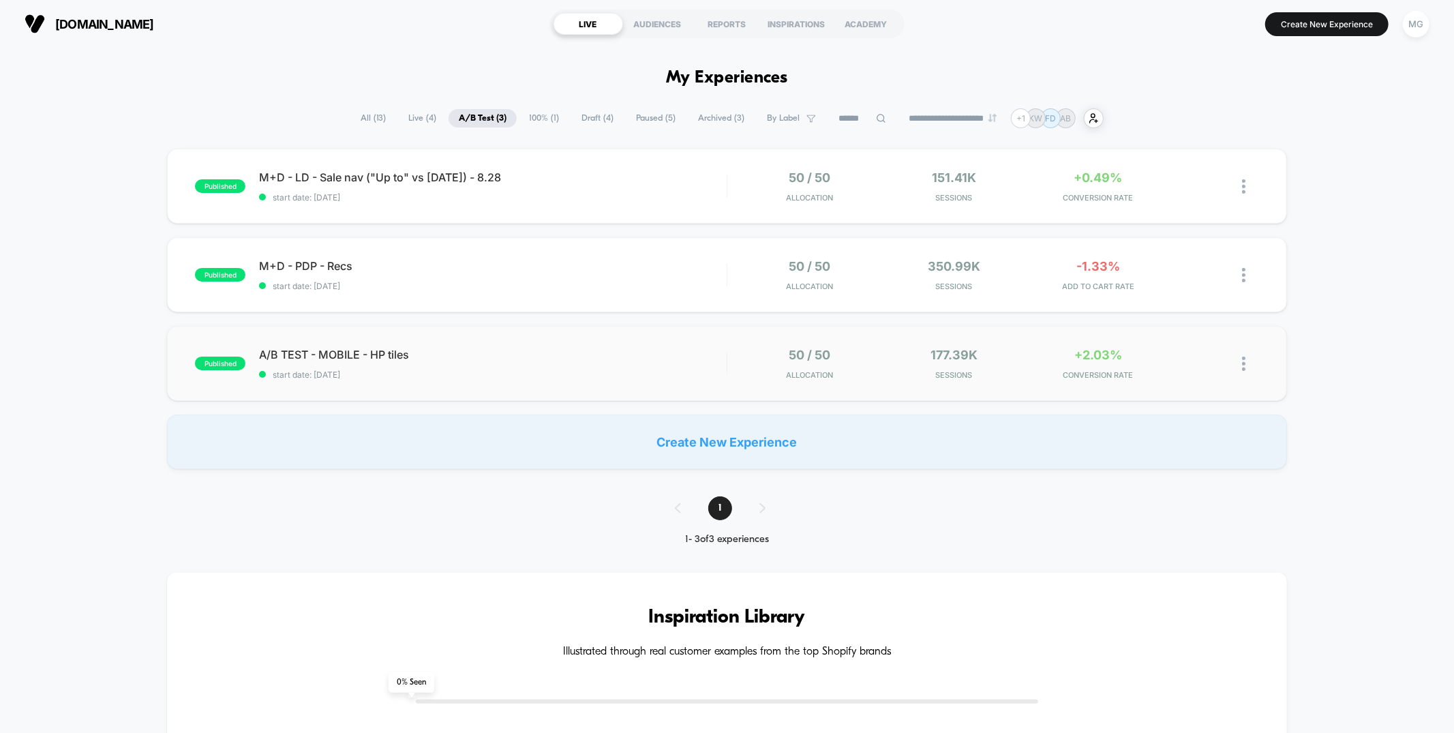
click at [609, 335] on div "published A/B TEST - MOBILE - HP tiles start date: [DATE] 50 / 50 Allocation 17…" at bounding box center [726, 363] width 1119 height 75
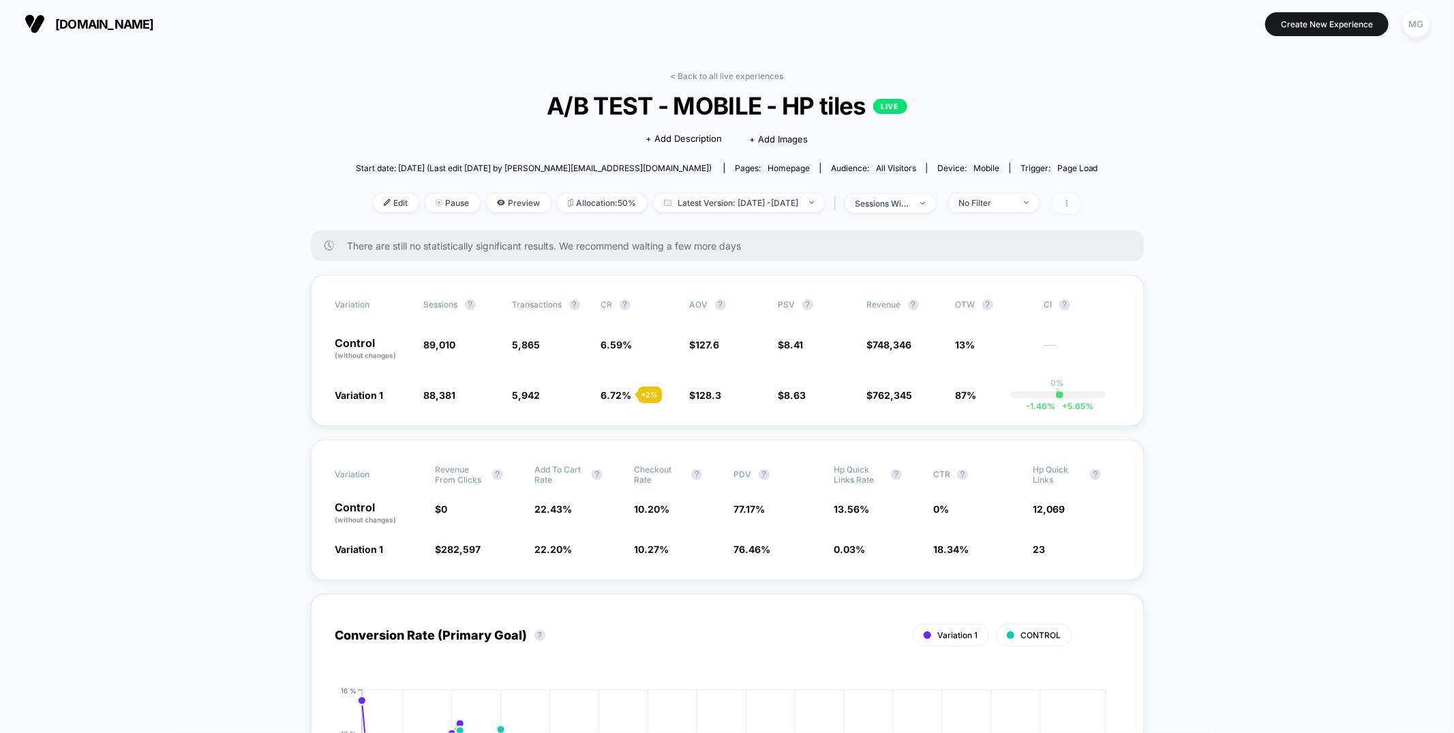
click at [1081, 200] on span at bounding box center [1066, 204] width 29 height 20
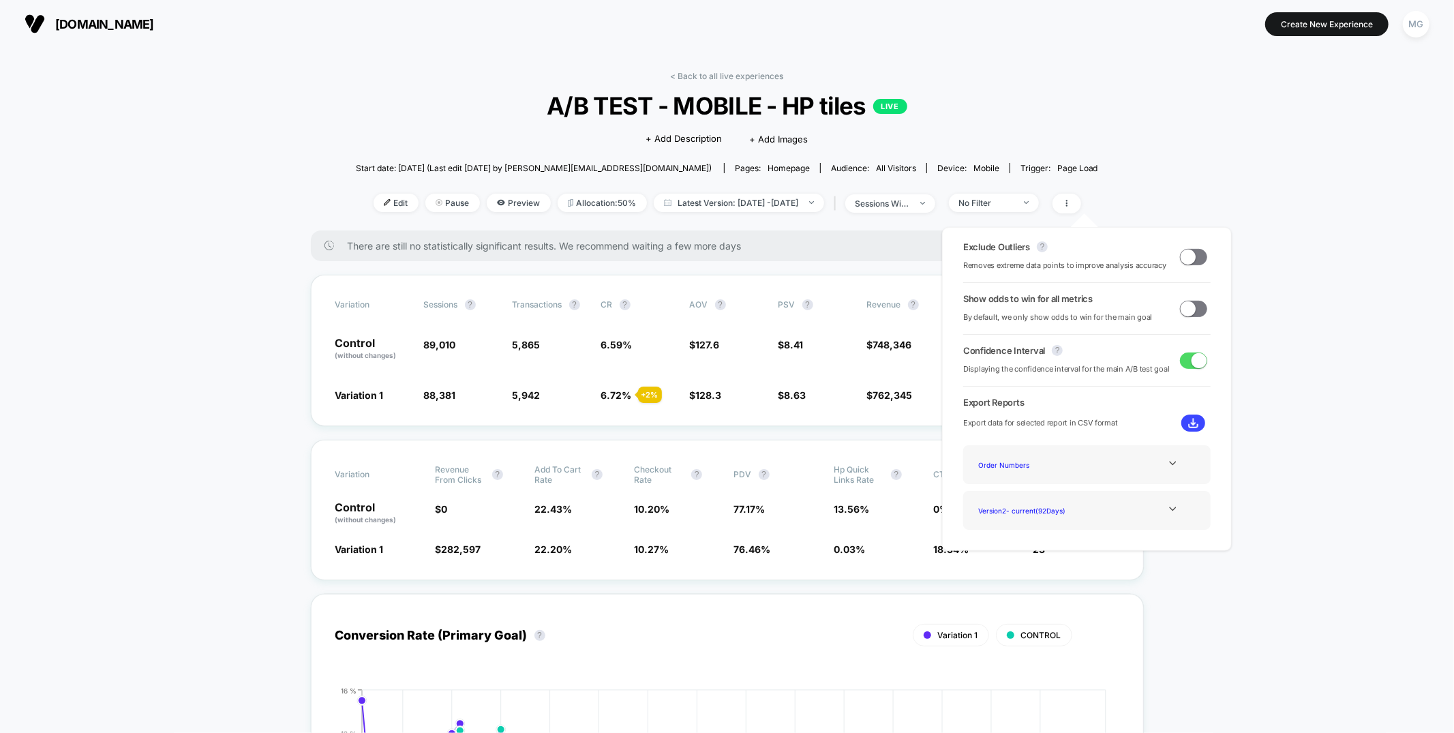
click at [1191, 257] on span at bounding box center [1193, 257] width 27 height 16
click at [1191, 257] on span at bounding box center [1198, 256] width 15 height 15
click at [727, 77] on link "< Back to all live experiences" at bounding box center [727, 76] width 113 height 10
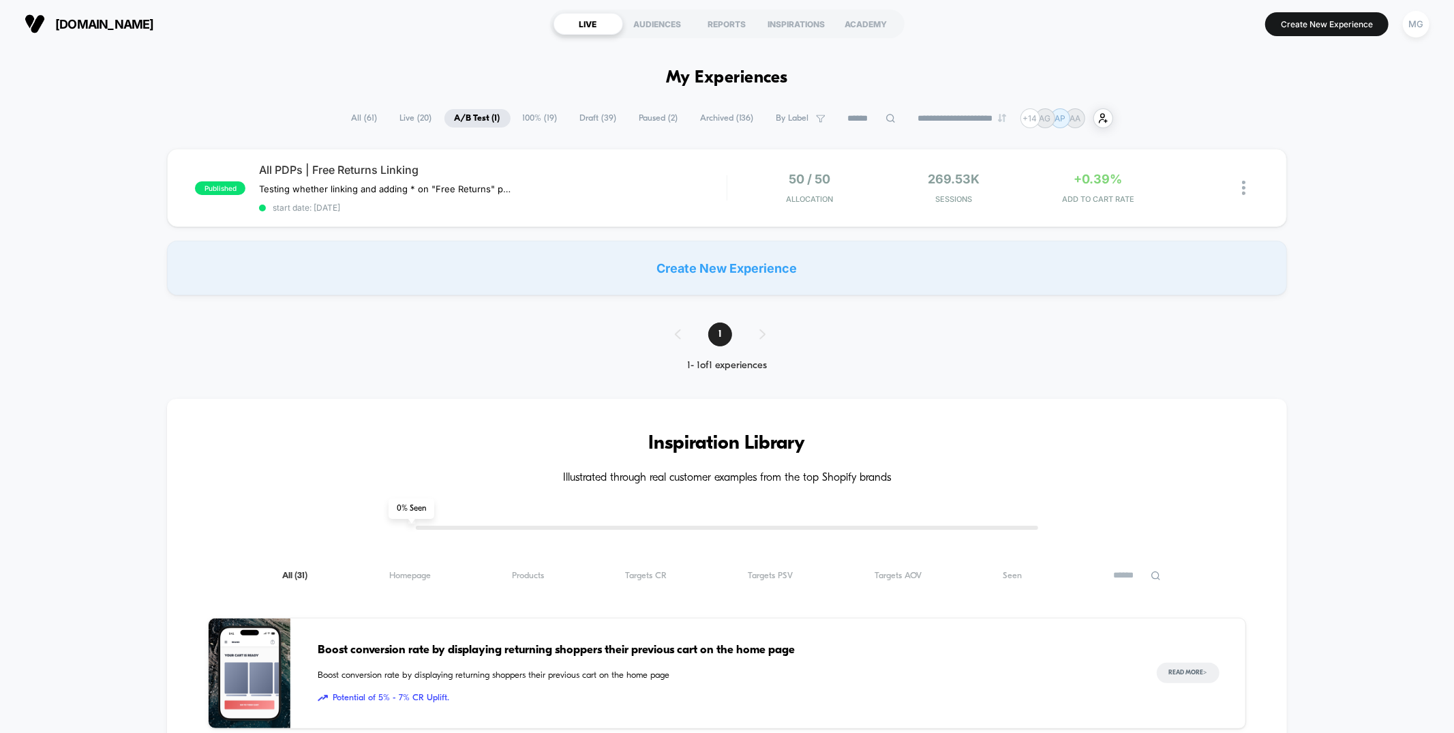
click at [546, 118] on span "100% ( 19 )" at bounding box center [540, 118] width 55 height 18
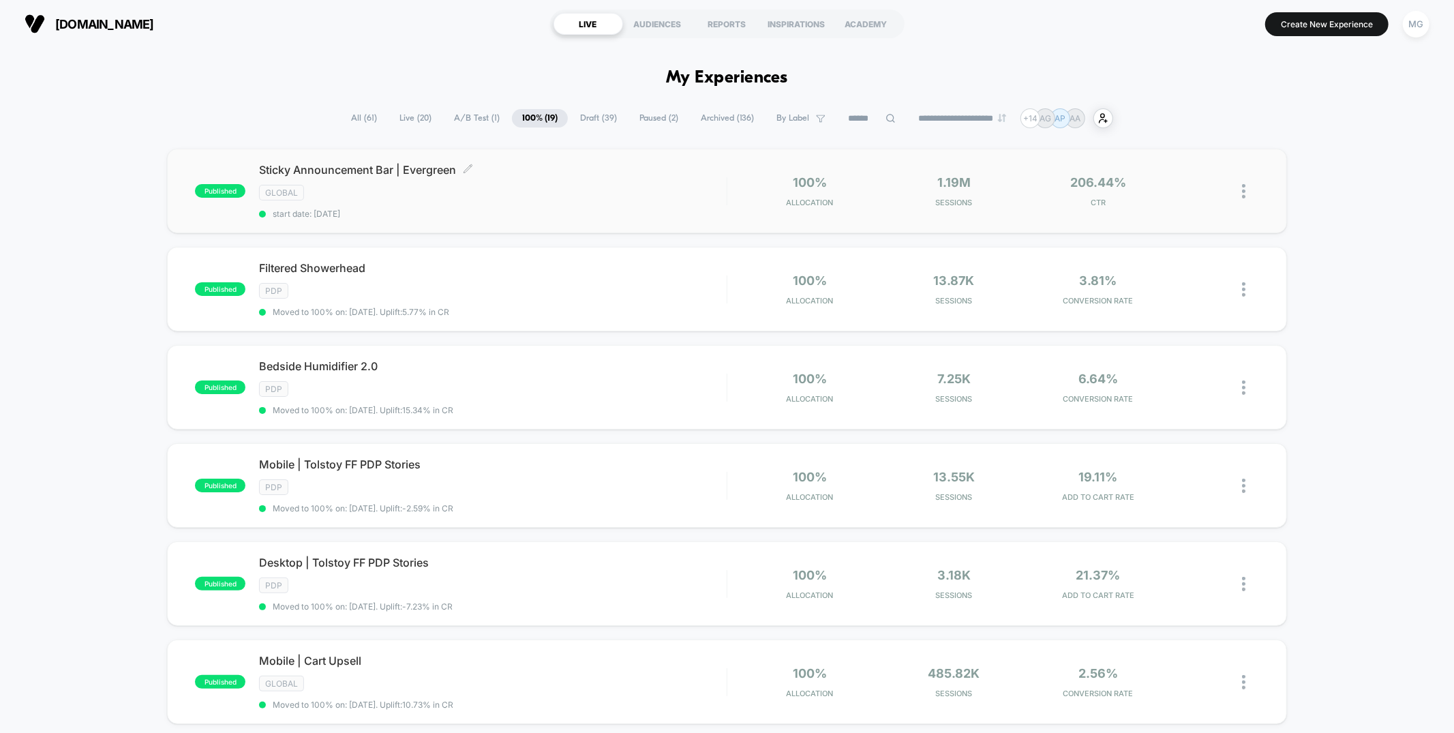
click at [546, 185] on div "GLOBAL" at bounding box center [492, 193] width 467 height 16
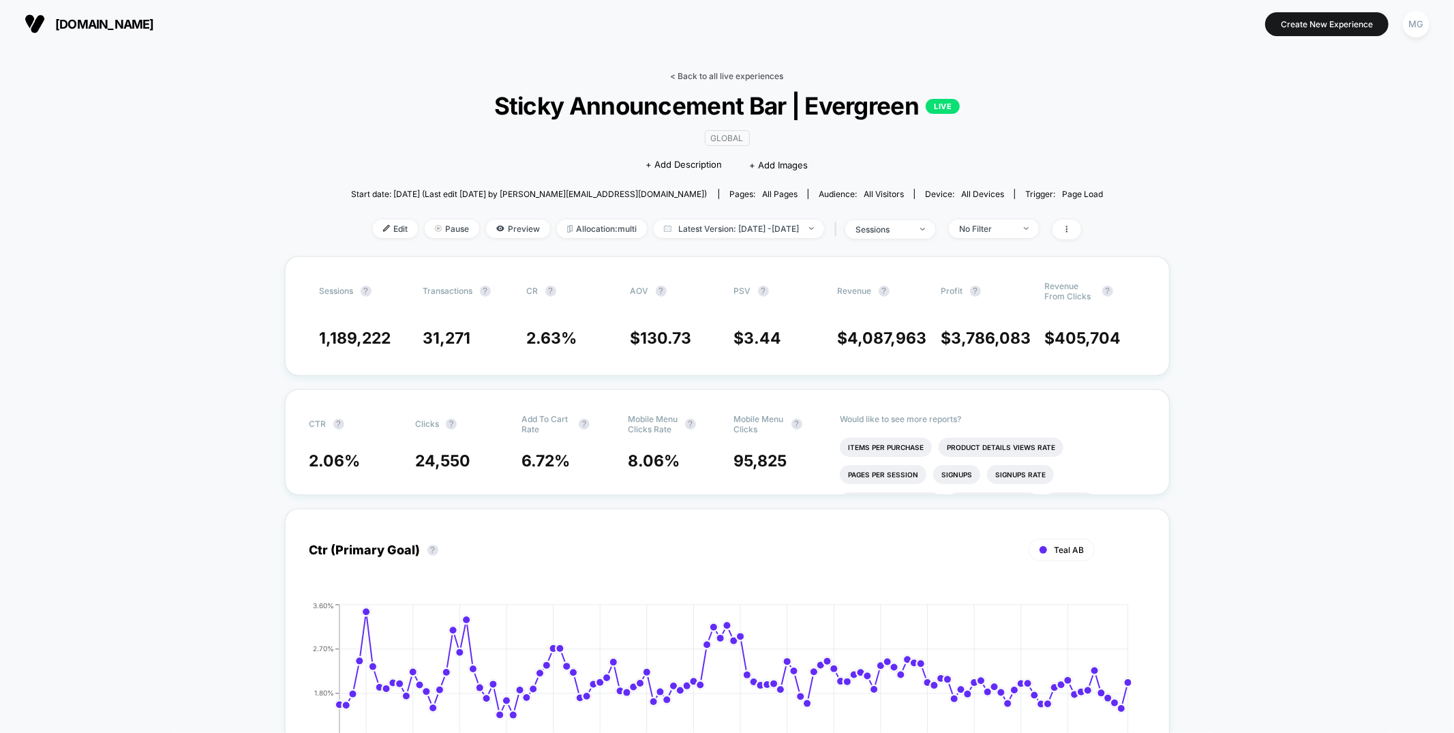
click at [765, 72] on link "< Back to all live experiences" at bounding box center [727, 76] width 113 height 10
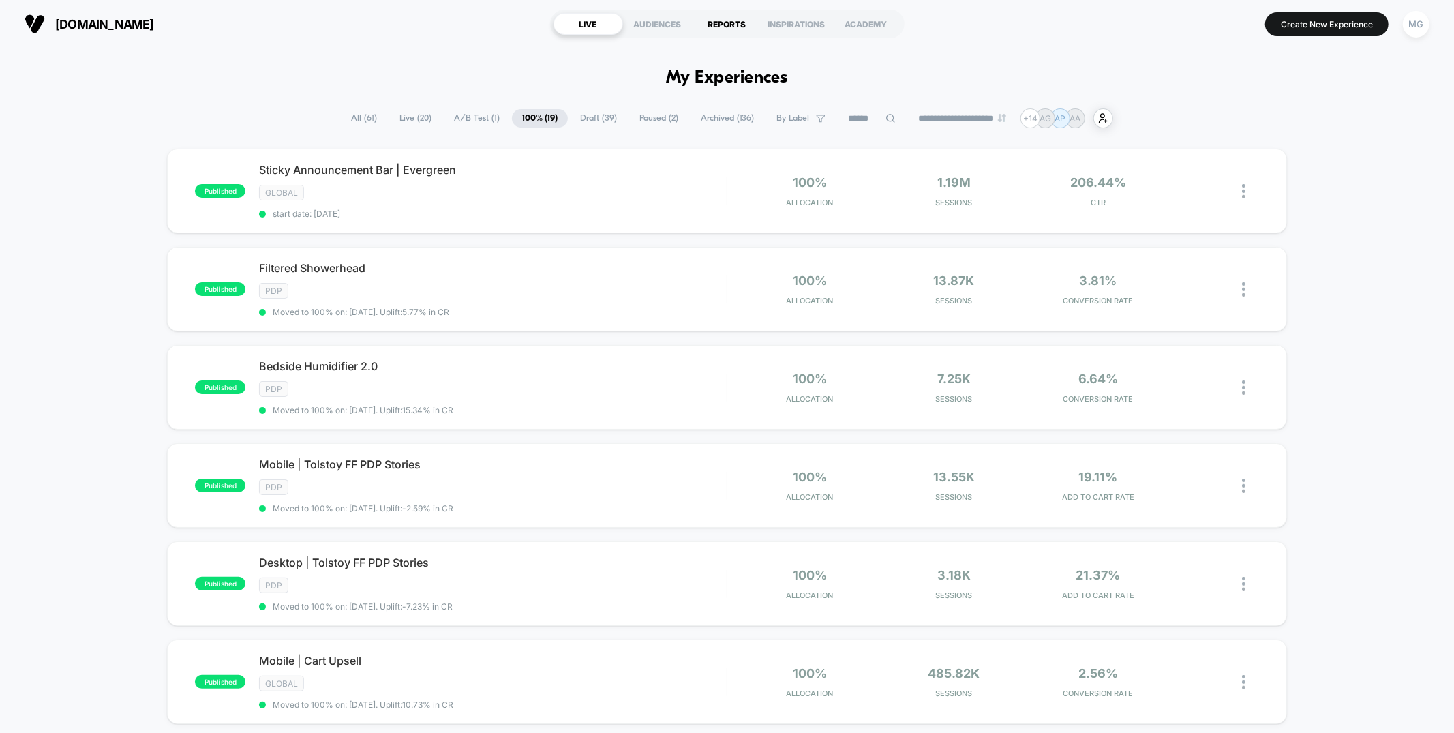
click at [718, 22] on div "REPORTS" at bounding box center [727, 24] width 70 height 22
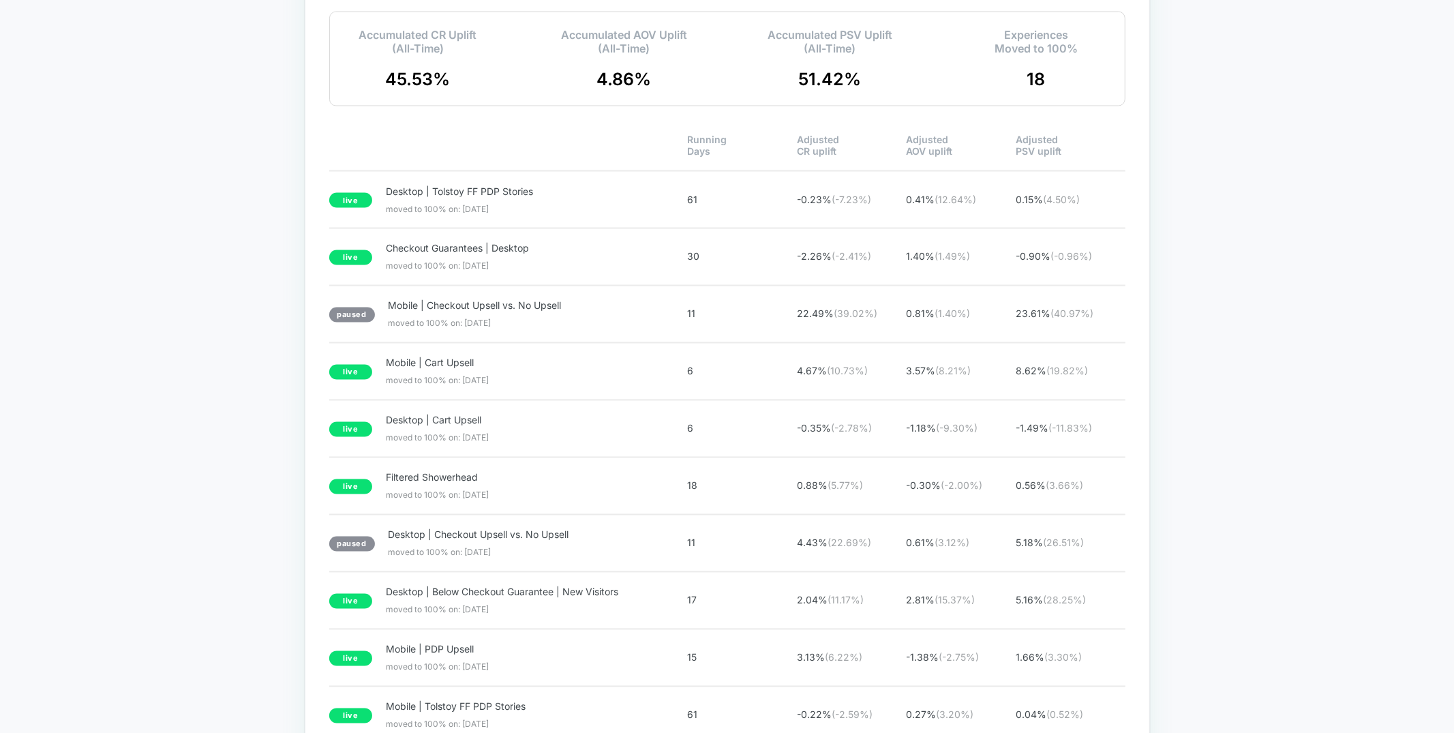
scroll to position [2251, 0]
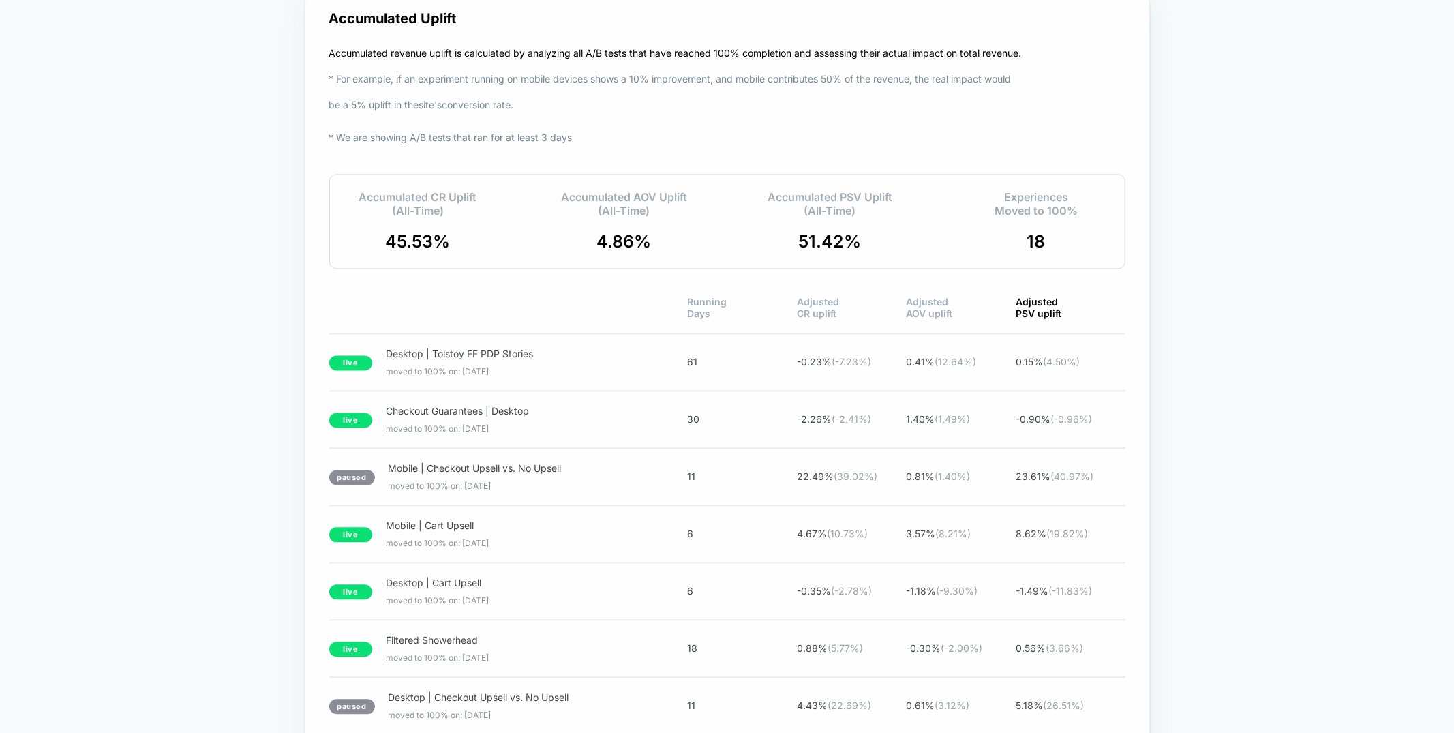
click at [1048, 302] on span "Adjusted PSV uplift" at bounding box center [1070, 307] width 110 height 23
click at [509, 350] on span "Mobile | Checkout Upsell vs. No Upsell" at bounding box center [516, 354] width 256 height 12
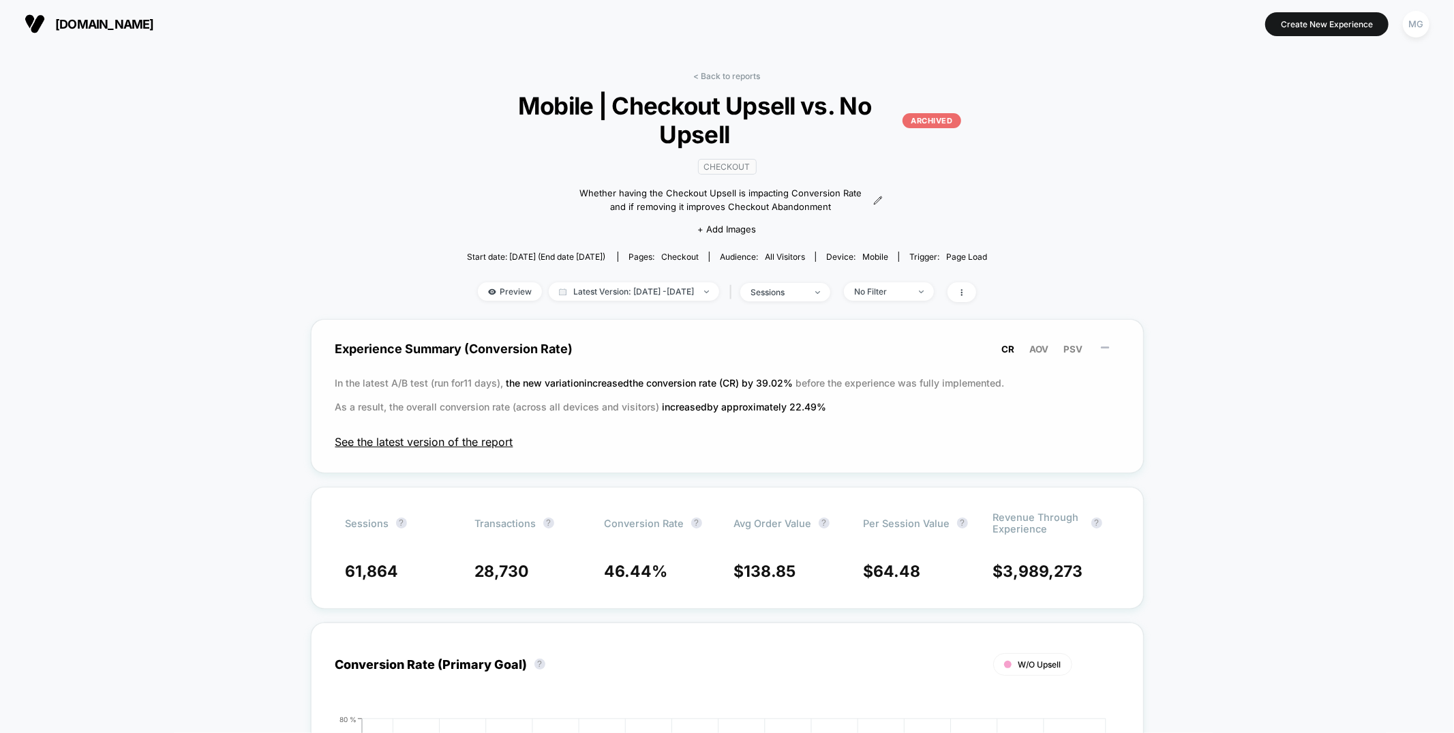
click at [488, 443] on span "See the latest version of the report" at bounding box center [727, 442] width 784 height 14
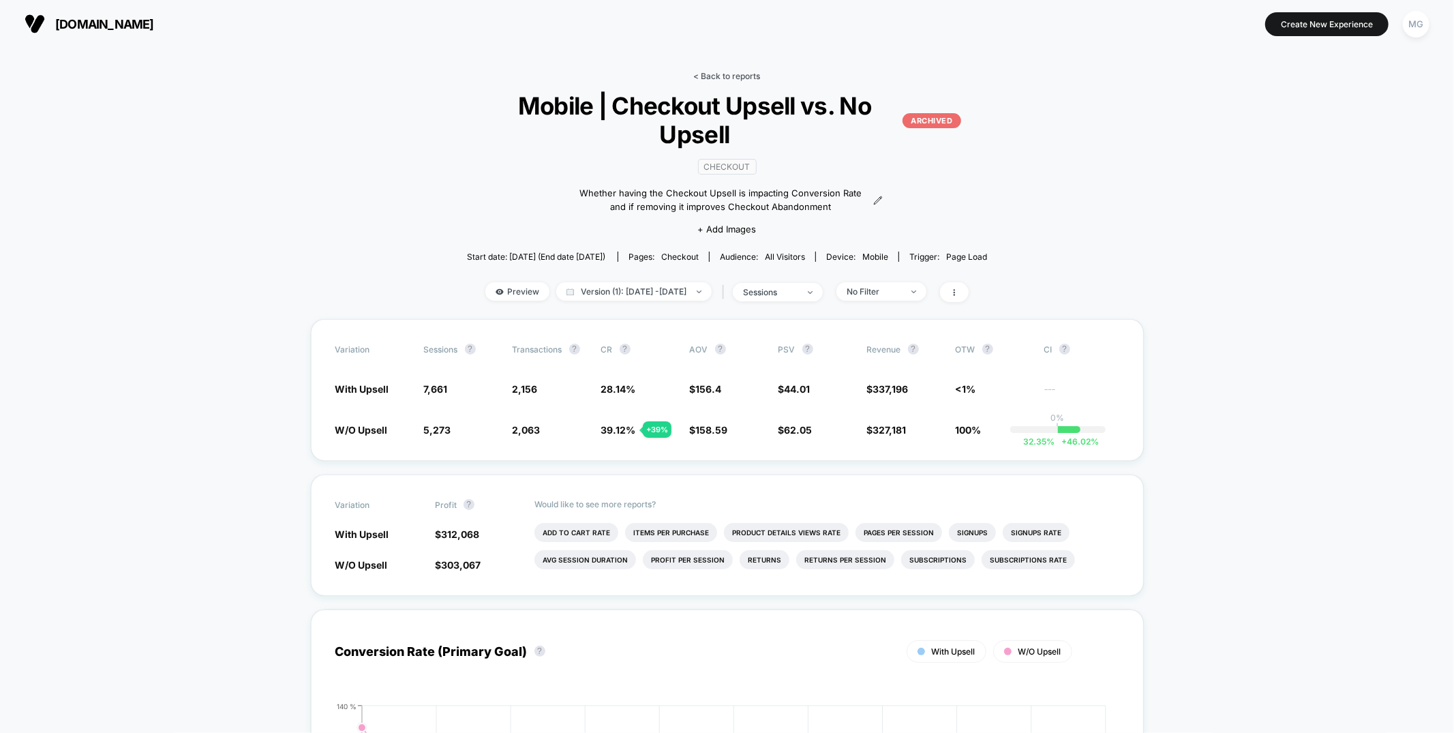
click at [722, 73] on link "< Back to reports" at bounding box center [727, 76] width 67 height 10
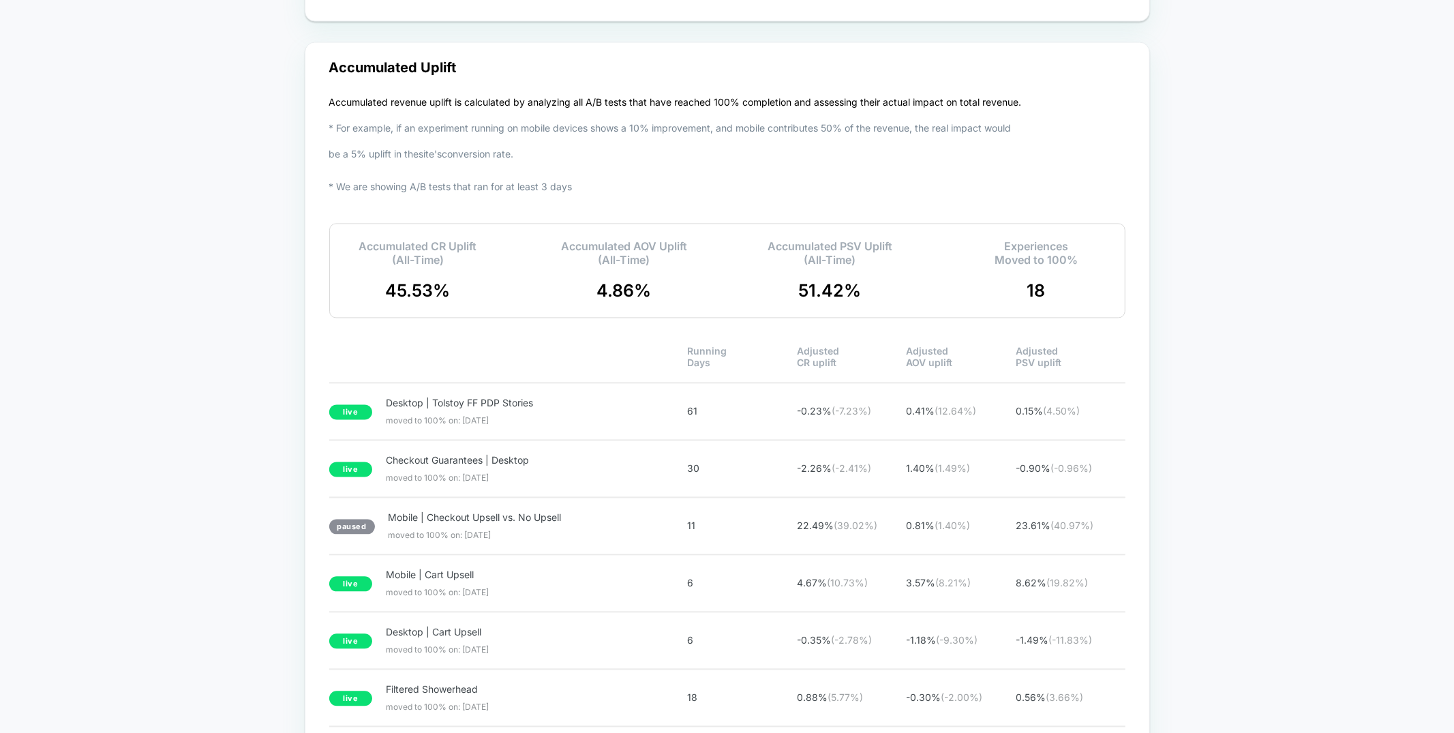
scroll to position [2059, 0]
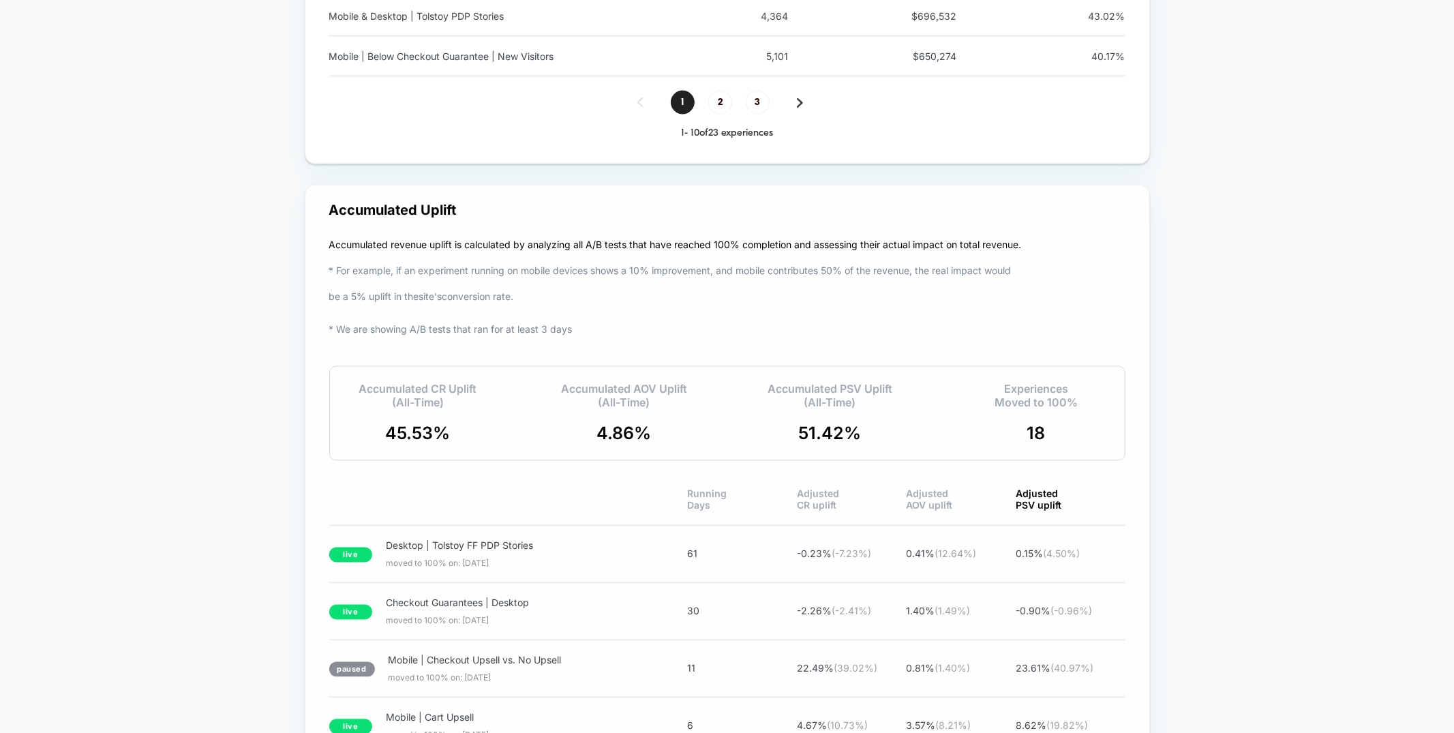
click at [1041, 504] on span "Adjusted PSV uplift" at bounding box center [1070, 499] width 110 height 23
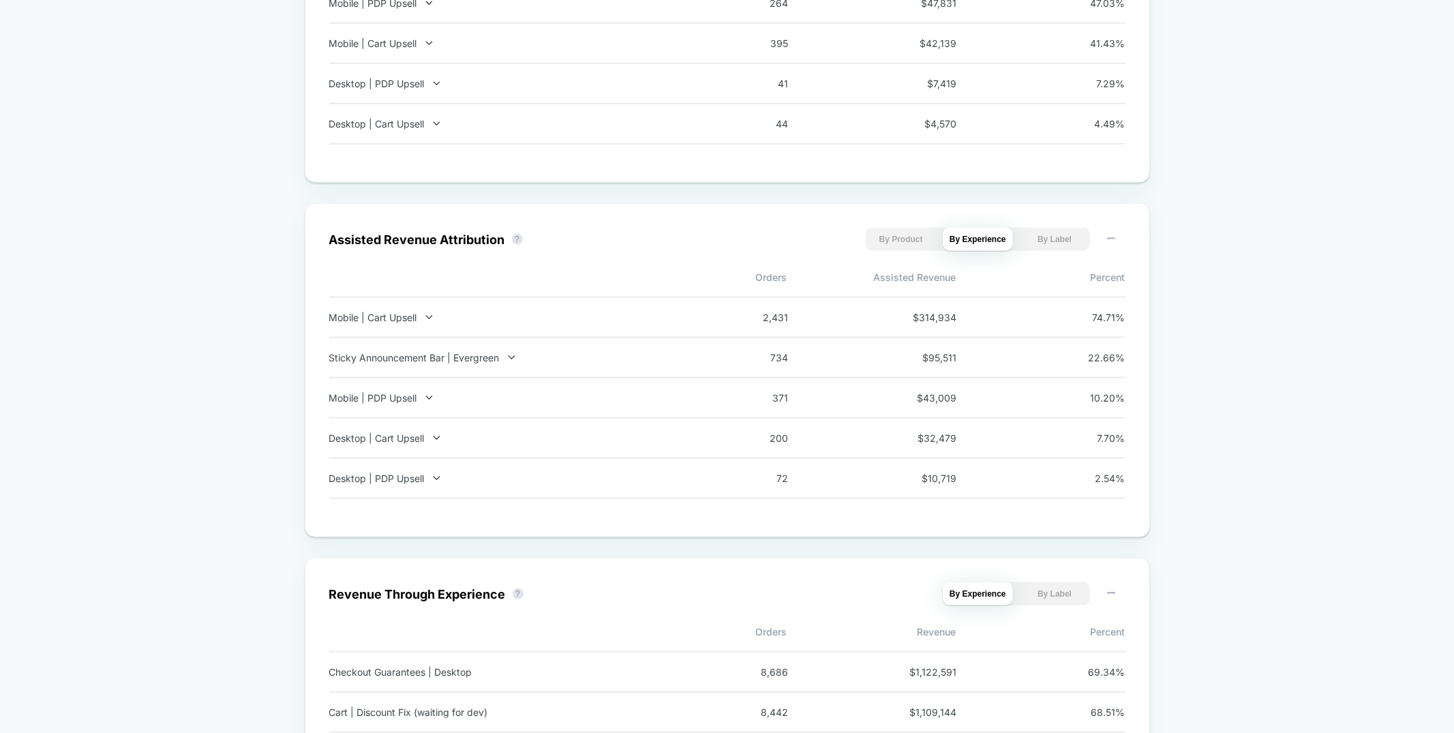
scroll to position [0, 0]
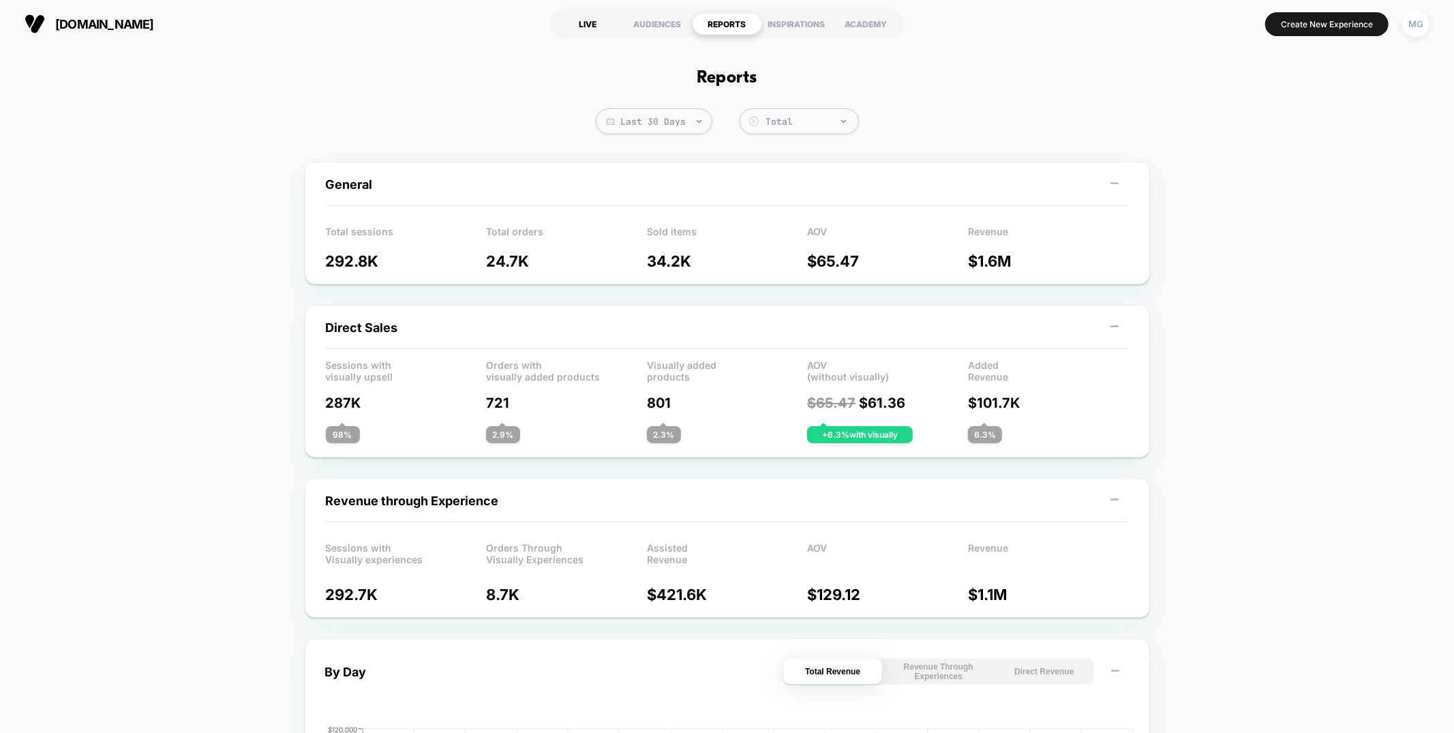
click at [591, 29] on div "LIVE" at bounding box center [588, 24] width 70 height 22
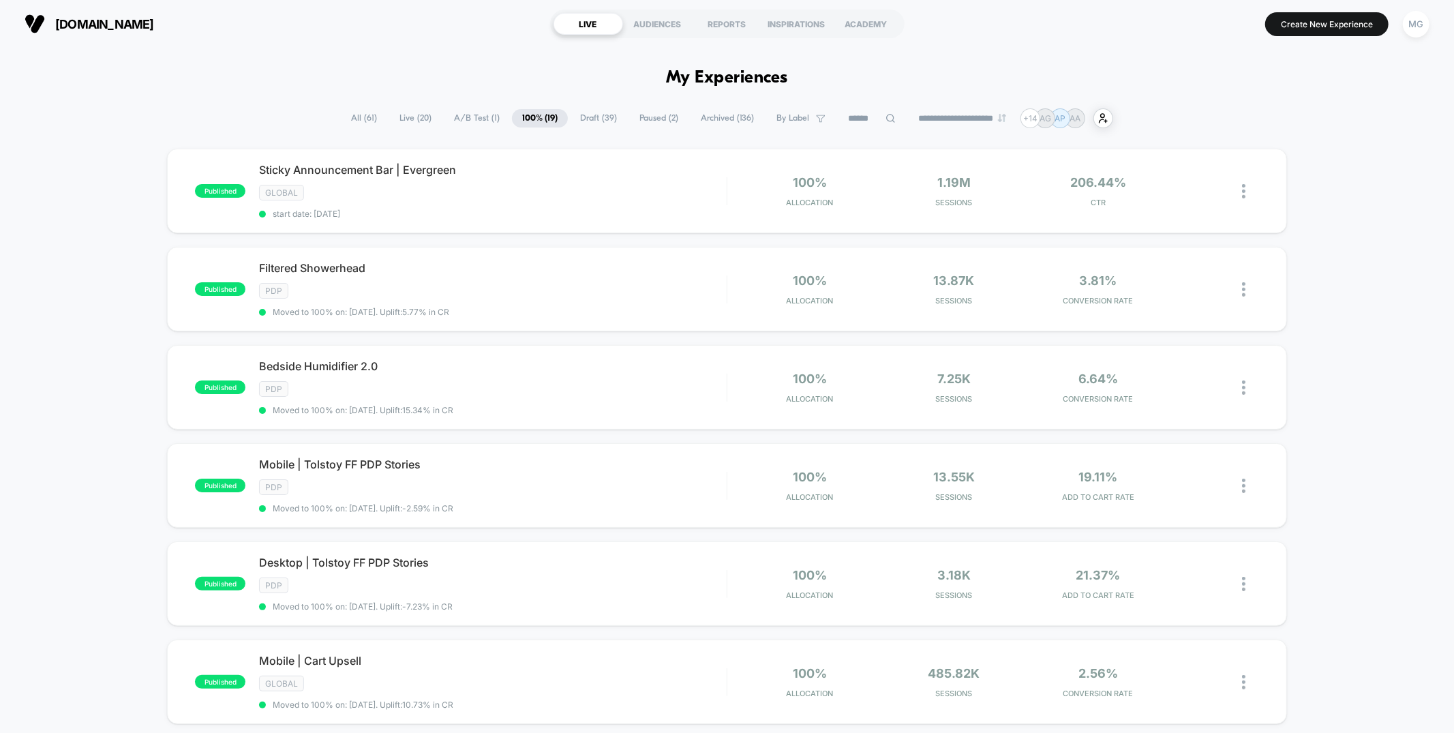
click at [461, 119] on span "A/B Test ( 1 )" at bounding box center [477, 118] width 66 height 18
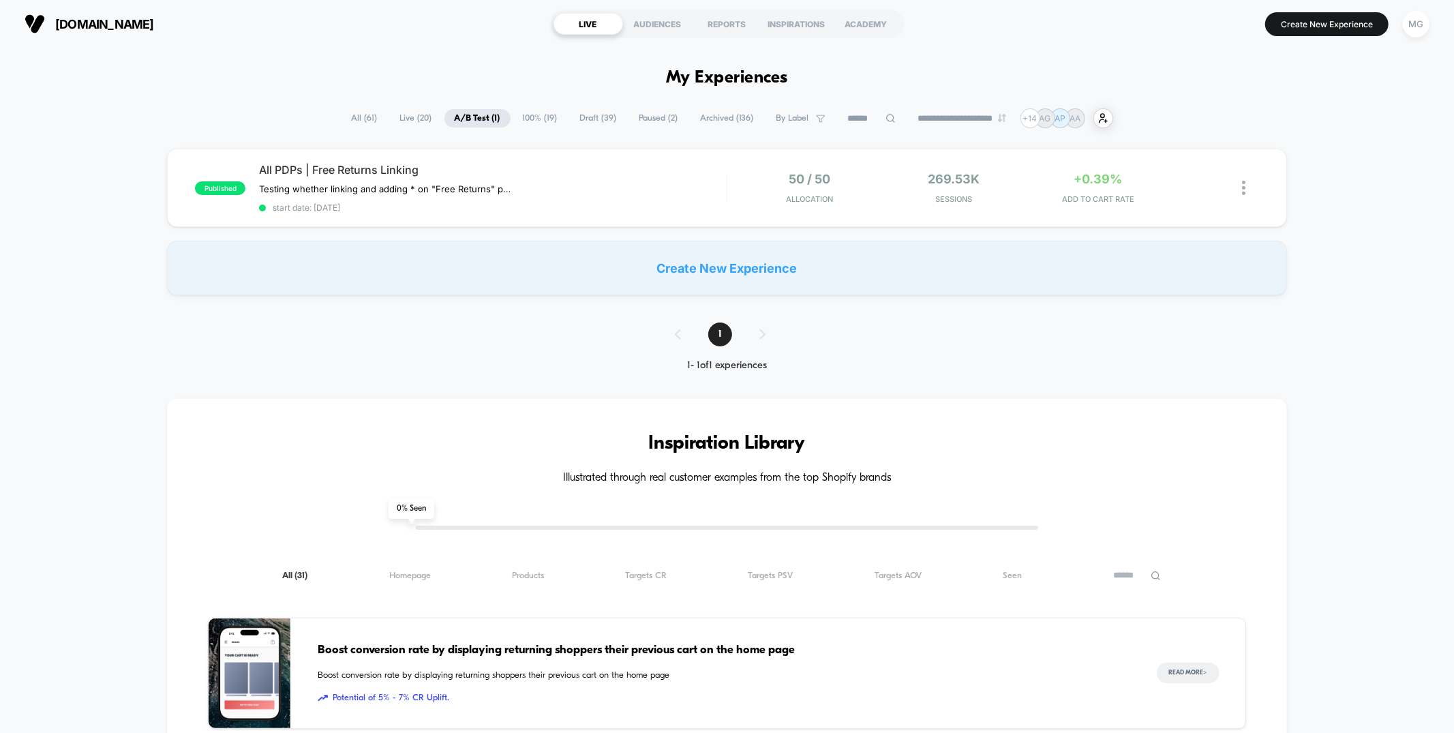
click at [577, 120] on span "Draft ( 39 )" at bounding box center [598, 118] width 57 height 18
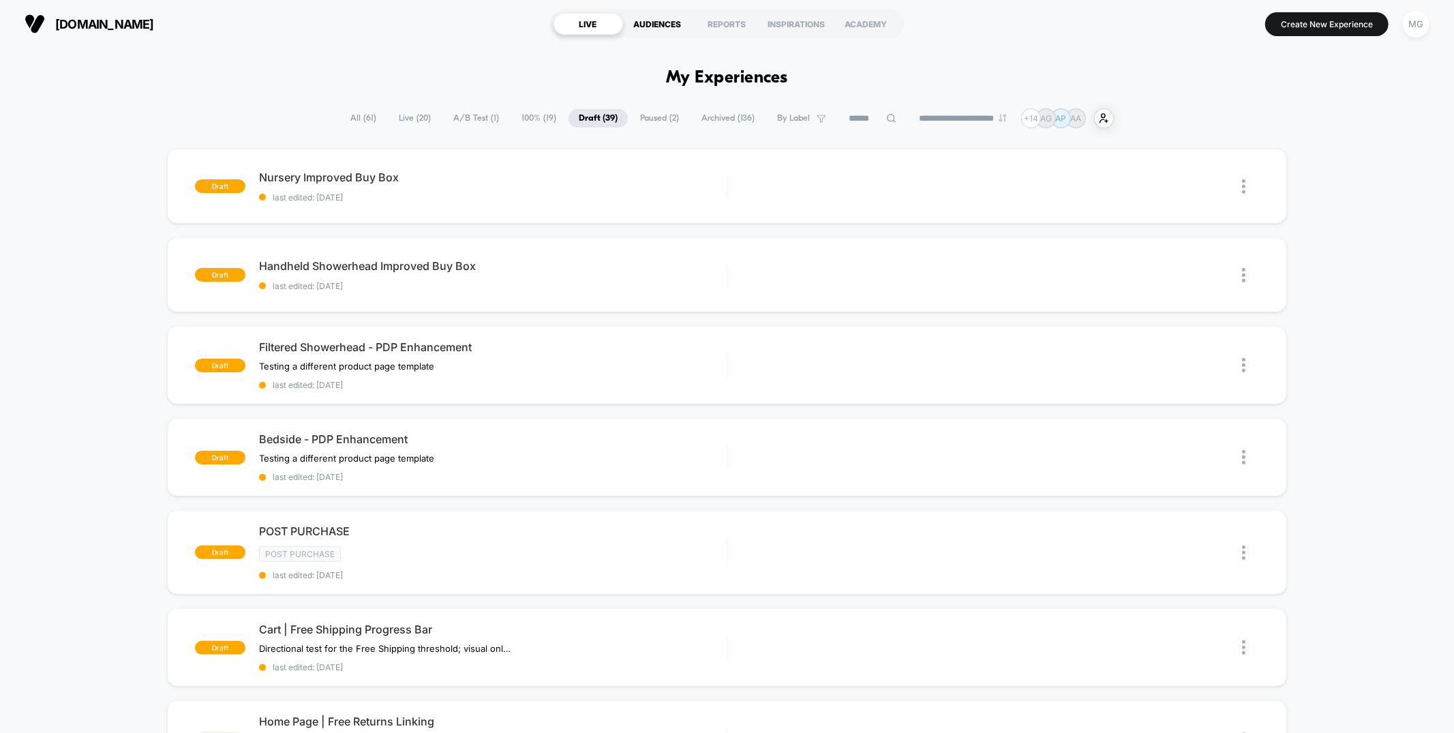
click at [673, 25] on div "AUDIENCES" at bounding box center [658, 24] width 70 height 22
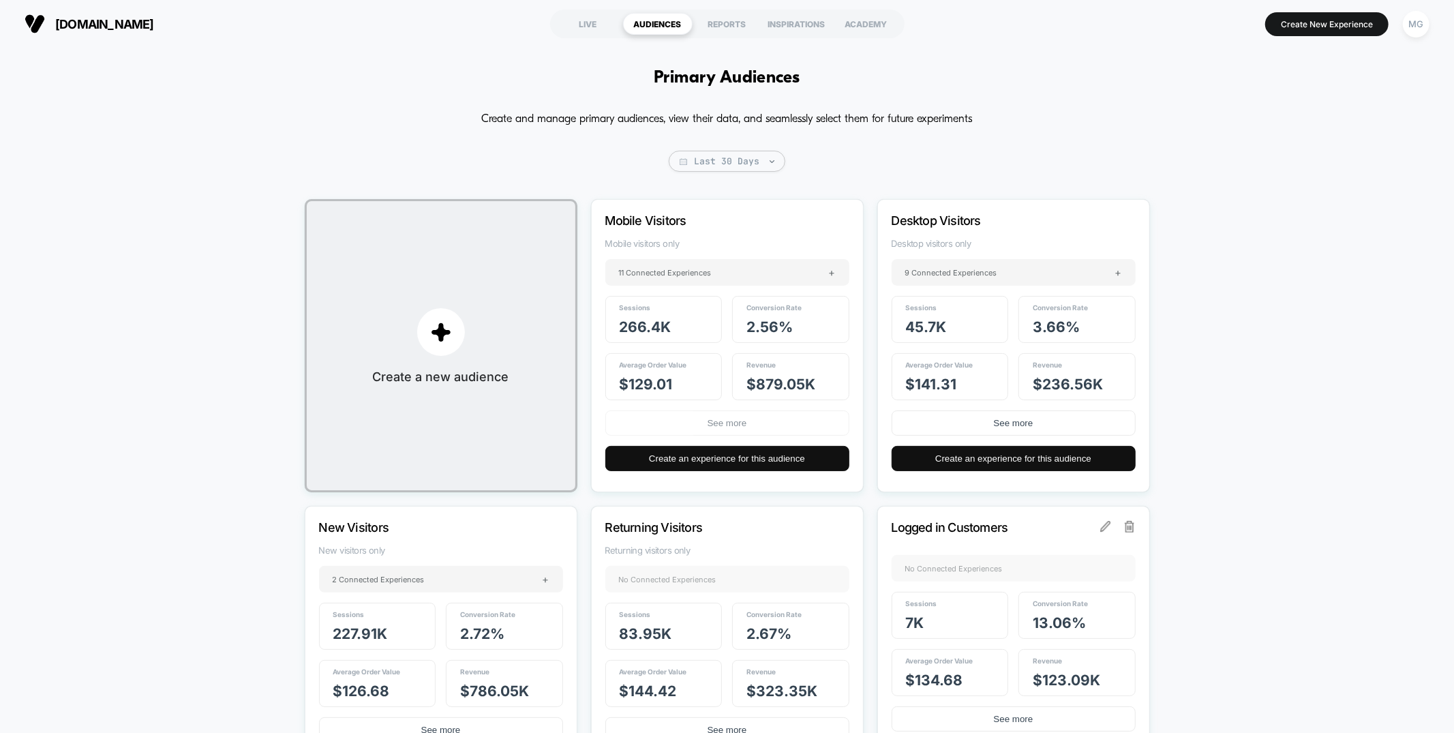
click at [731, 429] on button "See more" at bounding box center [727, 422] width 244 height 25
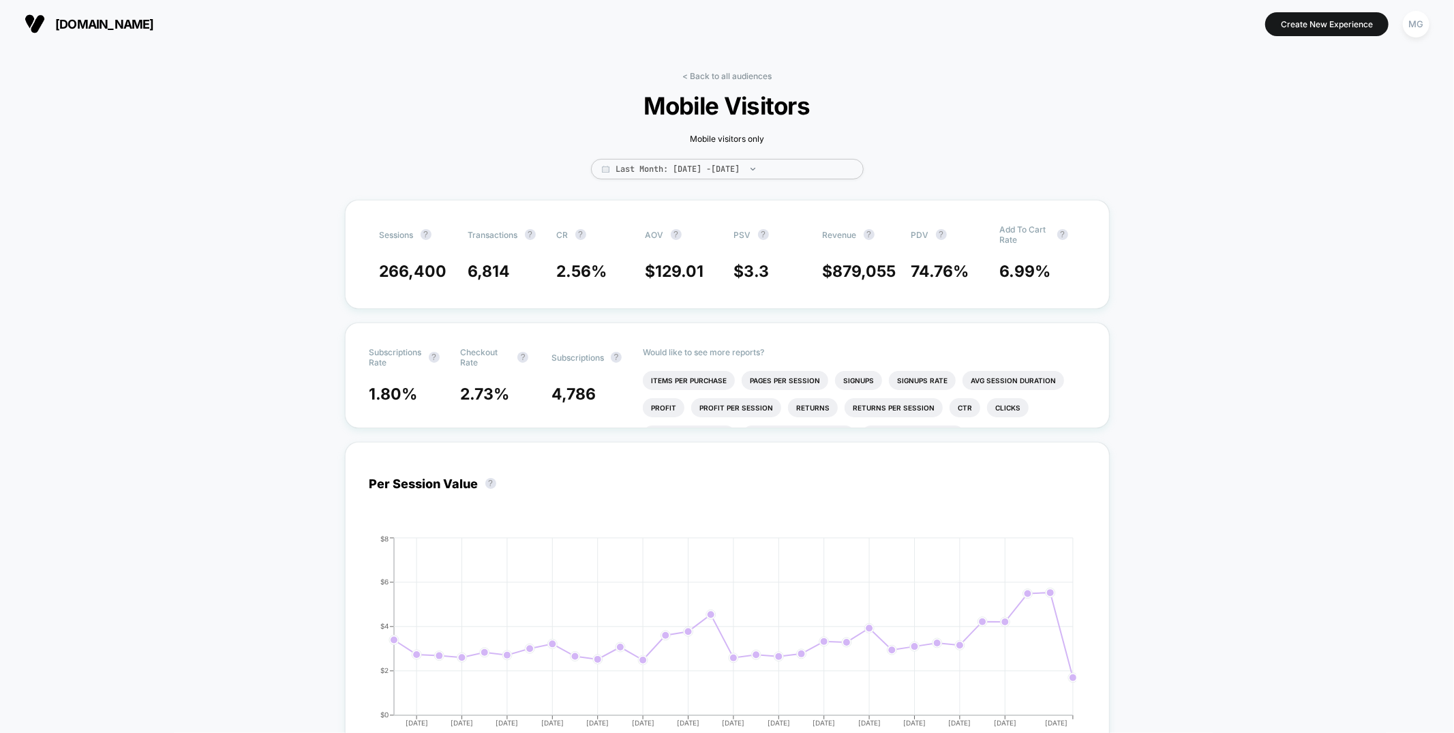
scroll to position [5, 0]
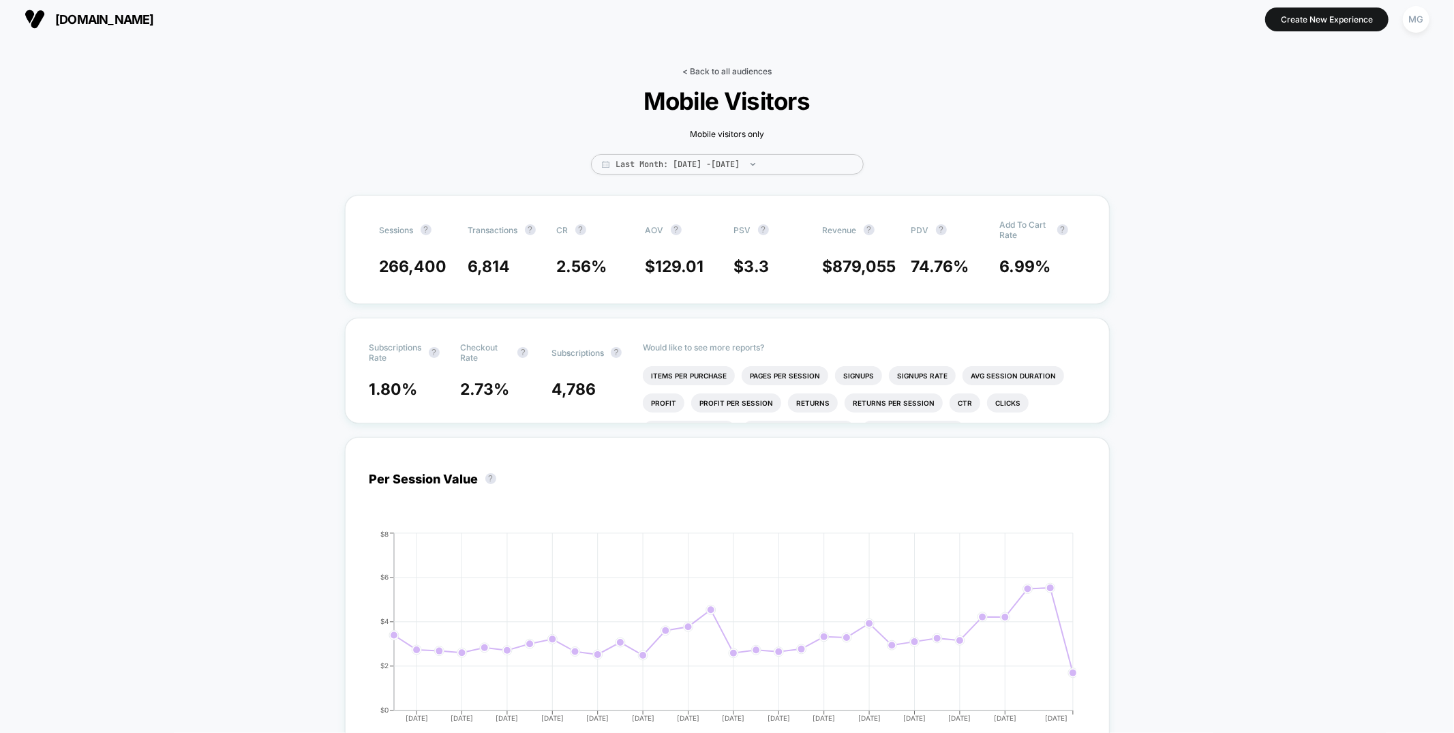
click at [742, 70] on link "< Back to all audiences" at bounding box center [726, 71] width 89 height 10
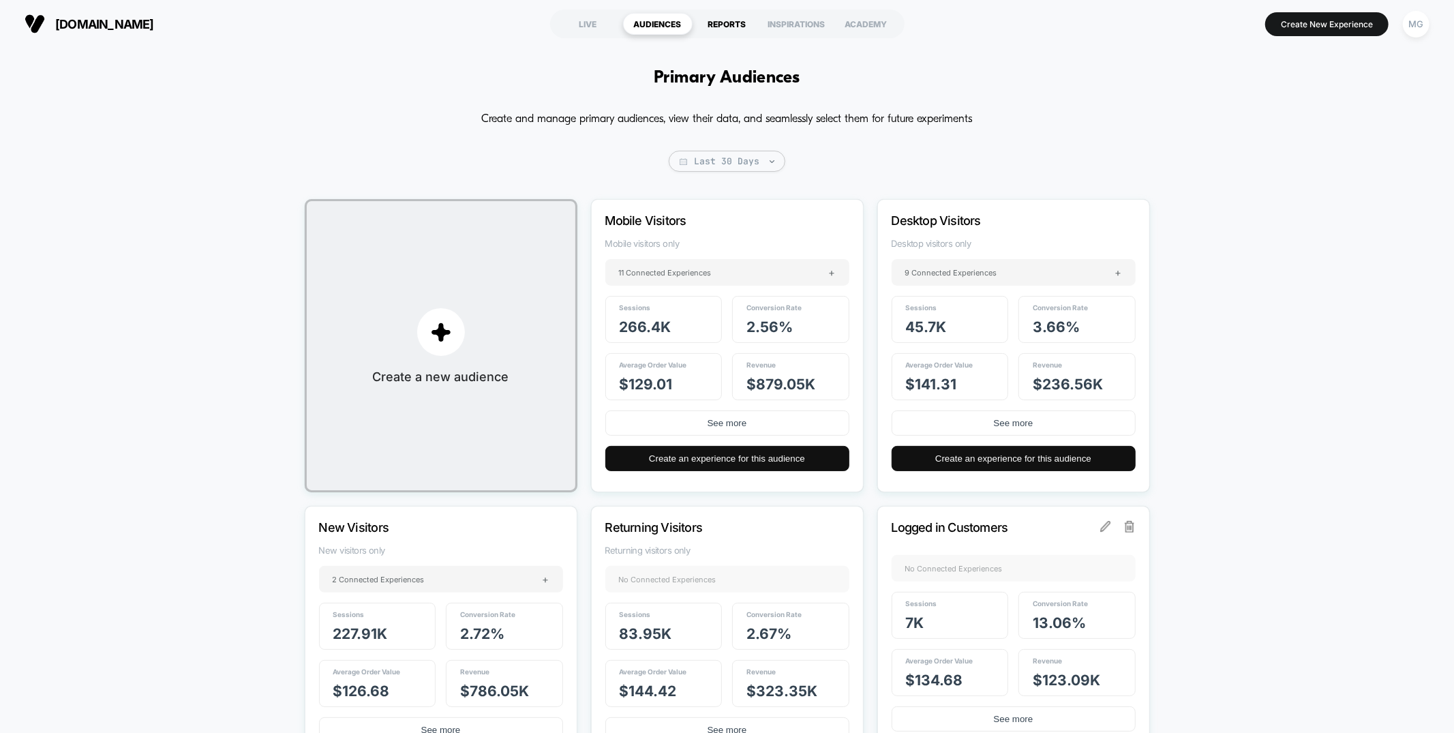
click at [714, 33] on div "REPORTS" at bounding box center [727, 24] width 70 height 22
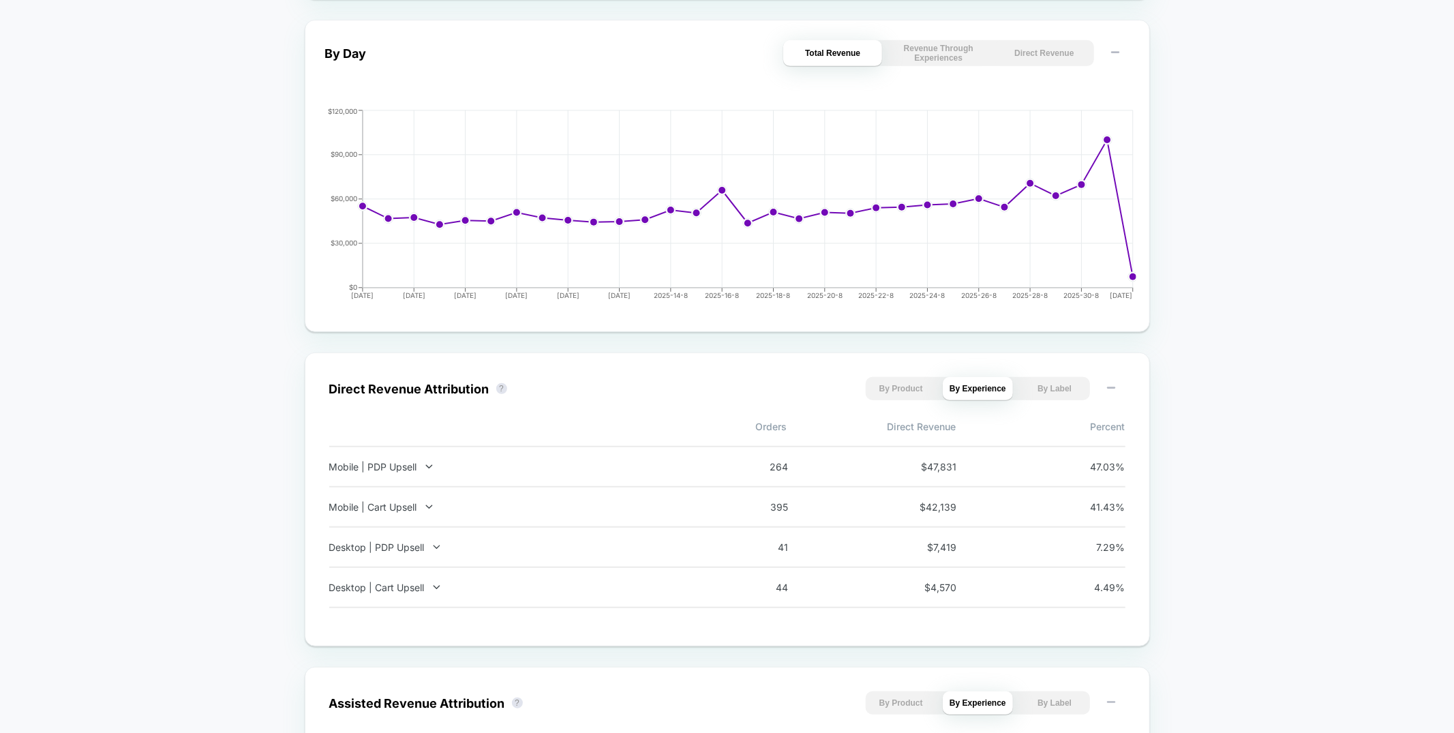
scroll to position [753, 0]
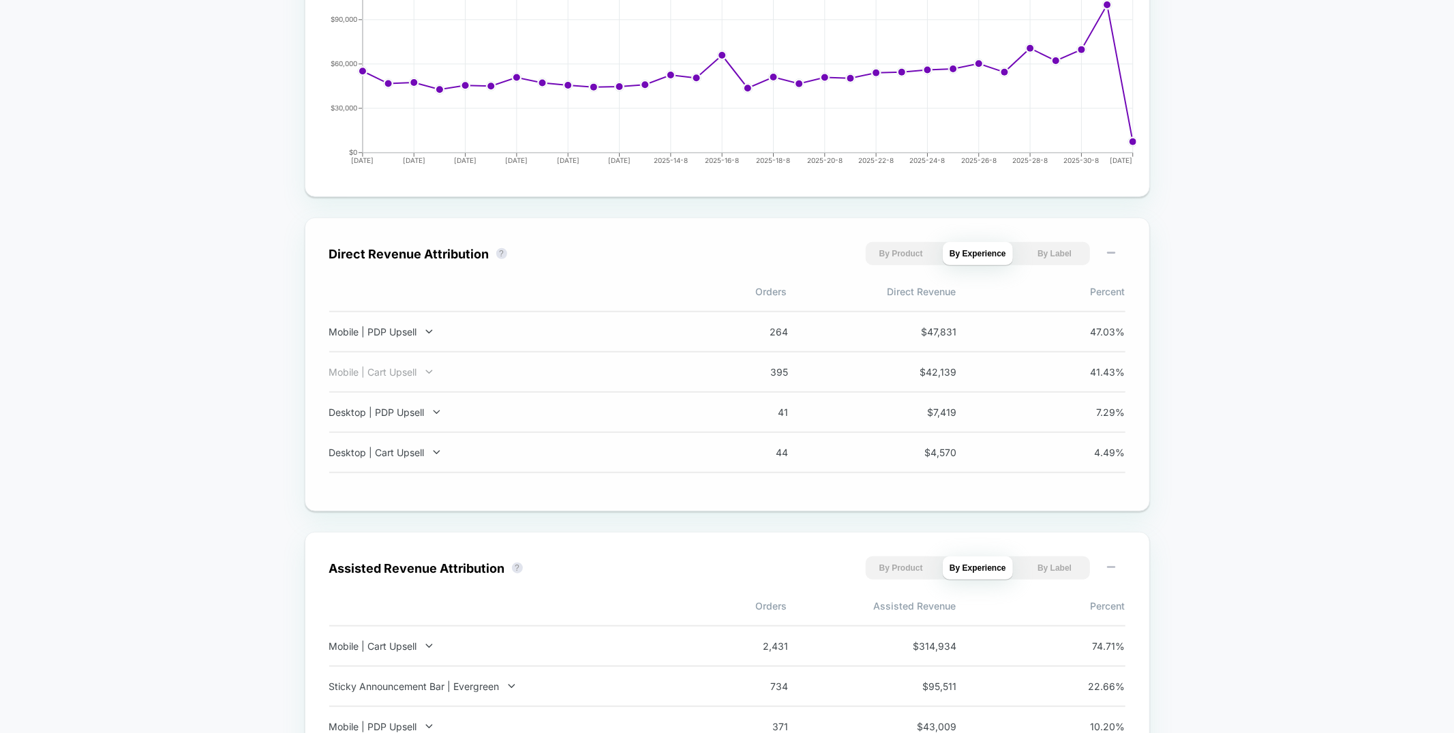
click at [430, 373] on icon at bounding box center [429, 372] width 10 height 10
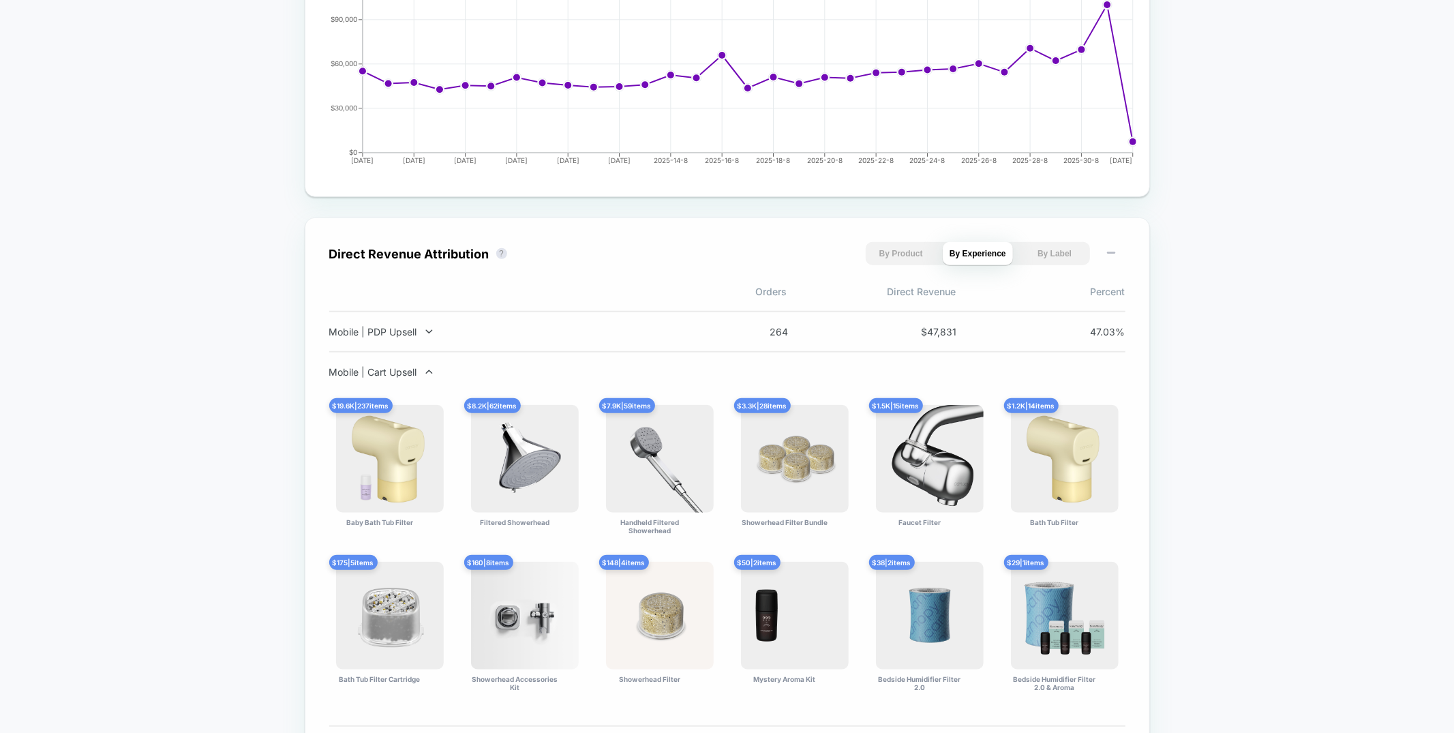
click at [430, 373] on icon at bounding box center [429, 372] width 10 height 10
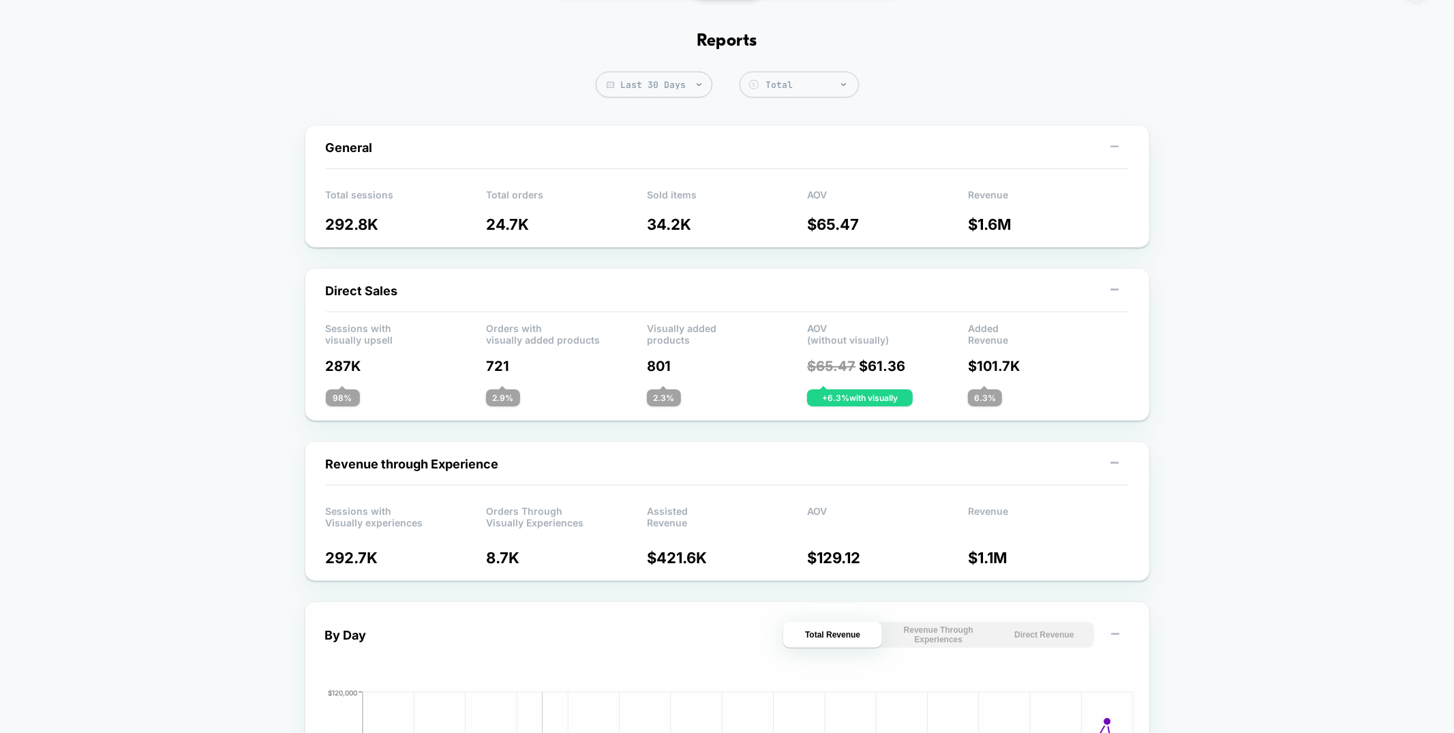
scroll to position [0, 0]
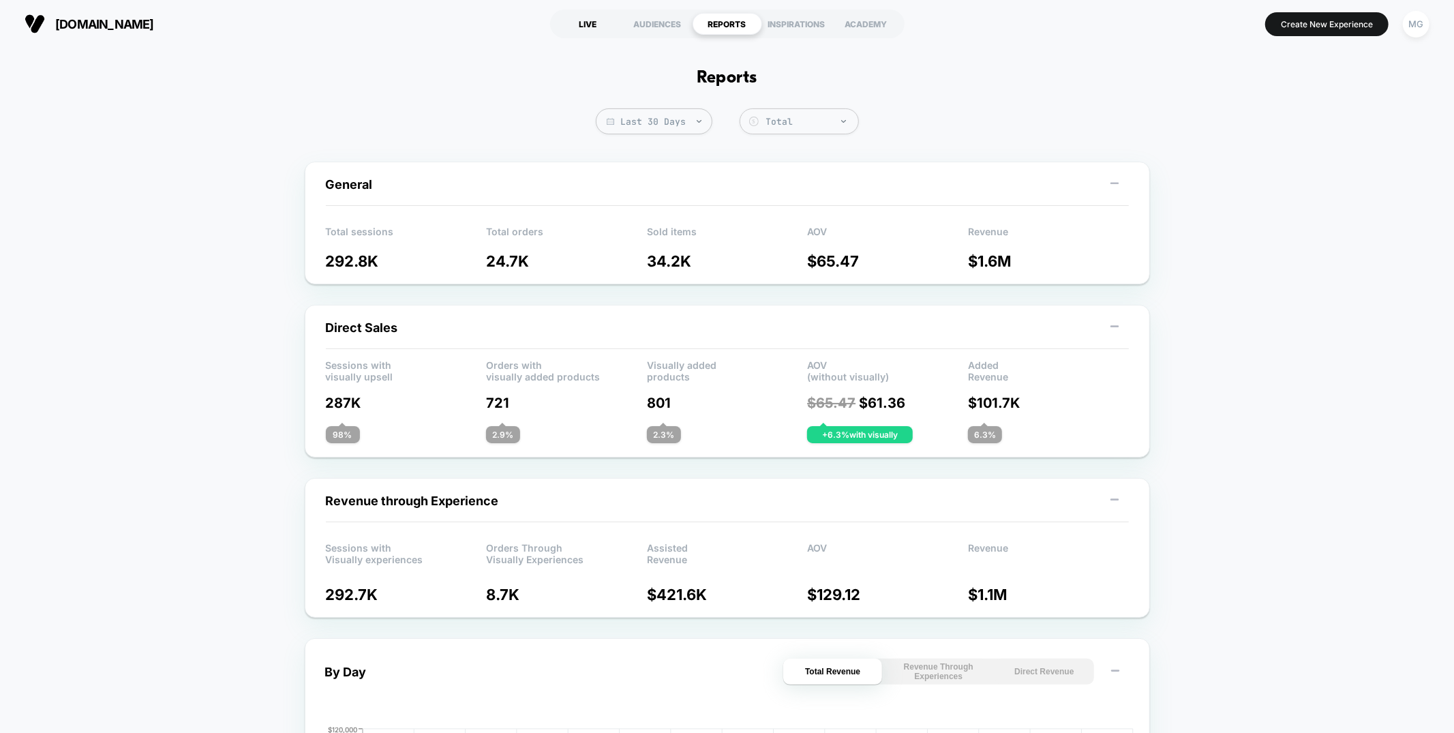
click at [587, 27] on div "LIVE" at bounding box center [588, 24] width 70 height 22
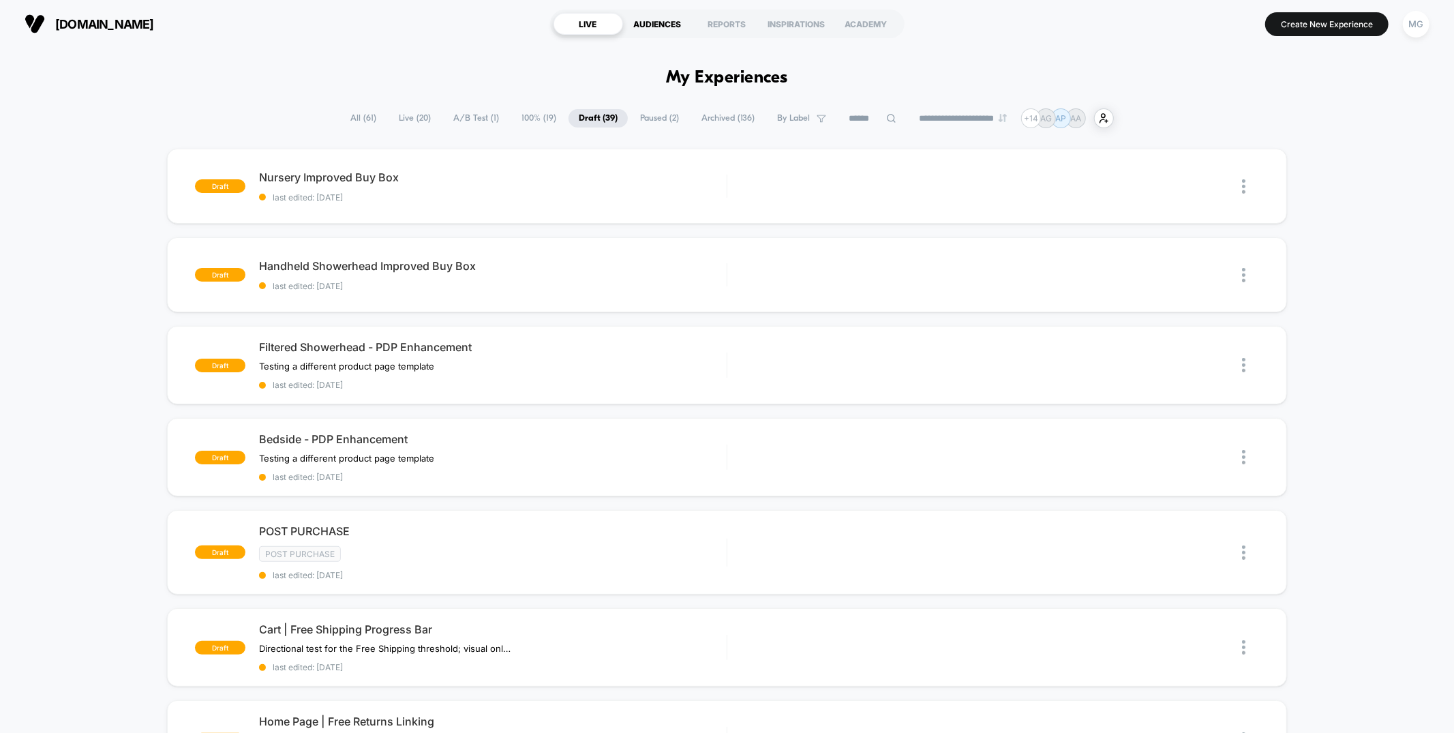
click at [652, 22] on div "AUDIENCES" at bounding box center [658, 24] width 70 height 22
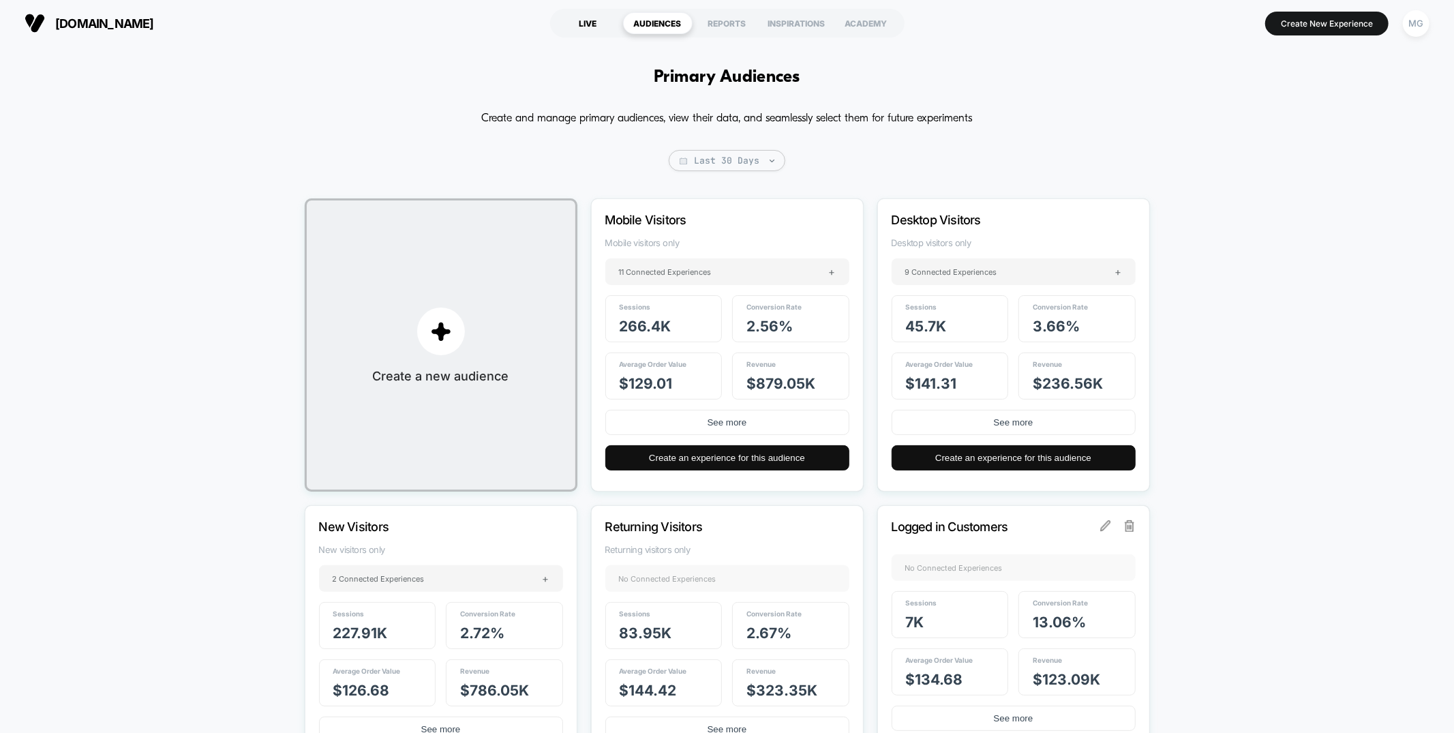
scroll to position [3, 0]
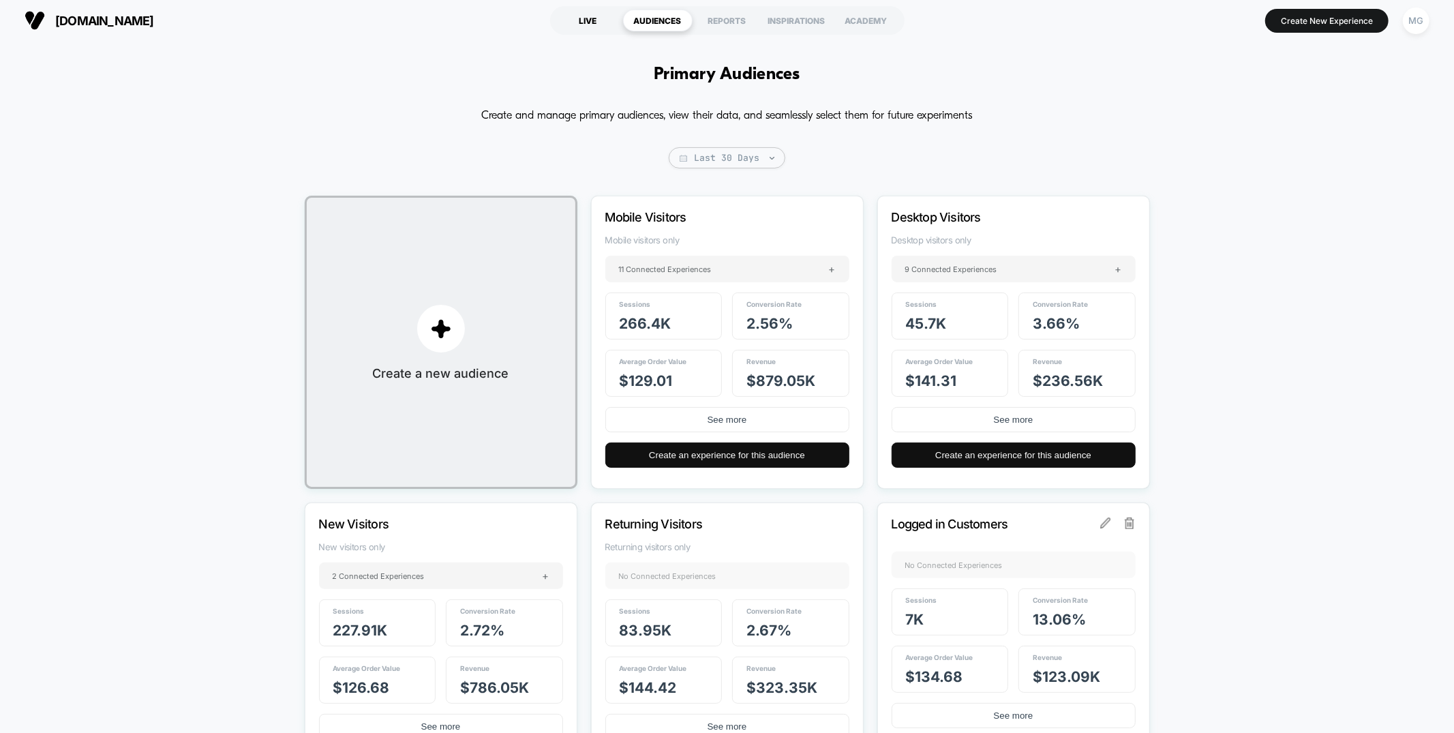
click at [578, 29] on div "LIVE" at bounding box center [588, 21] width 70 height 22
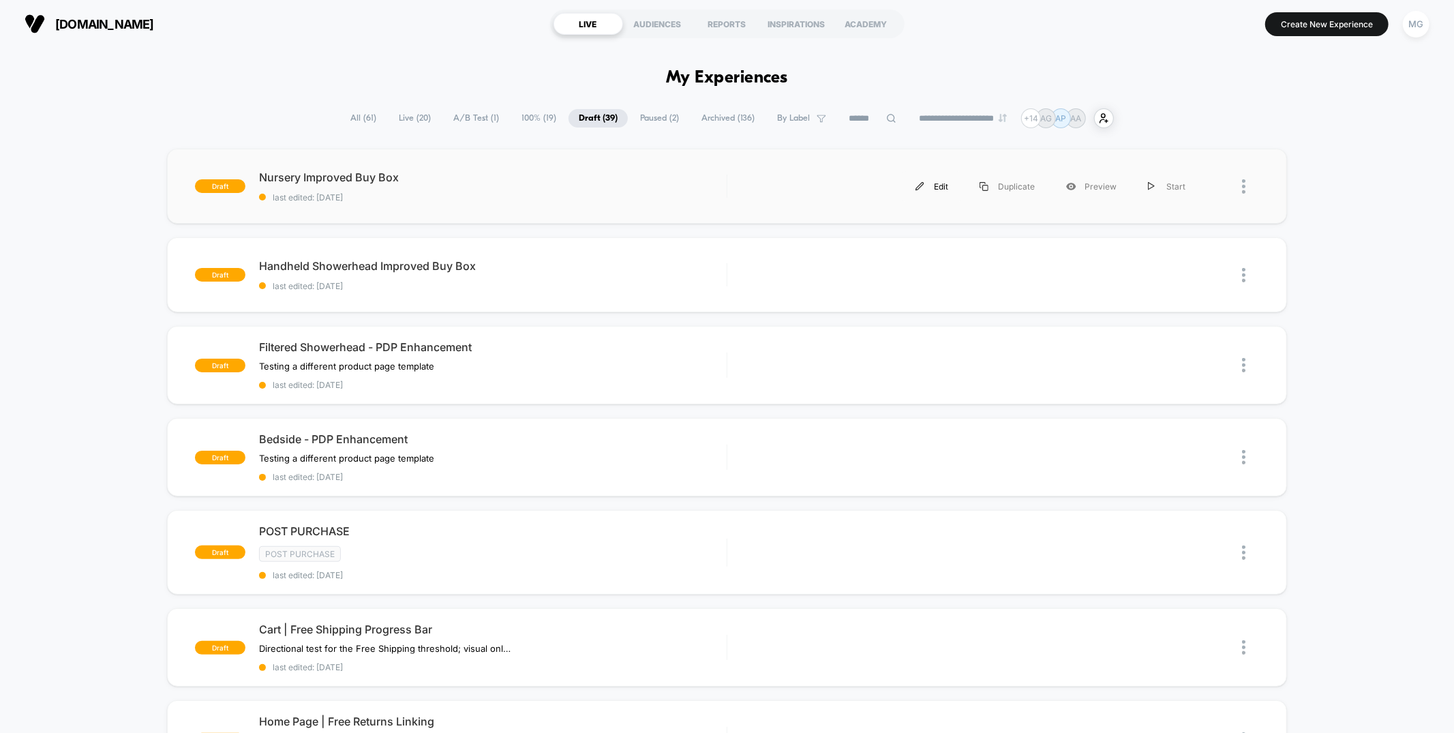
click at [941, 186] on div "Edit" at bounding box center [932, 186] width 64 height 31
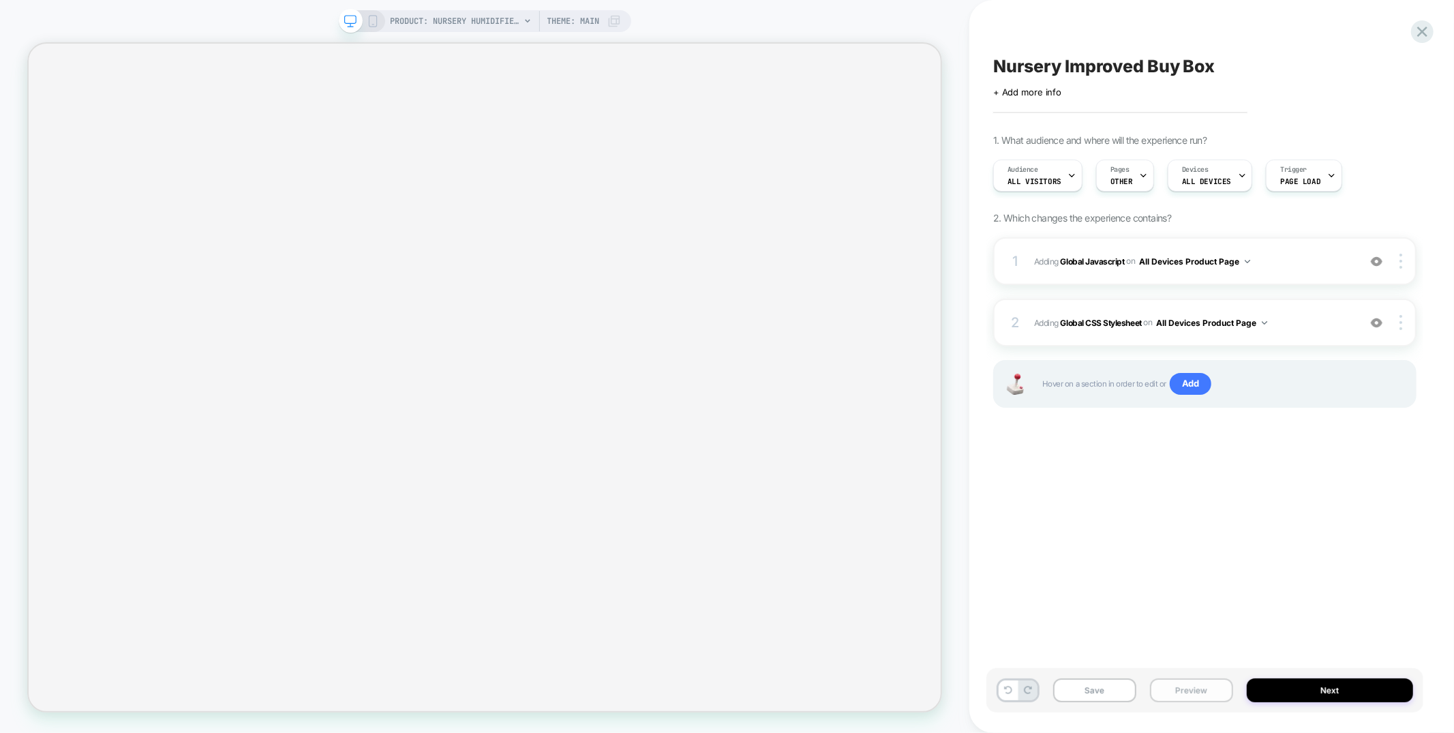
click at [1178, 683] on button "Preview" at bounding box center [1191, 690] width 83 height 24
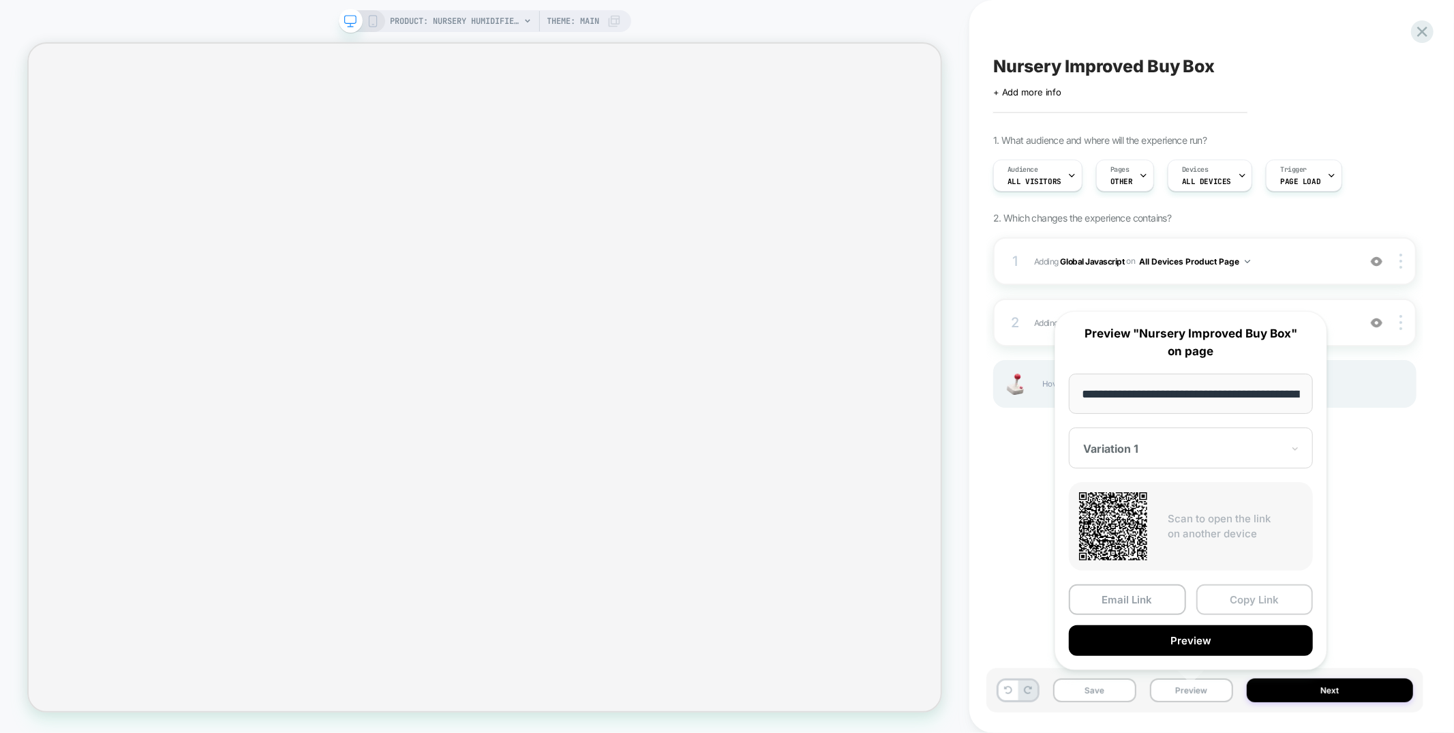
click at [1243, 598] on button "Copy Link" at bounding box center [1254, 599] width 117 height 31
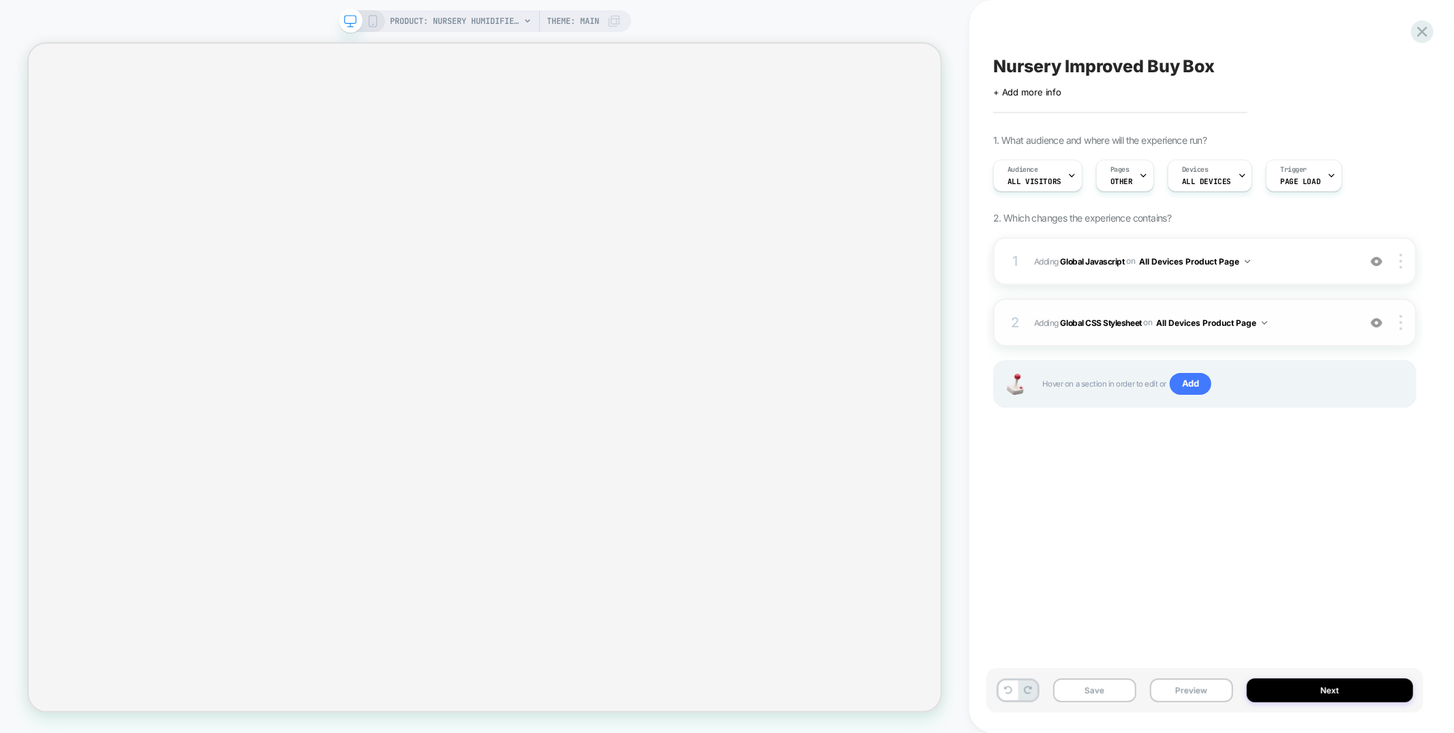
click at [1379, 318] on img at bounding box center [1377, 323] width 12 height 12
click at [1375, 320] on img at bounding box center [1377, 323] width 12 height 12
click at [1334, 320] on span "Adding Global CSS Stylesheet on All Devices Product Page" at bounding box center [1193, 322] width 318 height 17
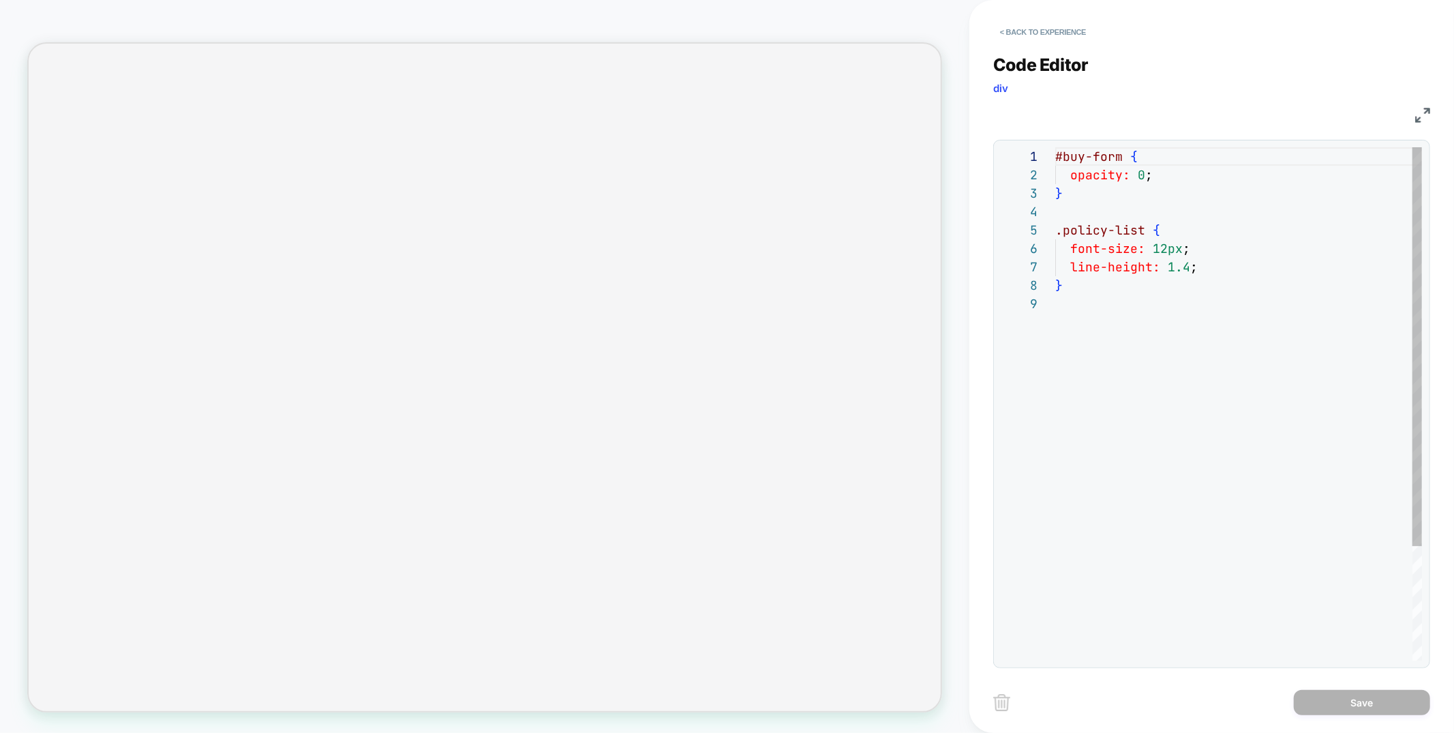
scroll to position [147, 0]
click at [1020, 38] on button "< Back to experience" at bounding box center [1043, 32] width 100 height 22
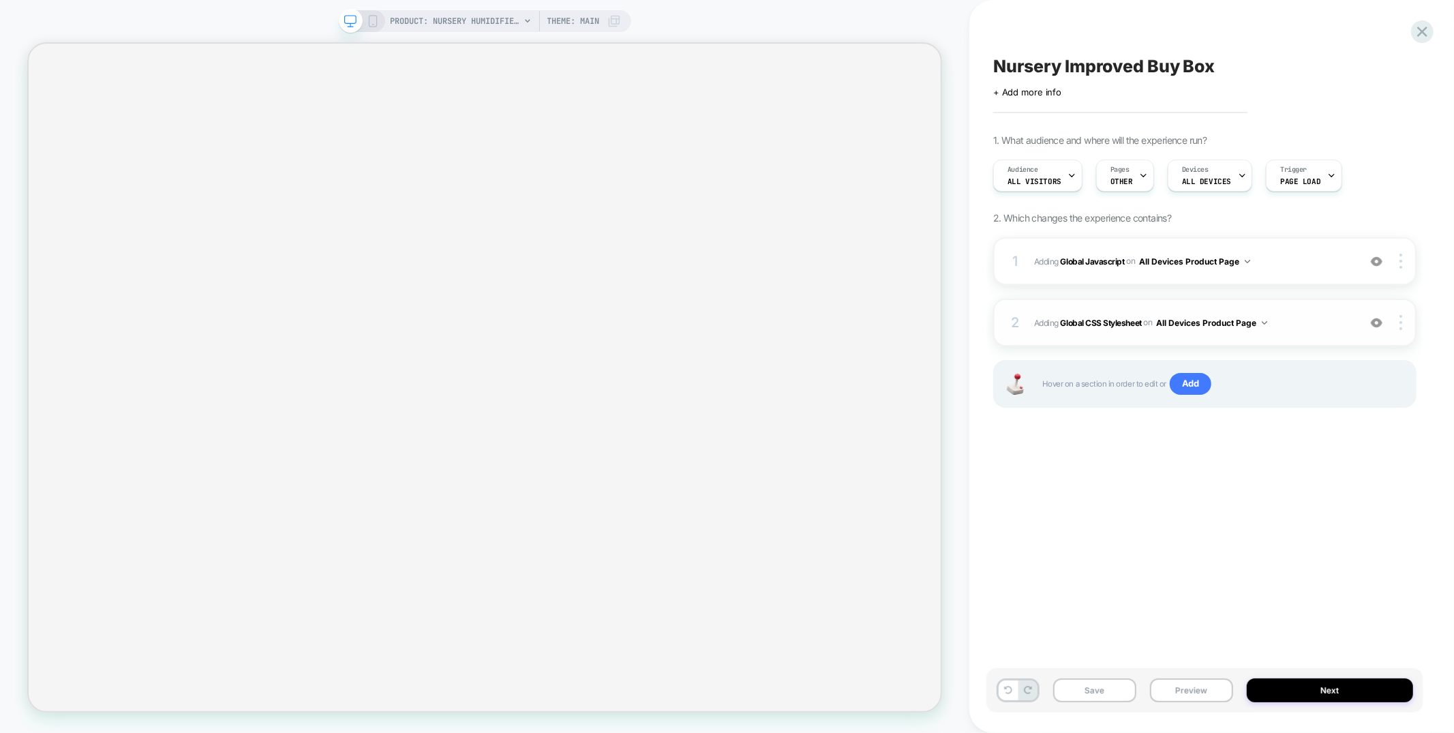
click at [1379, 318] on img at bounding box center [1377, 323] width 12 height 12
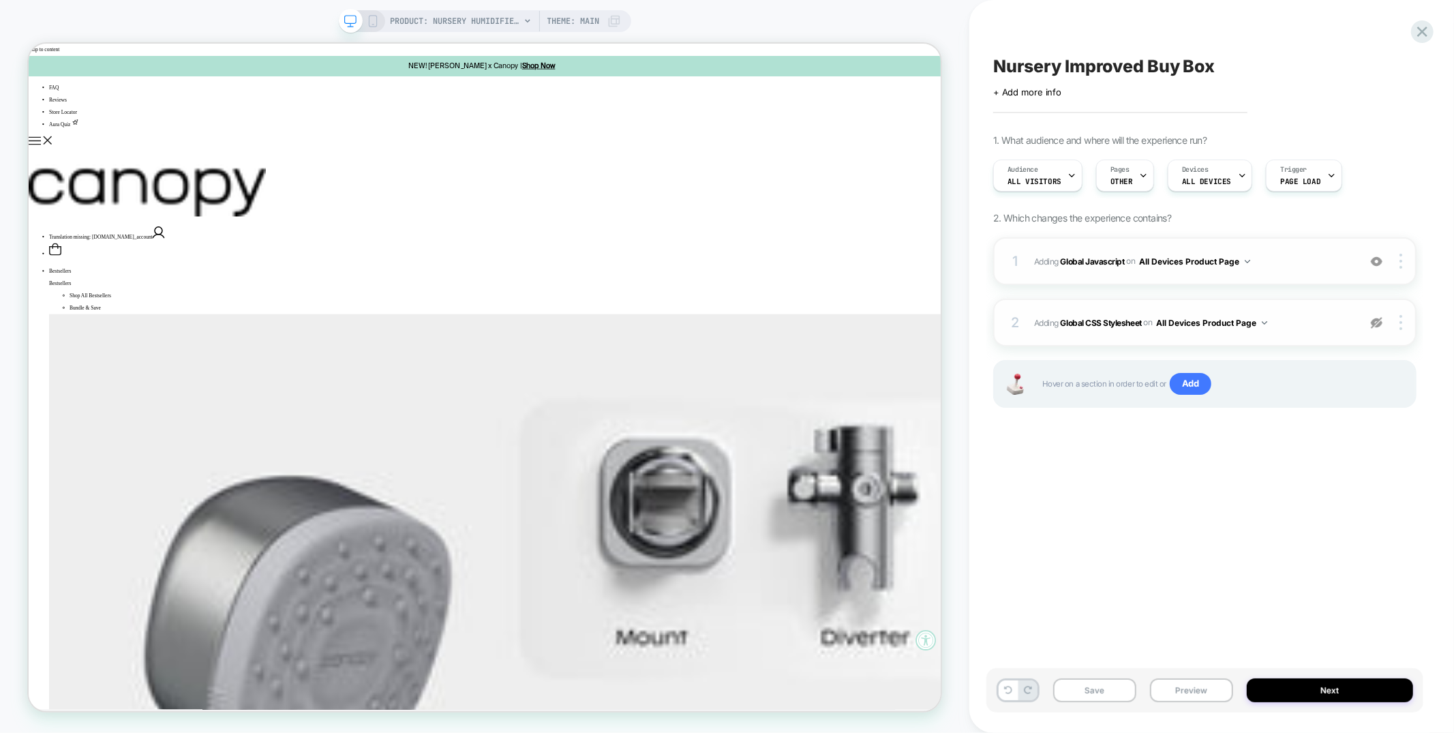
scroll to position [0, 0]
click at [1419, 32] on icon at bounding box center [1422, 31] width 18 height 18
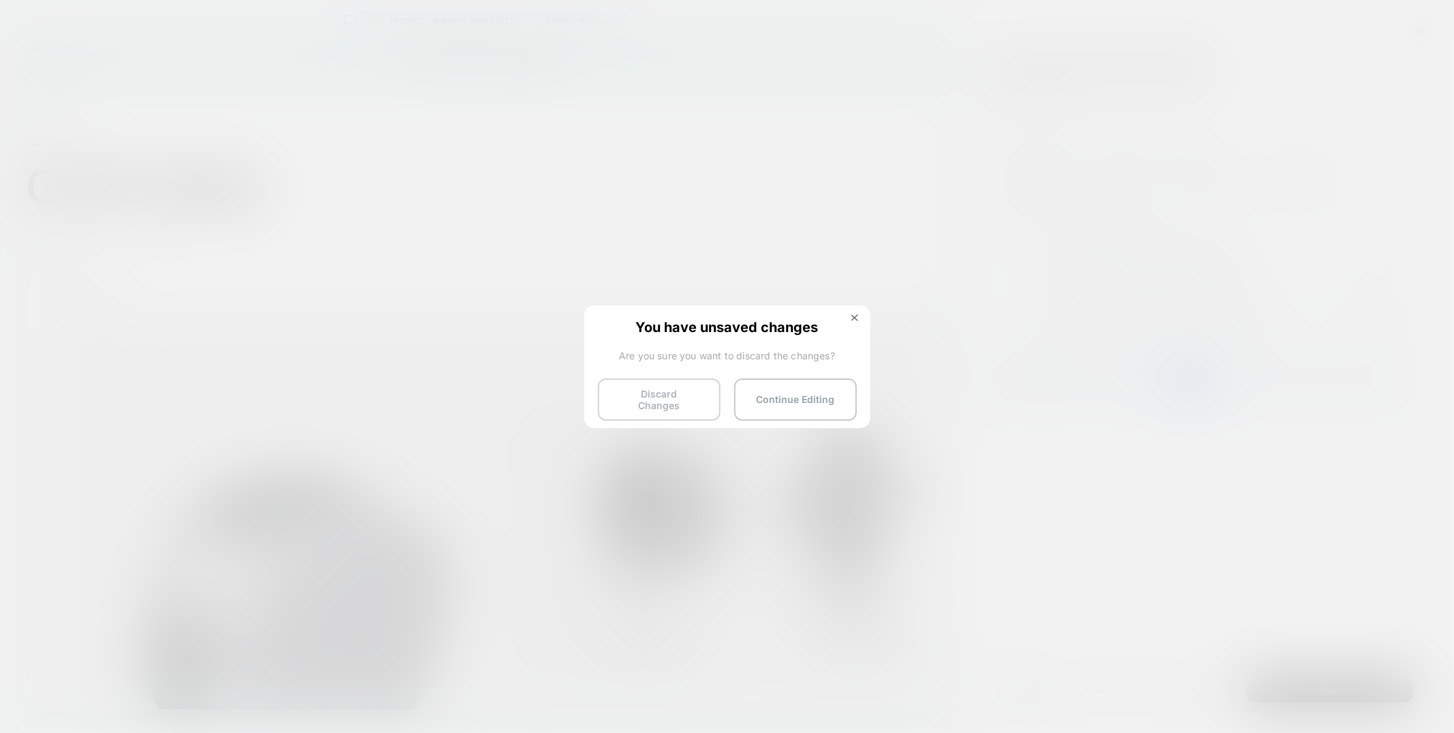
click at [666, 401] on button "Discard Changes" at bounding box center [659, 399] width 123 height 42
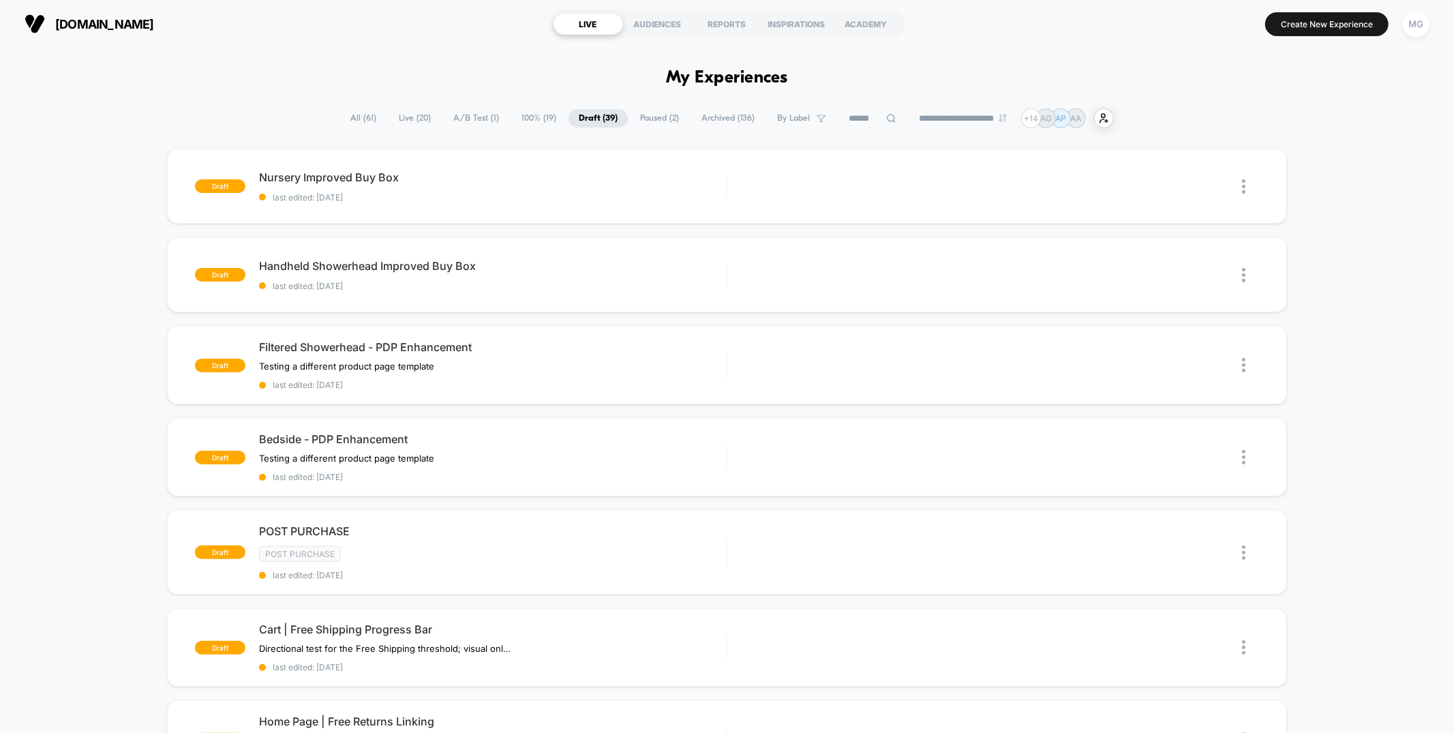
click at [465, 115] on span "A/B Test ( 1 )" at bounding box center [476, 118] width 66 height 18
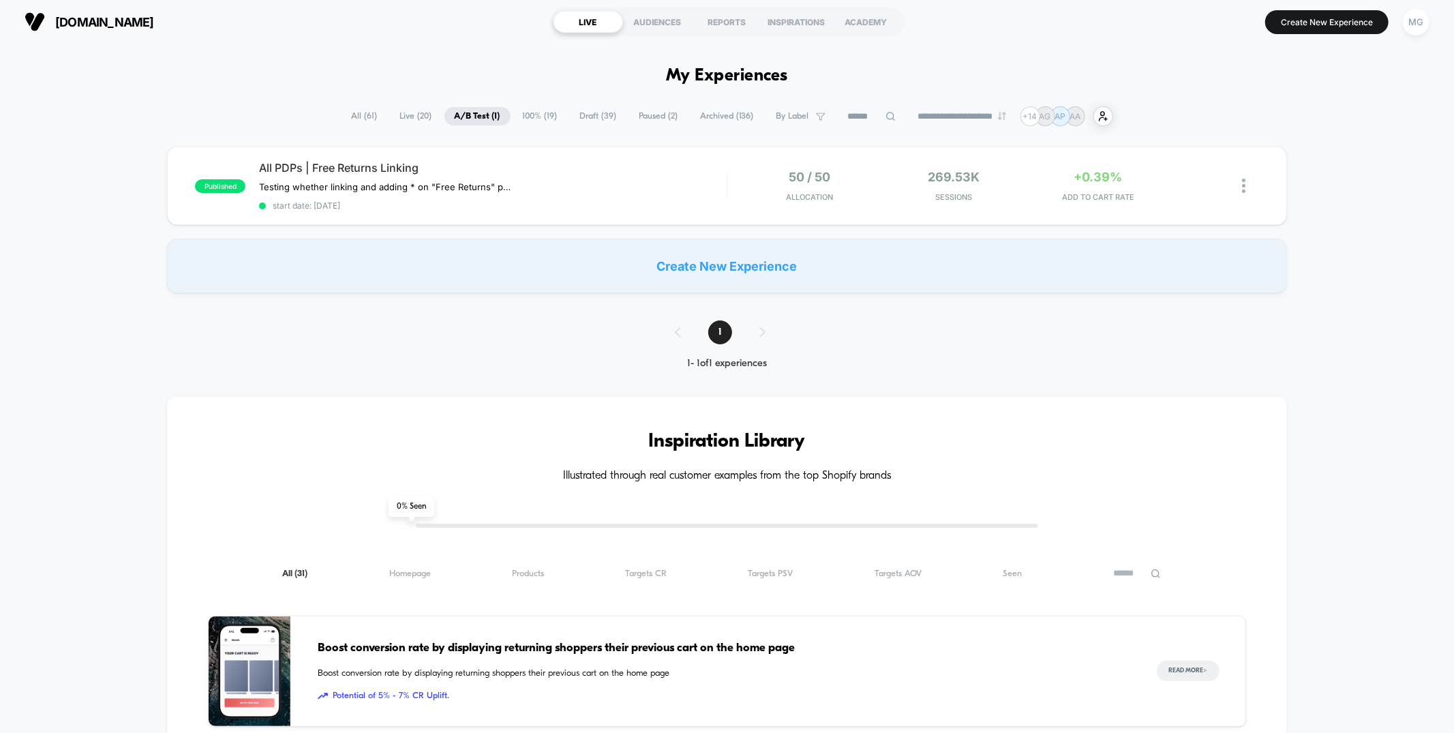
click at [525, 112] on span "100% ( 19 )" at bounding box center [540, 116] width 55 height 18
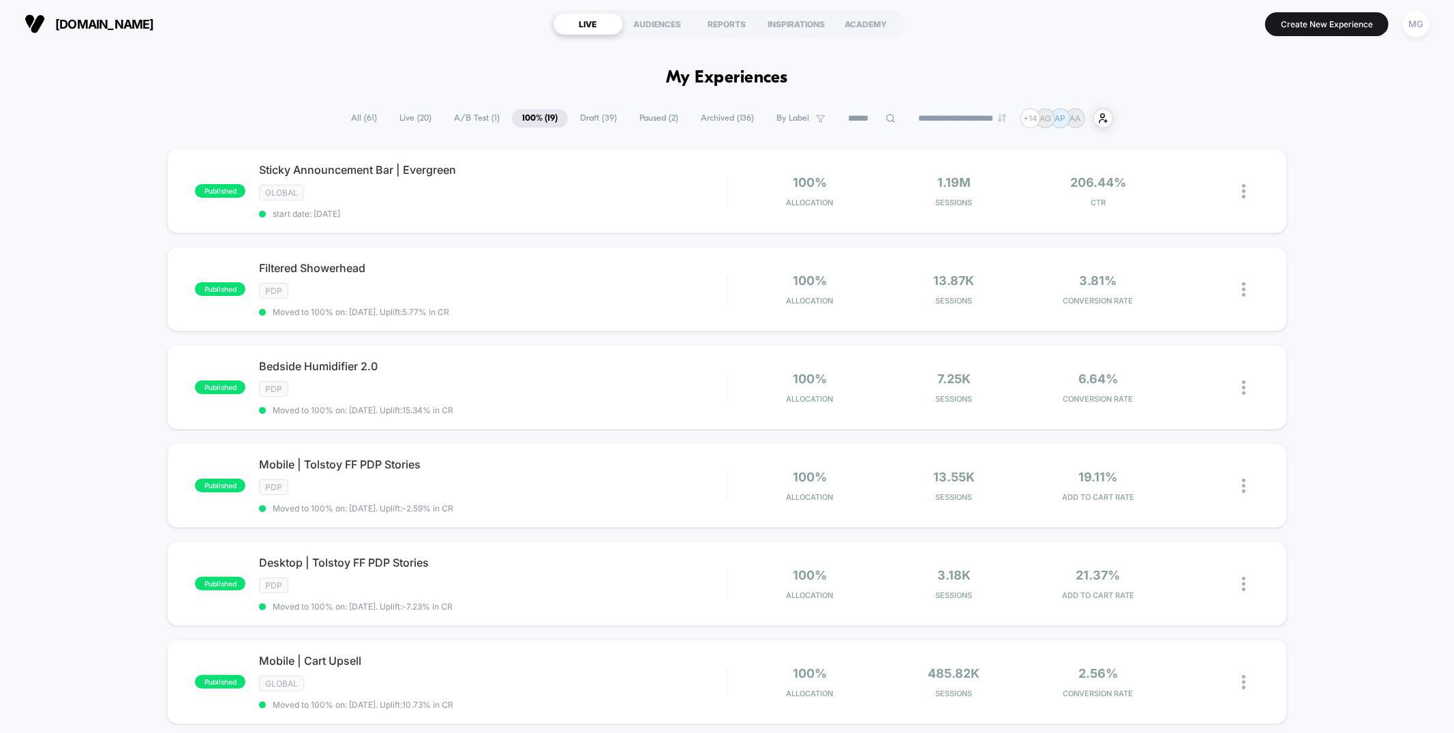
click at [423, 121] on span "Live ( 20 )" at bounding box center [415, 118] width 52 height 18
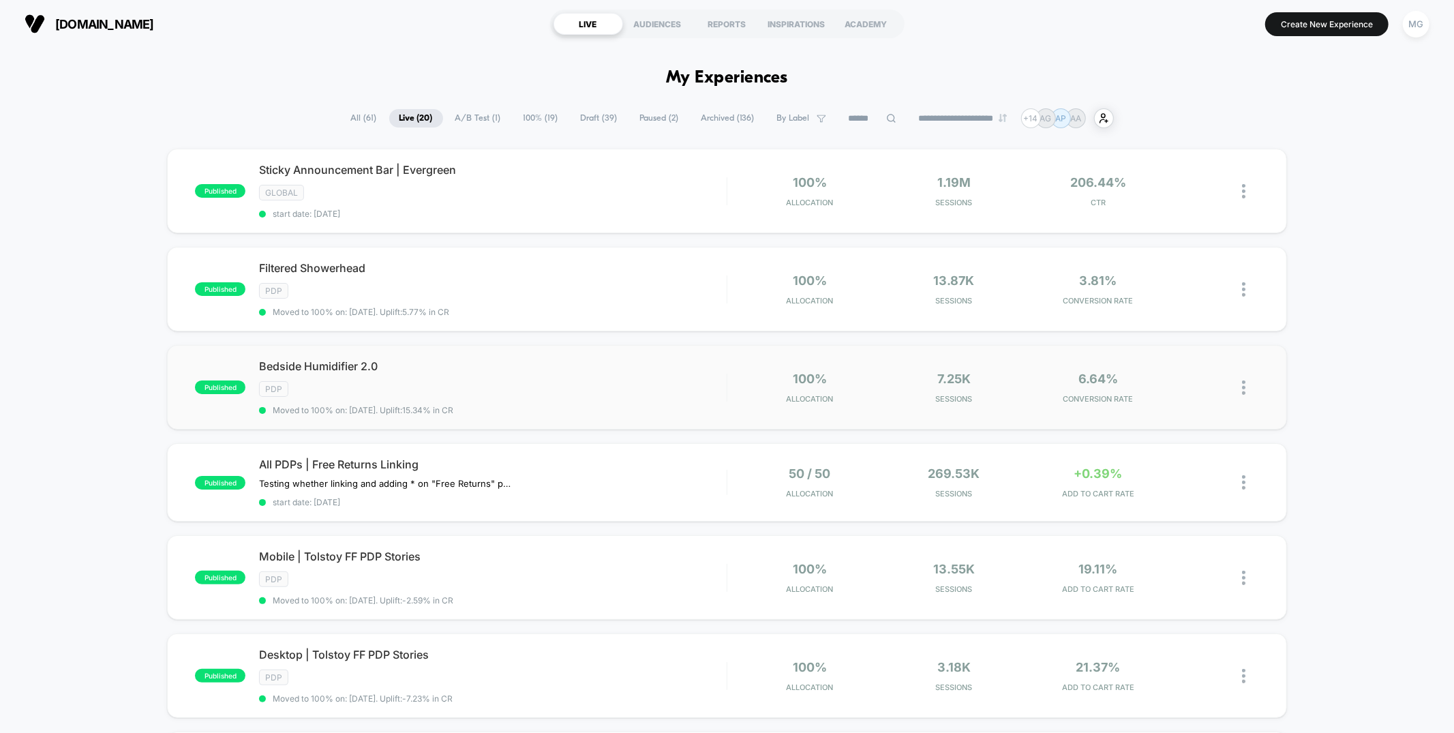
scroll to position [1, 0]
click at [734, 20] on div "REPORTS" at bounding box center [727, 23] width 70 height 22
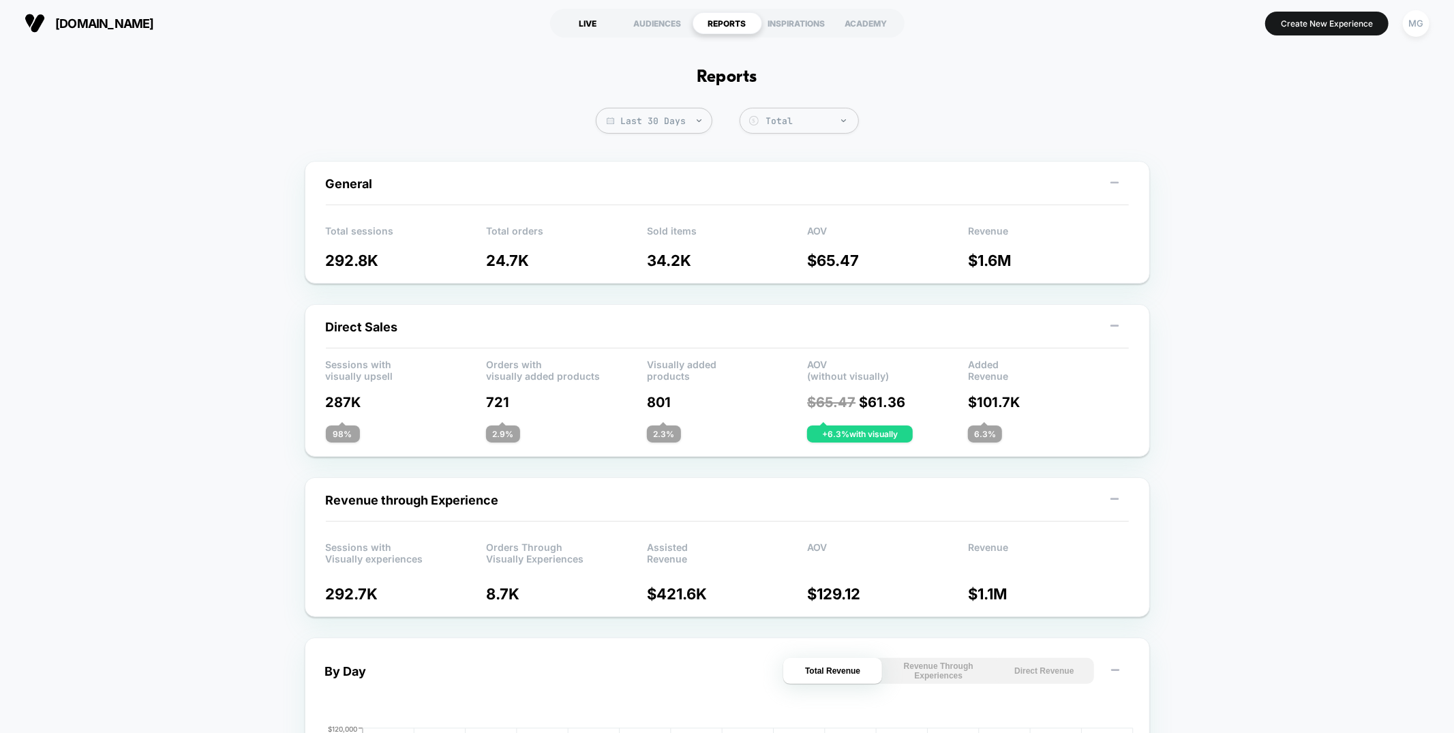
click at [593, 20] on div "LIVE" at bounding box center [588, 23] width 70 height 22
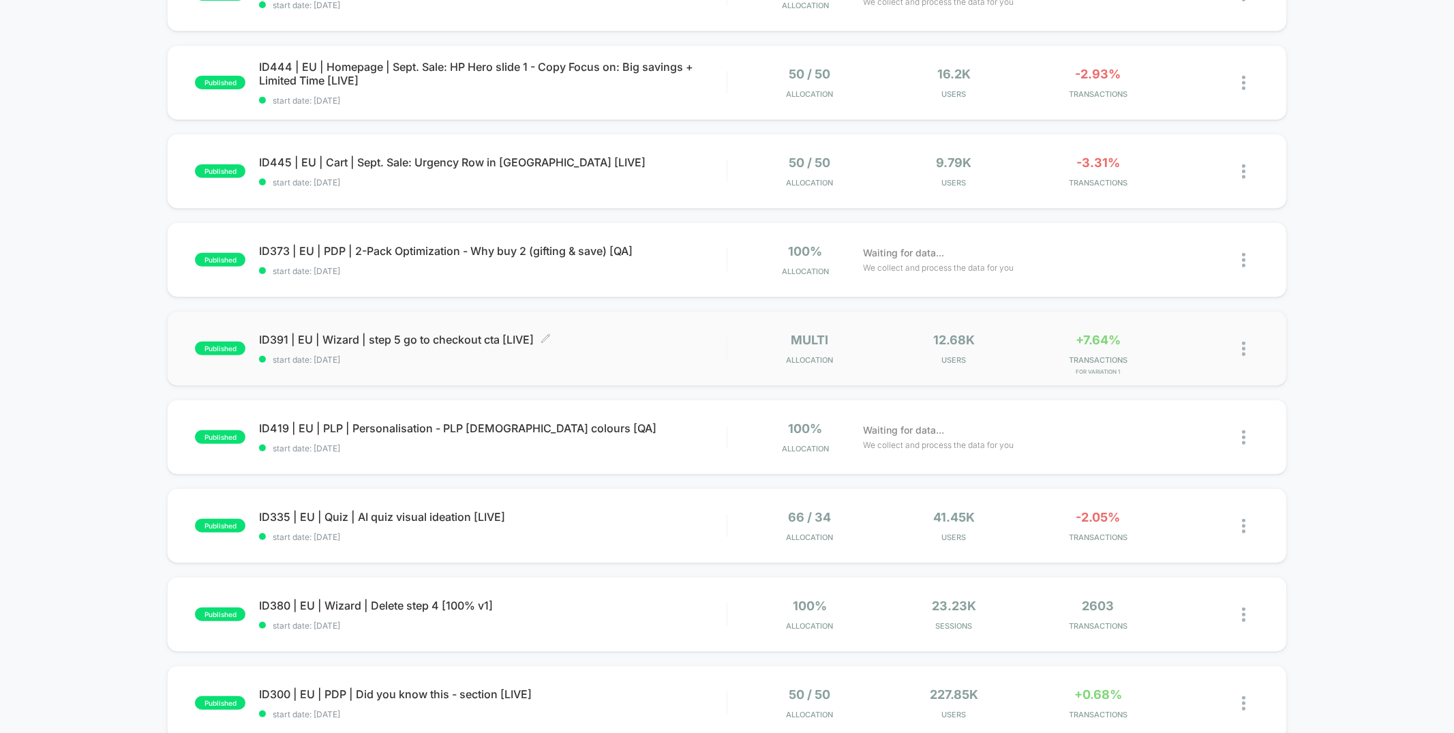
scroll to position [370, 0]
click at [628, 366] on div "published ID391 | EU | Wizard | step 5 go to checkout cta [LIVE] start date: [D…" at bounding box center [726, 347] width 1119 height 75
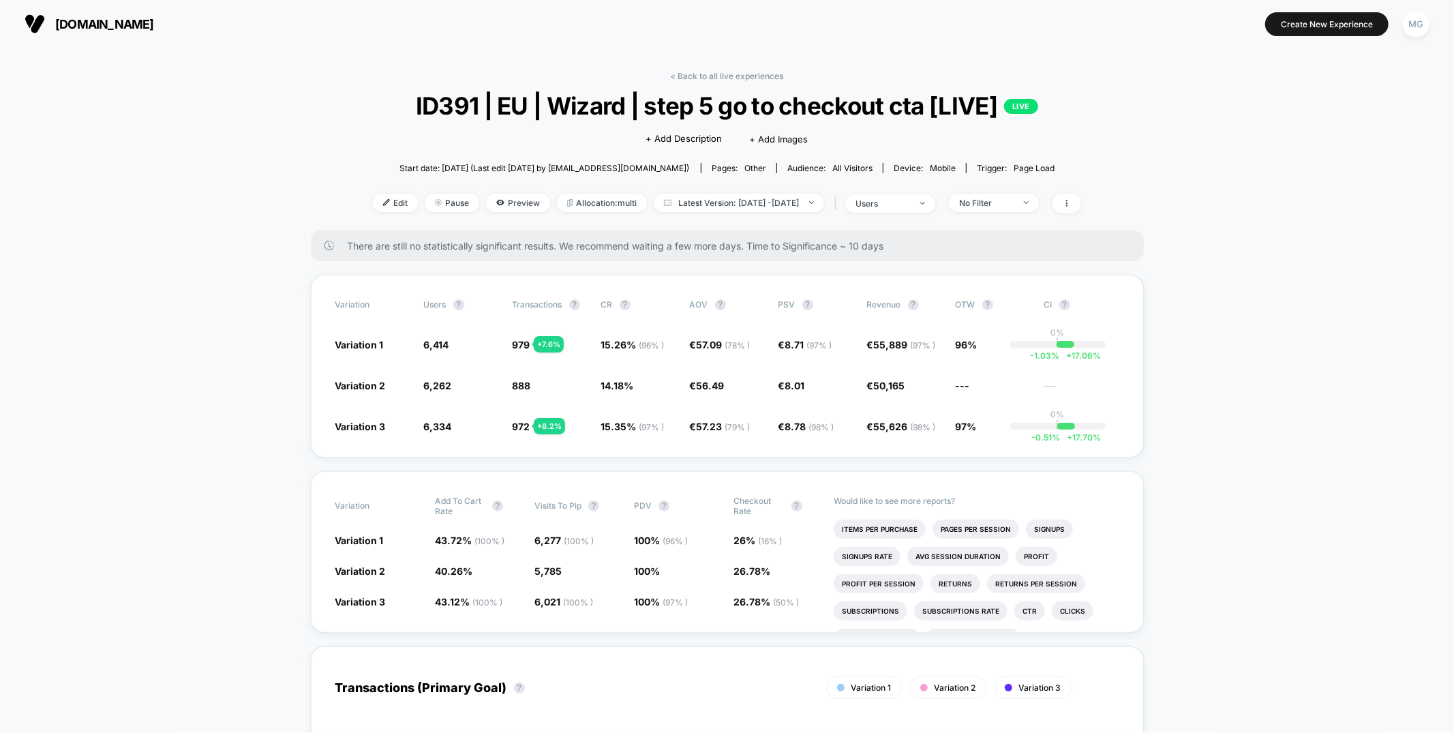
click at [735, 84] on div "< Back to all live experiences ID391 | EU | Wizard | step 5 go to checkout cta …" at bounding box center [727, 150] width 708 height 159
click at [737, 80] on link "< Back to all live experiences" at bounding box center [727, 76] width 113 height 10
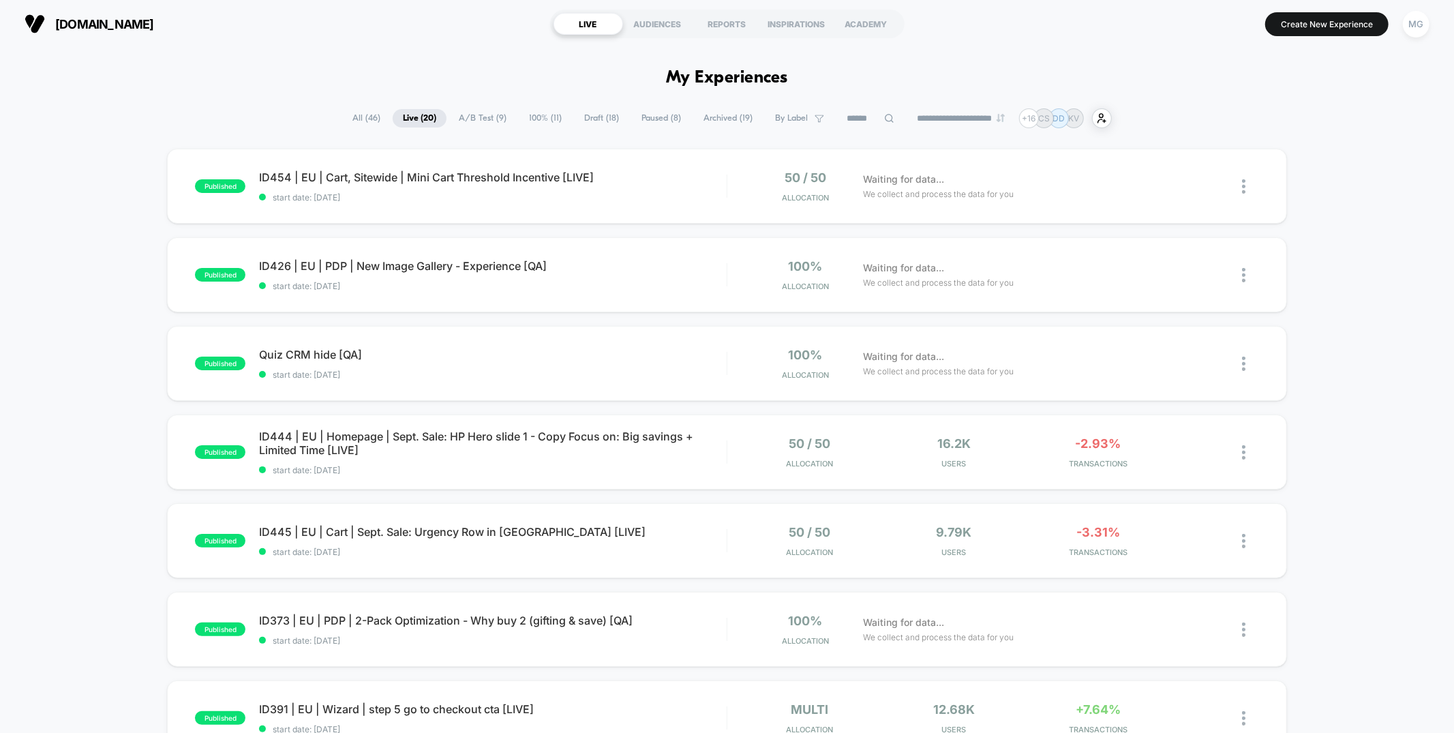
click at [162, 204] on div "published ID454 | EU | Cart, Sitewide | Mini Cart Threshold Incentive [LIVE] st…" at bounding box center [727, 708] width 1454 height 1118
